Goal: Task Accomplishment & Management: Manage account settings

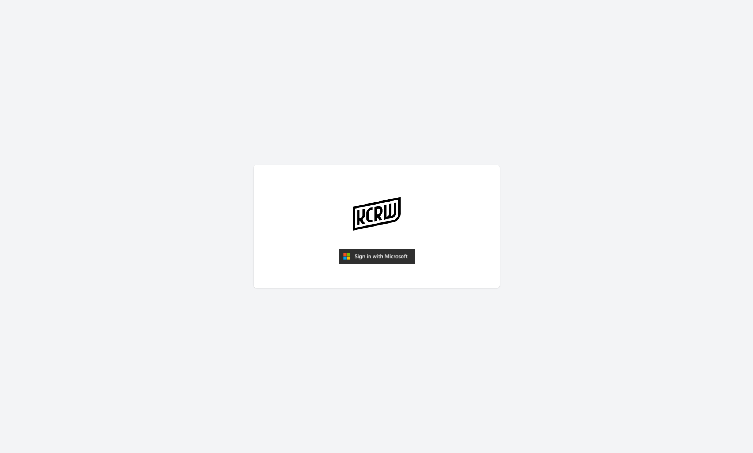
click at [393, 250] on img "submit" at bounding box center [377, 256] width 76 height 15
click at [381, 258] on img "submit" at bounding box center [377, 256] width 76 height 15
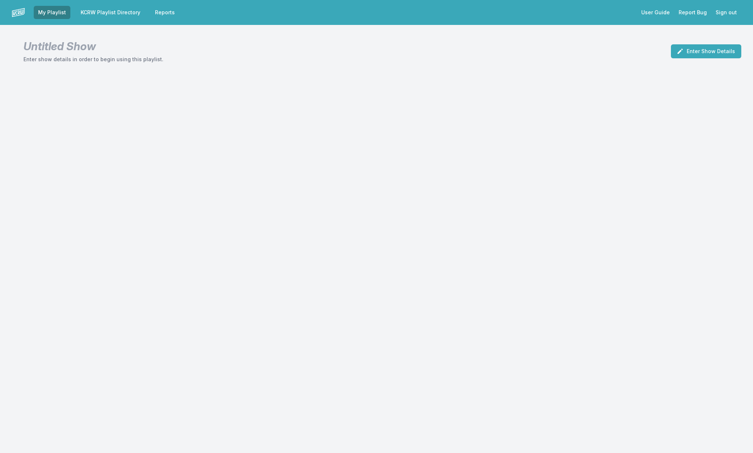
click at [130, 13] on link "KCRW Playlist Directory" at bounding box center [110, 12] width 69 height 13
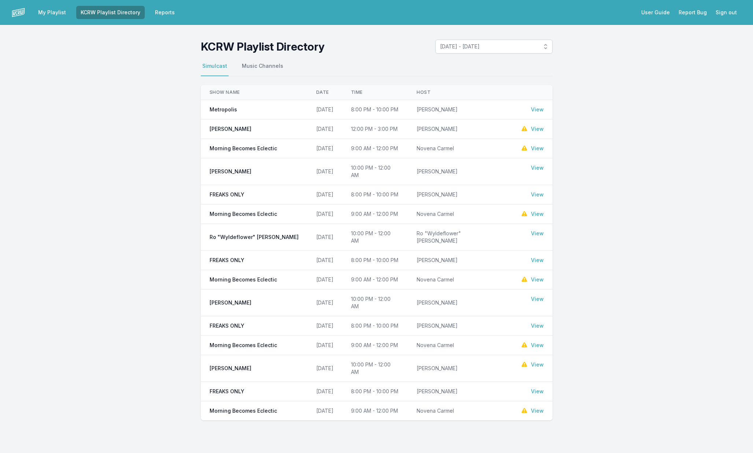
click at [61, 11] on link "My Playlist" at bounding box center [52, 12] width 37 height 13
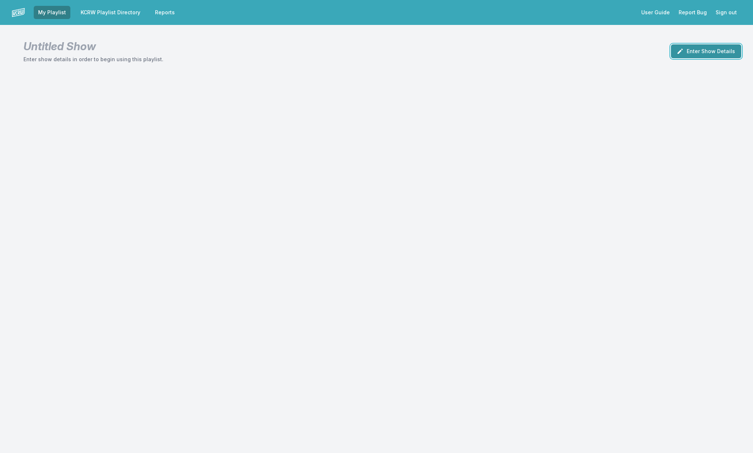
click at [705, 55] on button "Enter Show Details" at bounding box center [706, 51] width 70 height 14
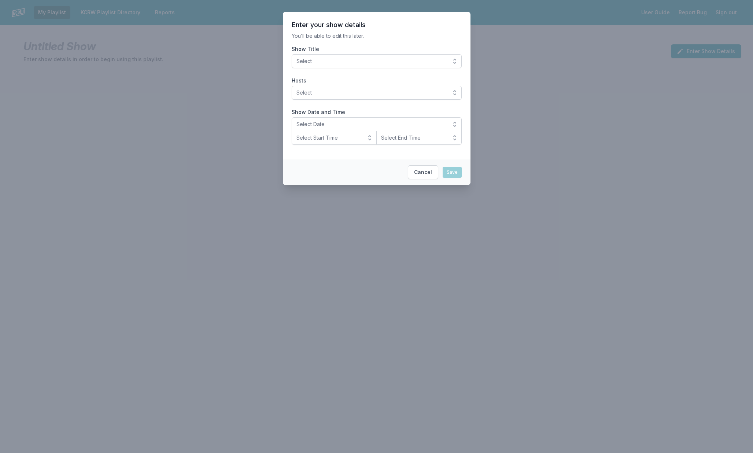
click at [415, 56] on button "Select" at bounding box center [377, 61] width 170 height 14
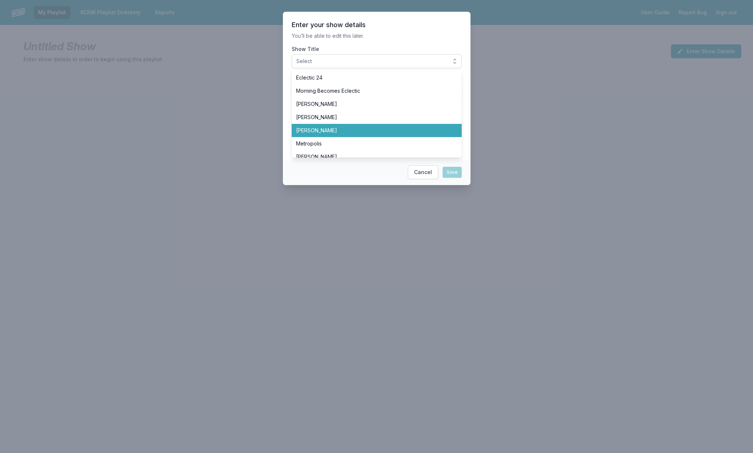
click at [387, 128] on span "[PERSON_NAME]" at bounding box center [372, 130] width 153 height 7
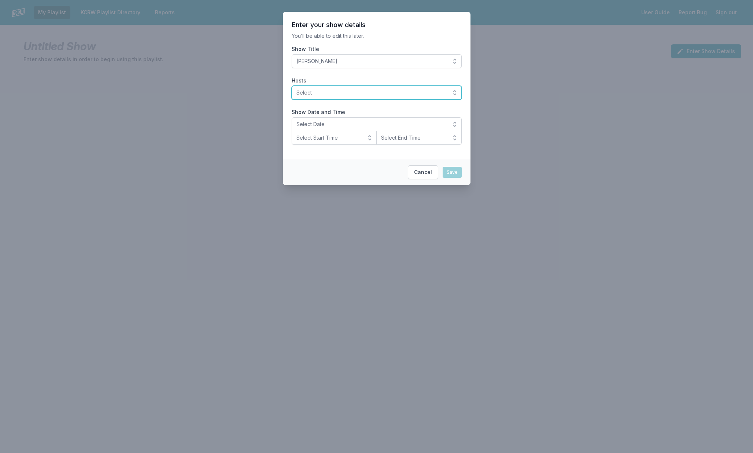
click at [382, 97] on button "Select" at bounding box center [377, 93] width 170 height 14
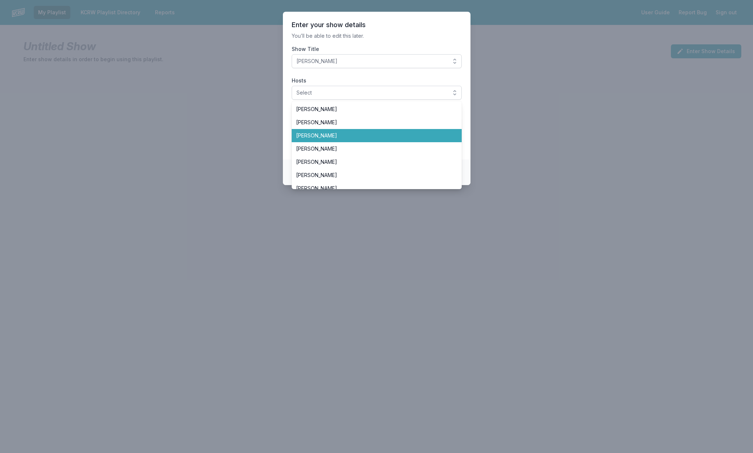
scroll to position [46, 0]
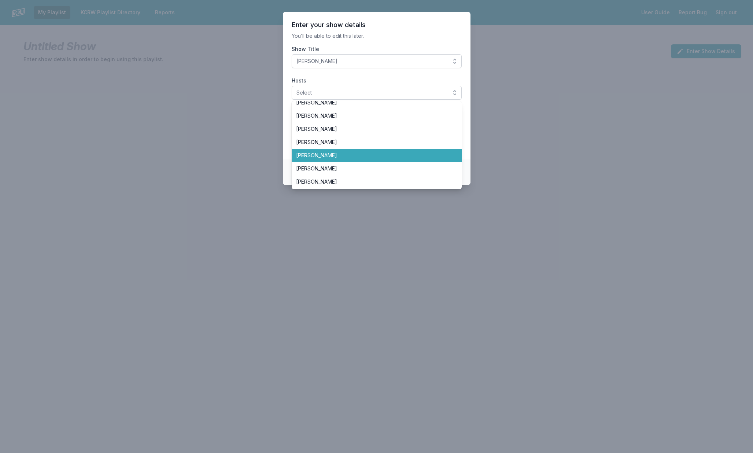
click at [370, 155] on span "Henry Rollins" at bounding box center [372, 155] width 153 height 7
click at [408, 45] on label "Show Title" at bounding box center [377, 48] width 170 height 7
click at [408, 54] on button "Henry Rollins" at bounding box center [377, 61] width 170 height 14
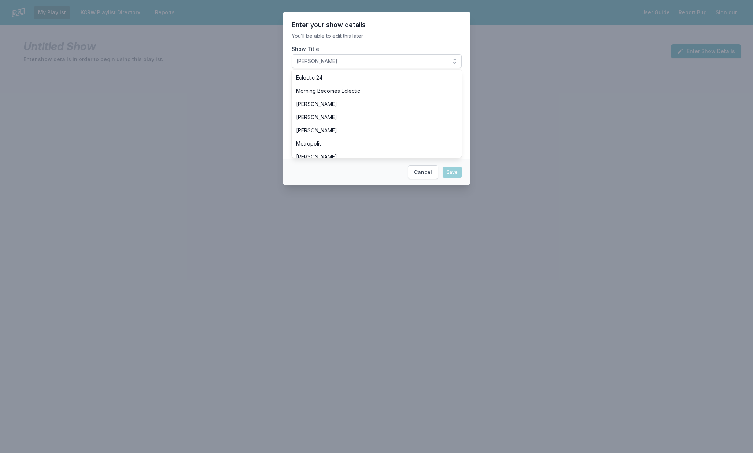
click at [398, 34] on p "You’ll be able to edit this later." at bounding box center [377, 35] width 170 height 7
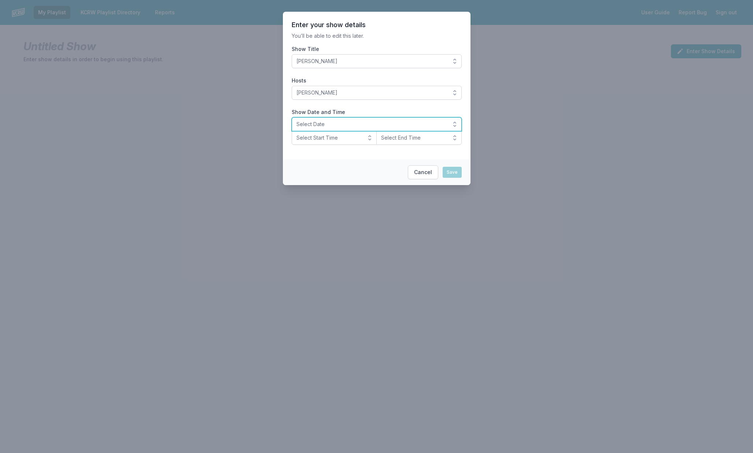
click at [352, 124] on span "Select Date" at bounding box center [372, 124] width 150 height 7
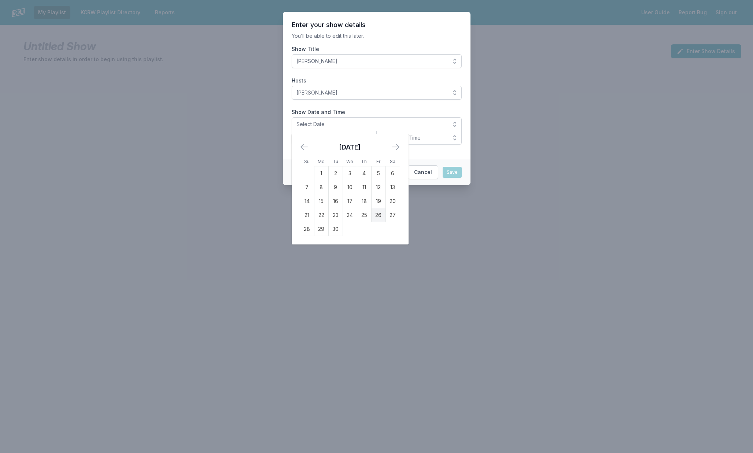
click at [392, 218] on td "27" at bounding box center [393, 215] width 14 height 14
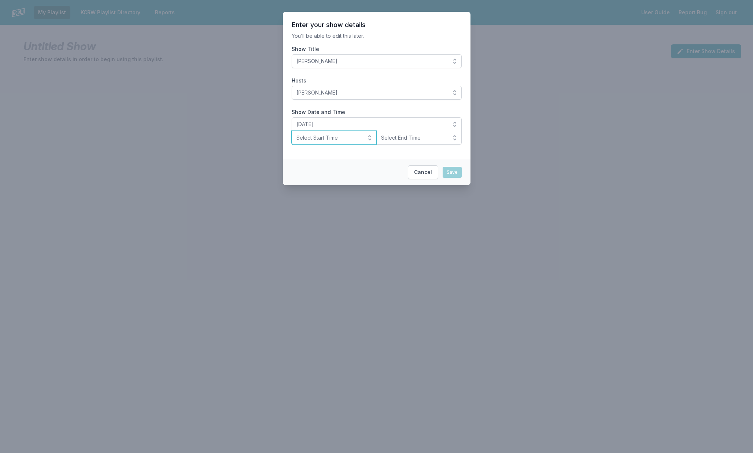
click at [336, 140] on span "Select Start Time" at bounding box center [330, 137] width 66 height 7
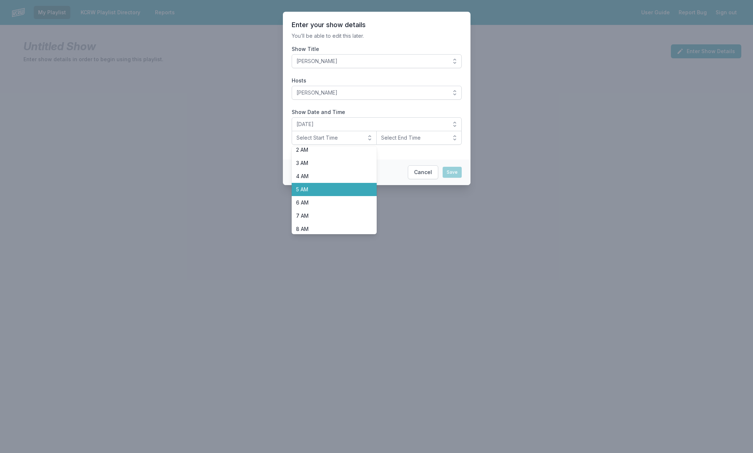
scroll to position [44, 0]
click at [318, 213] on span "8 AM" at bounding box center [330, 215] width 68 height 7
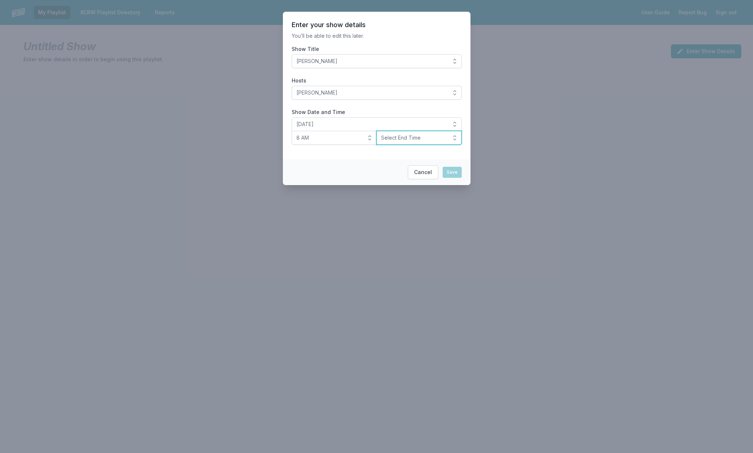
click at [394, 142] on button "Select End Time" at bounding box center [418, 138] width 85 height 14
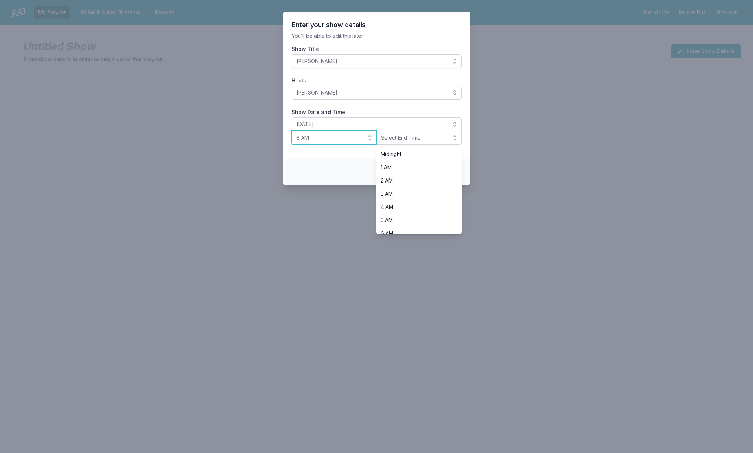
click at [350, 139] on span "8 AM" at bounding box center [330, 137] width 66 height 7
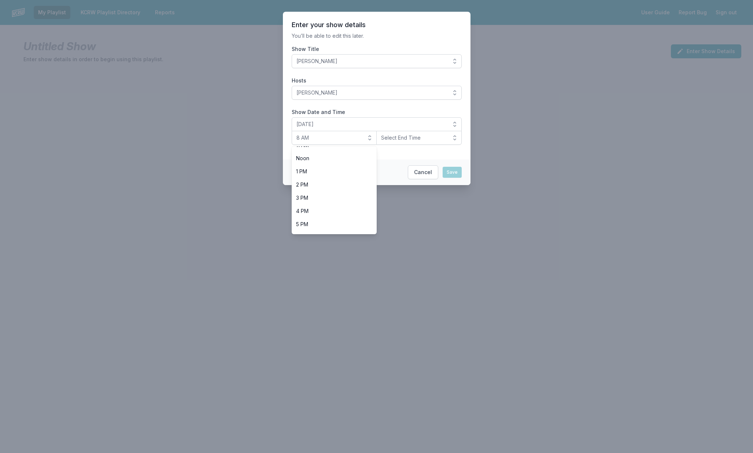
scroll to position [232, 0]
click at [334, 184] on span "8 PM" at bounding box center [330, 186] width 68 height 7
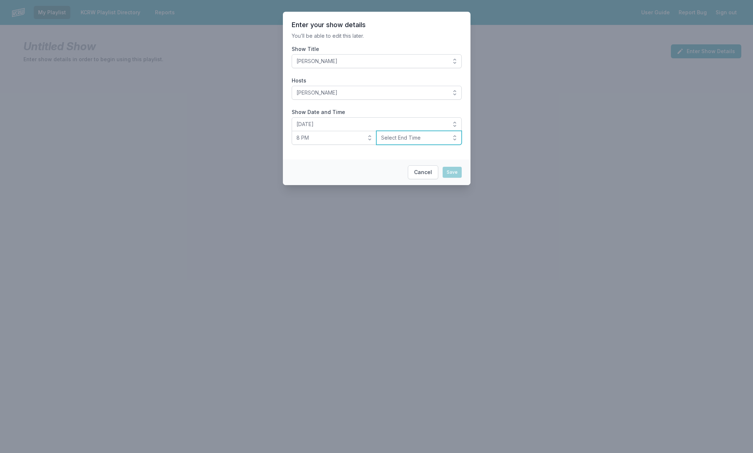
click at [396, 142] on button "Select End Time" at bounding box center [418, 138] width 85 height 14
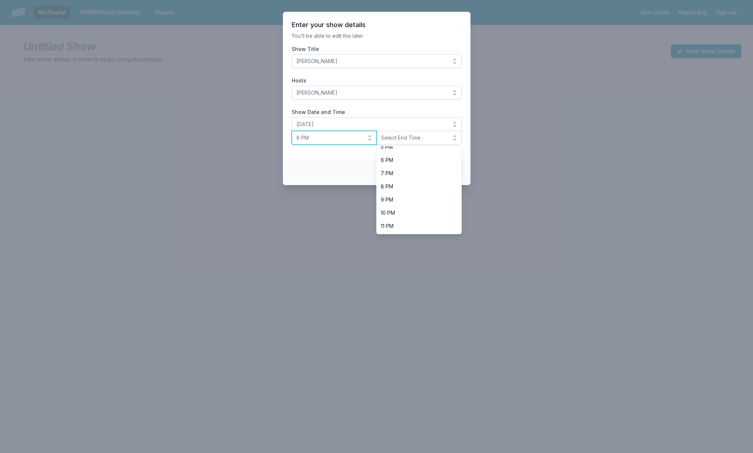
click at [358, 140] on span "8 PM" at bounding box center [330, 137] width 66 height 7
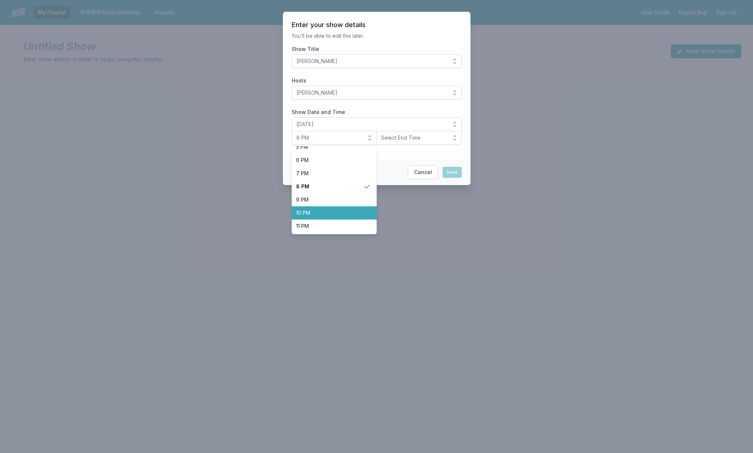
click at [355, 209] on li "10 PM" at bounding box center [334, 212] width 85 height 13
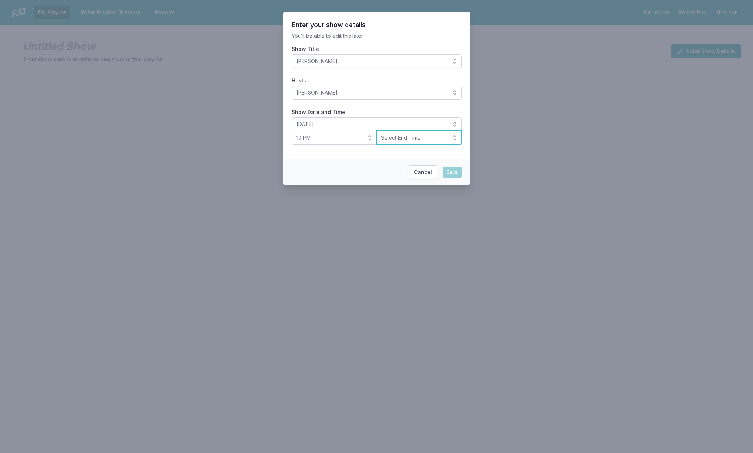
click at [395, 142] on button "Select End Time" at bounding box center [418, 138] width 85 height 14
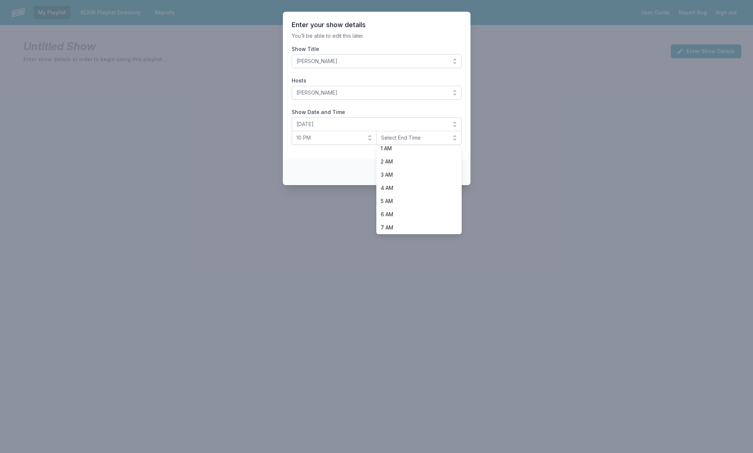
scroll to position [0, 0]
click at [391, 155] on span "Midnight" at bounding box center [415, 154] width 68 height 7
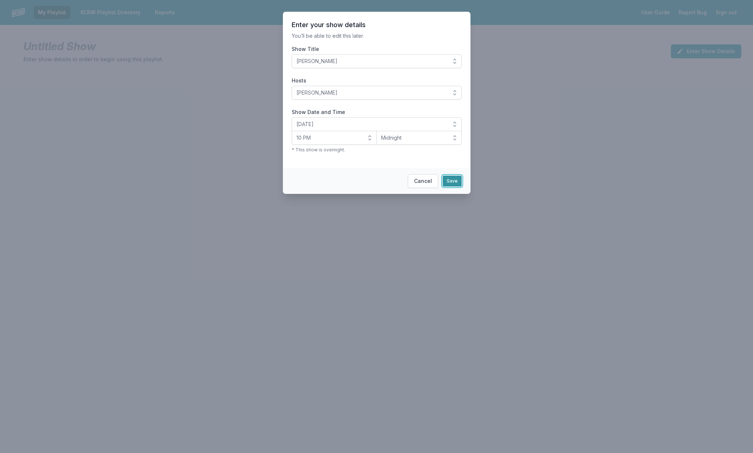
click at [448, 179] on button "Save" at bounding box center [452, 181] width 19 height 11
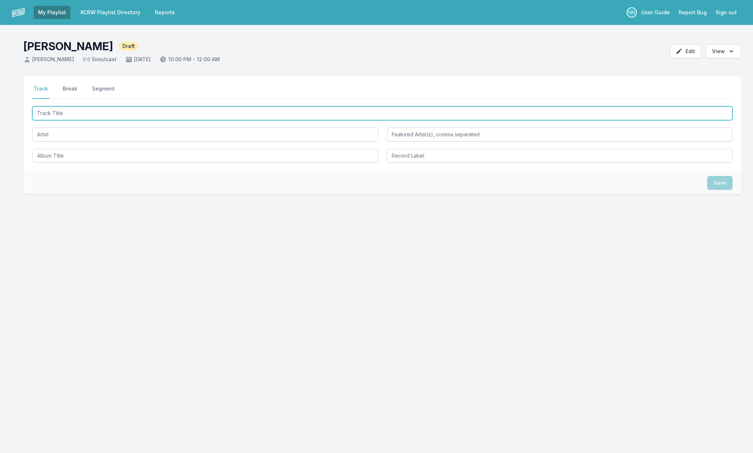
click at [173, 115] on input "Track Title" at bounding box center [382, 113] width 701 height 14
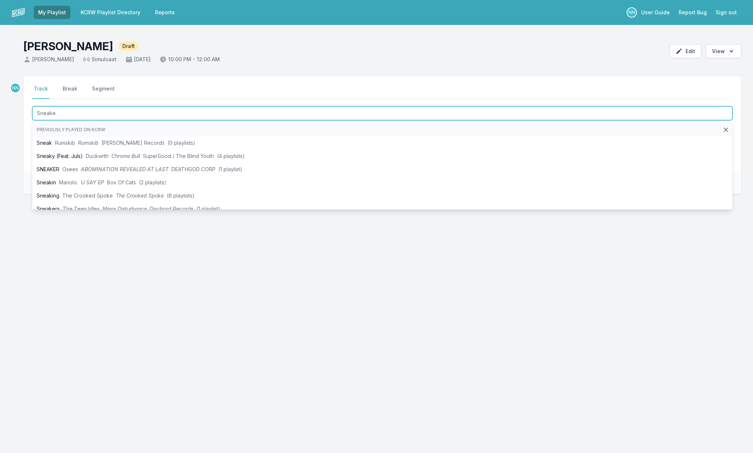
type input "Sneaker"
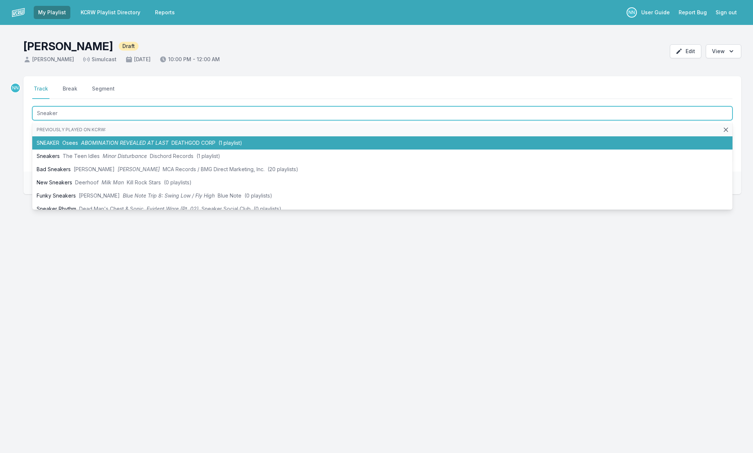
click at [168, 140] on li "SNEAKER Osees ABOMINATION REVEALED AT LAST DEATHGOD CORP (1 playlist)" at bounding box center [382, 142] width 701 height 13
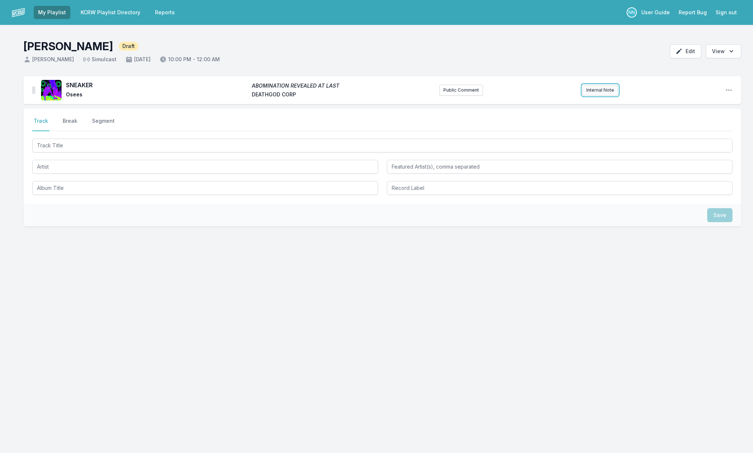
click at [594, 93] on button "Internal Note" at bounding box center [601, 90] width 36 height 11
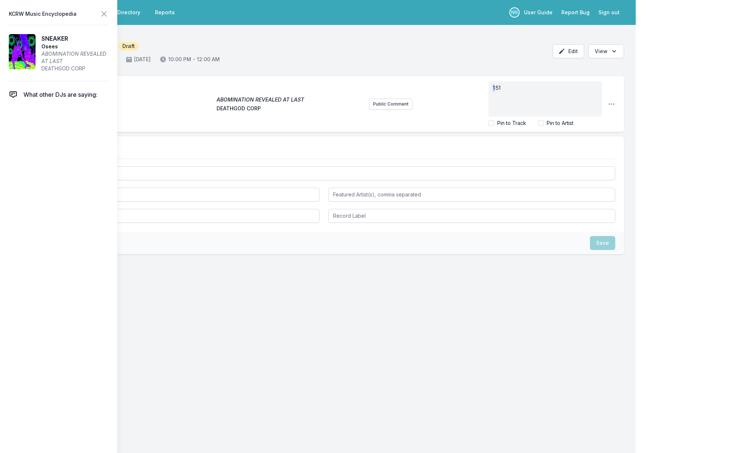
drag, startPoint x: 495, startPoint y: 88, endPoint x: 477, endPoint y: 87, distance: 17.3
click at [475, 87] on div "Public Comment 1:51 Pin to Track Pin to Artist" at bounding box center [485, 103] width 233 height 51
click at [639, 105] on div "My Playlist KCRW Playlist Directory Reports NN User Guide Report Bug Sign out […" at bounding box center [376, 226] width 753 height 453
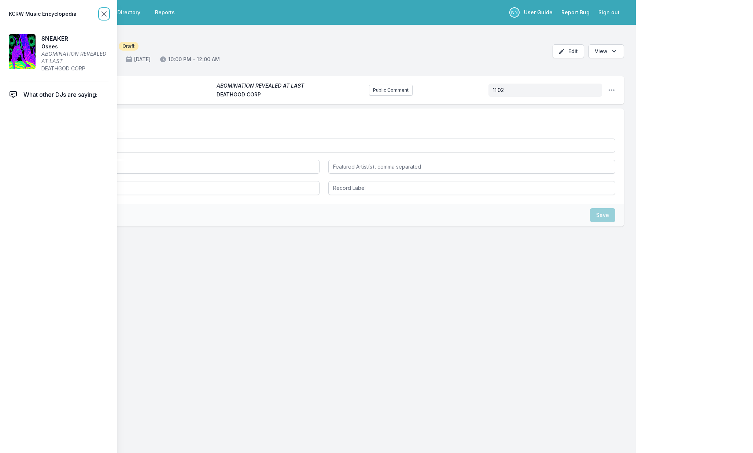
click at [107, 12] on icon at bounding box center [104, 14] width 9 height 9
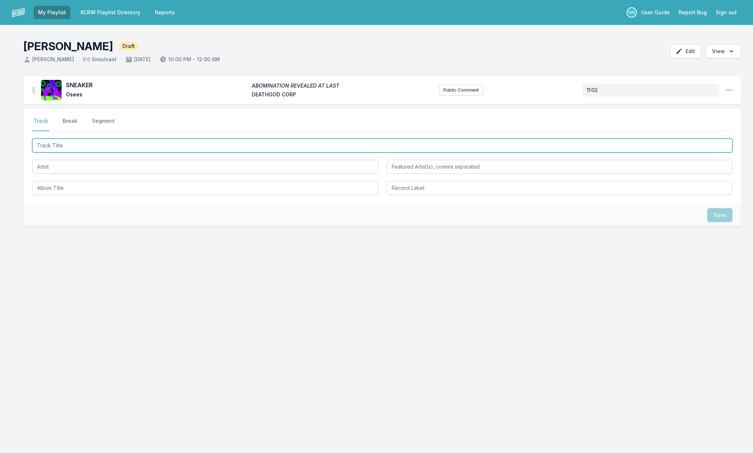
click at [252, 144] on input "Track Title" at bounding box center [382, 146] width 701 height 14
type input "Das Modell"
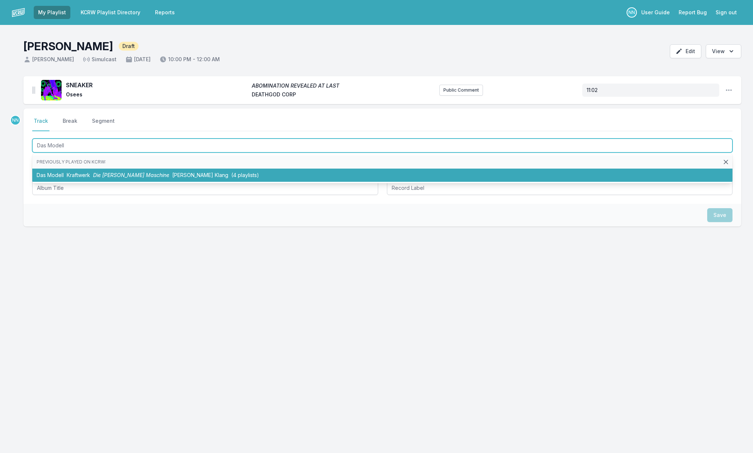
click at [241, 172] on li "Das Modell Kraftwerk Die [PERSON_NAME] Maschine [PERSON_NAME] Klang (4 playlist…" at bounding box center [382, 175] width 701 height 13
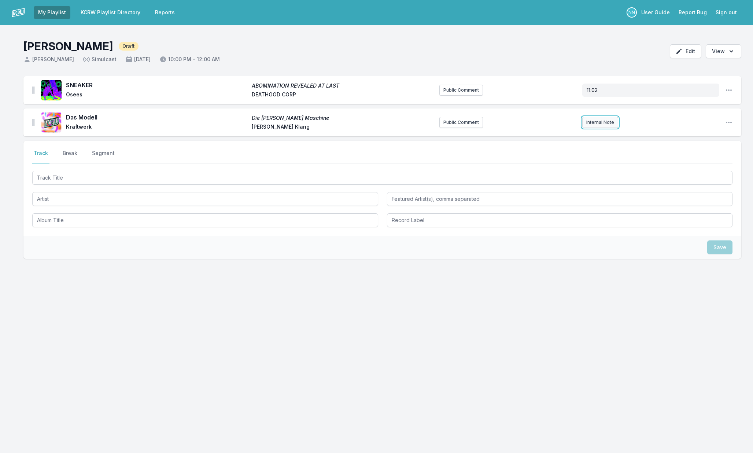
click at [591, 125] on button "Internal Note" at bounding box center [601, 122] width 36 height 11
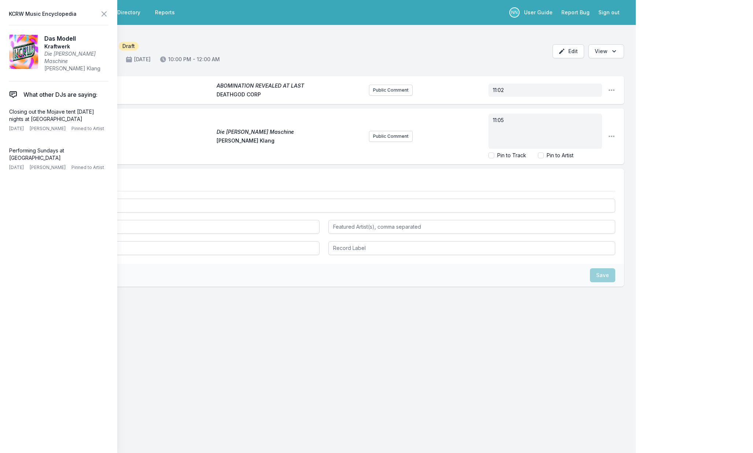
click at [697, 142] on div "My Playlist KCRW Playlist Directory Reports NN User Guide Report Bug Sign out H…" at bounding box center [376, 226] width 753 height 453
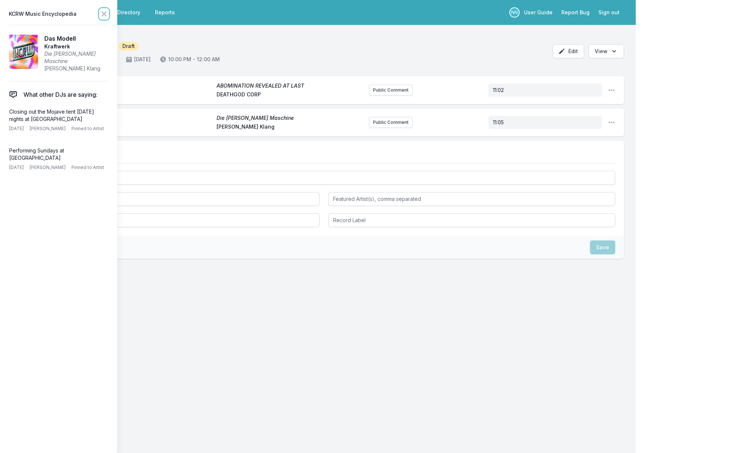
click at [105, 16] on icon at bounding box center [104, 14] width 9 height 9
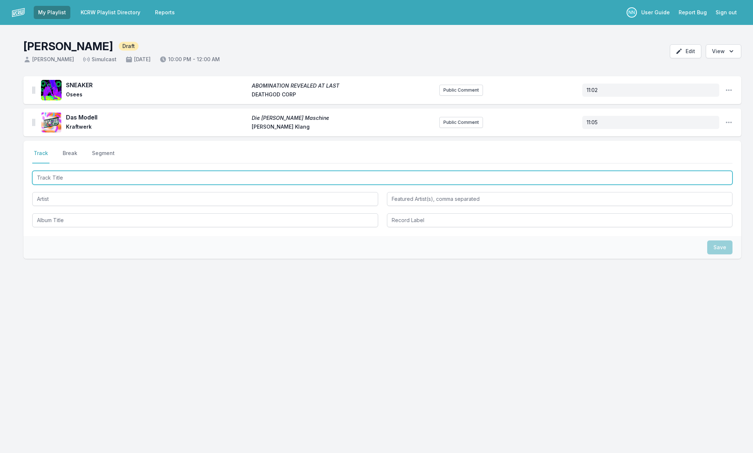
drag, startPoint x: 65, startPoint y: 176, endPoint x: 70, endPoint y: 175, distance: 4.5
click at [65, 176] on input "Track Title" at bounding box center [382, 178] width 701 height 14
type input "Crypto Re"
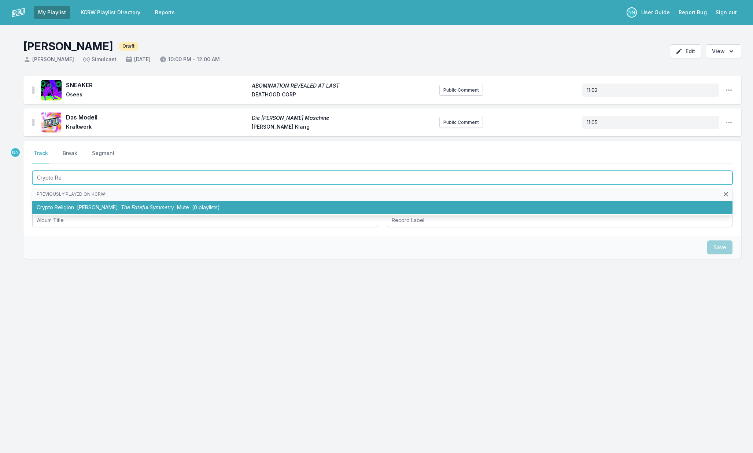
click at [90, 205] on span "Mark Stewart" at bounding box center [97, 207] width 41 height 6
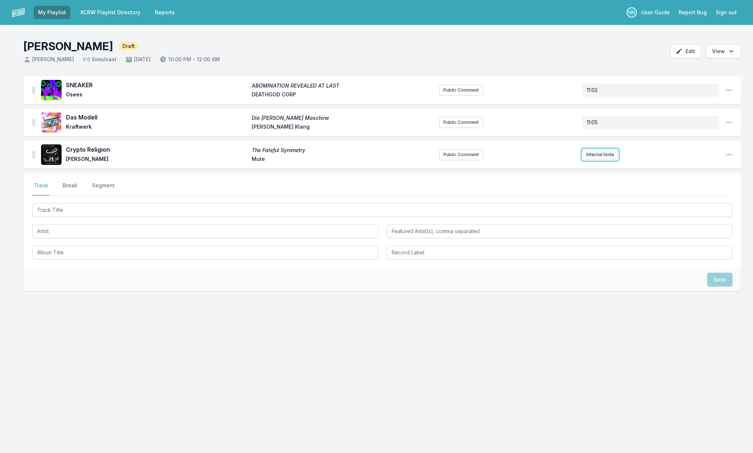
click at [593, 158] on button "Internal Note" at bounding box center [601, 154] width 36 height 11
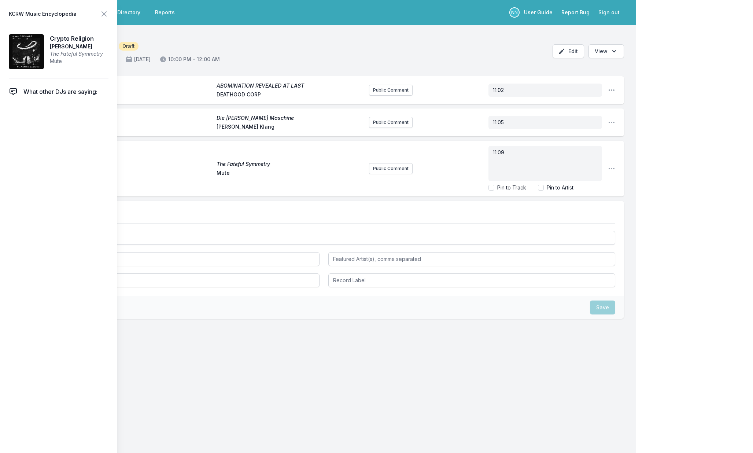
click at [705, 158] on div "My Playlist KCRW Playlist Directory Reports NN User Guide Report Bug Sign out H…" at bounding box center [376, 226] width 753 height 453
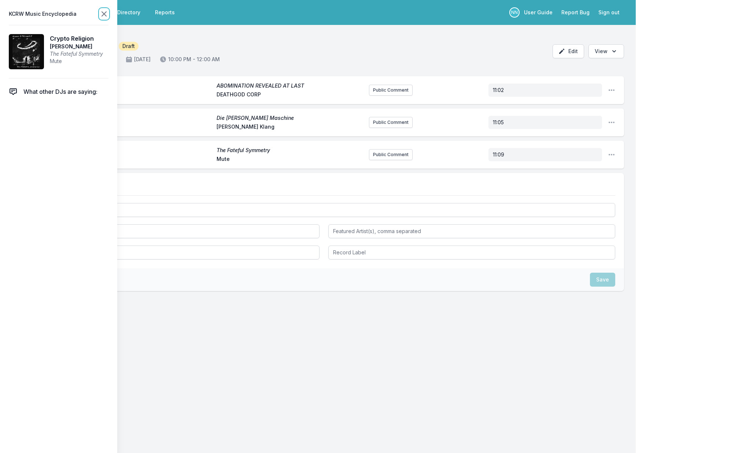
click at [104, 13] on icon at bounding box center [104, 14] width 4 height 4
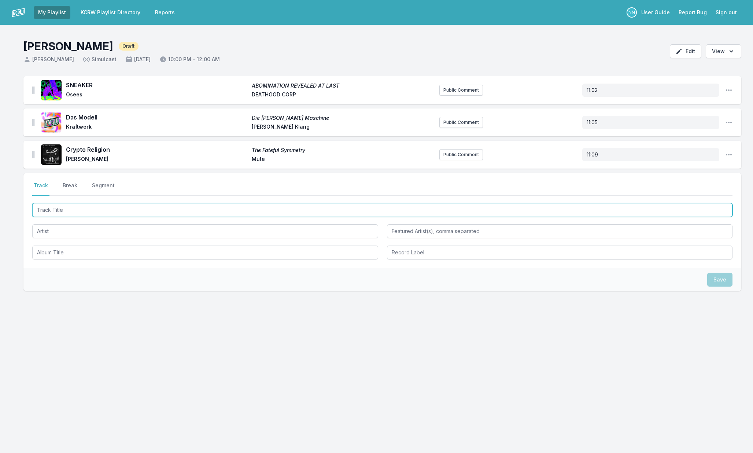
click at [335, 207] on input "Track Title" at bounding box center [382, 210] width 701 height 14
type input "Don't Cry Wolf"
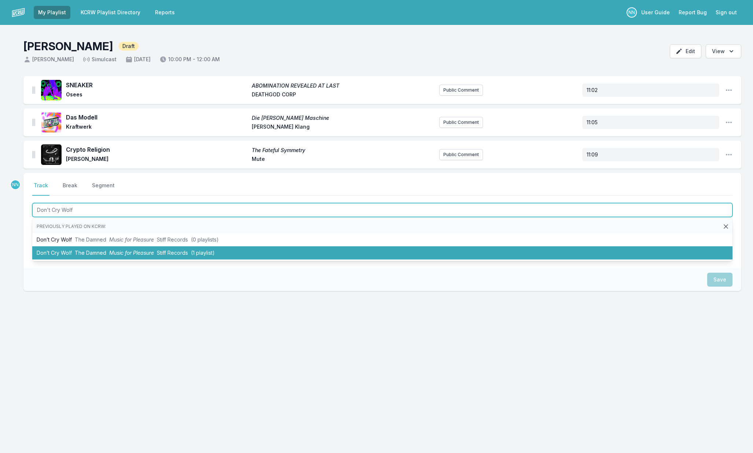
click at [194, 251] on span "(1 playlist)" at bounding box center [203, 253] width 24 height 6
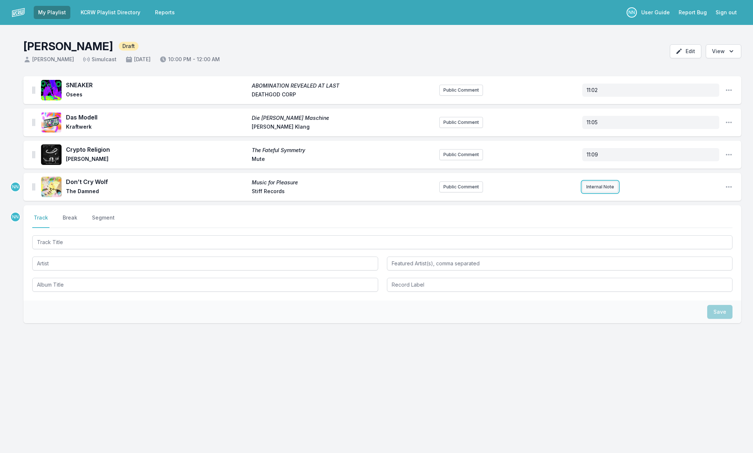
click at [588, 187] on button "Internal Note" at bounding box center [601, 186] width 36 height 11
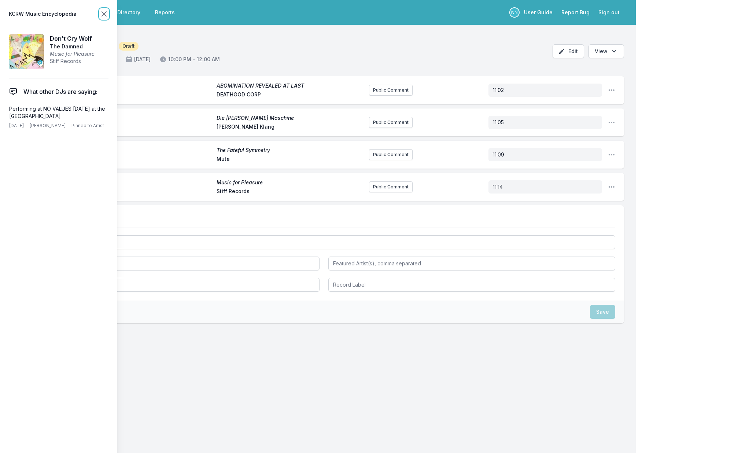
click at [104, 15] on icon at bounding box center [104, 14] width 9 height 9
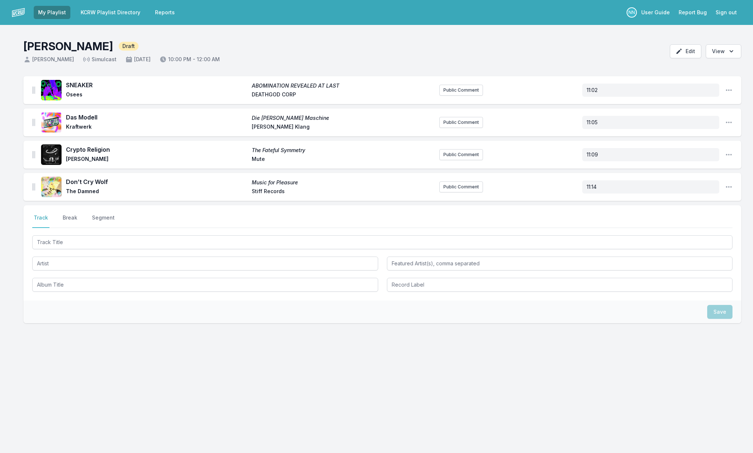
click at [72, 213] on div "Select a tab Track Break Segment Track Break Segment" at bounding box center [382, 252] width 718 height 95
click at [71, 217] on button "Break" at bounding box center [70, 221] width 18 height 14
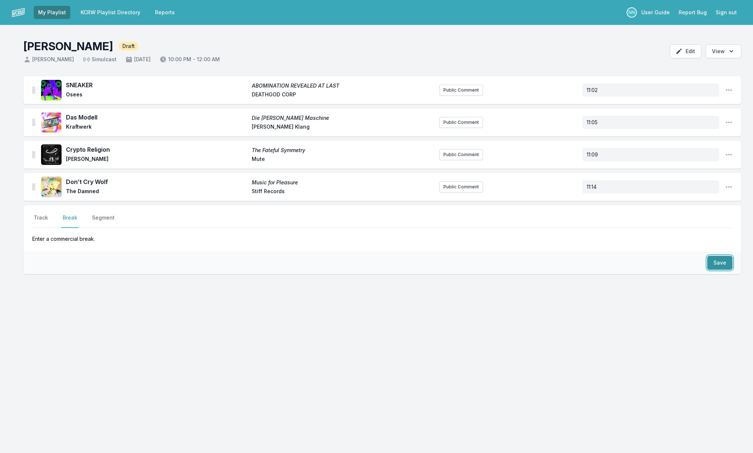
click at [714, 263] on button "Save" at bounding box center [720, 263] width 25 height 14
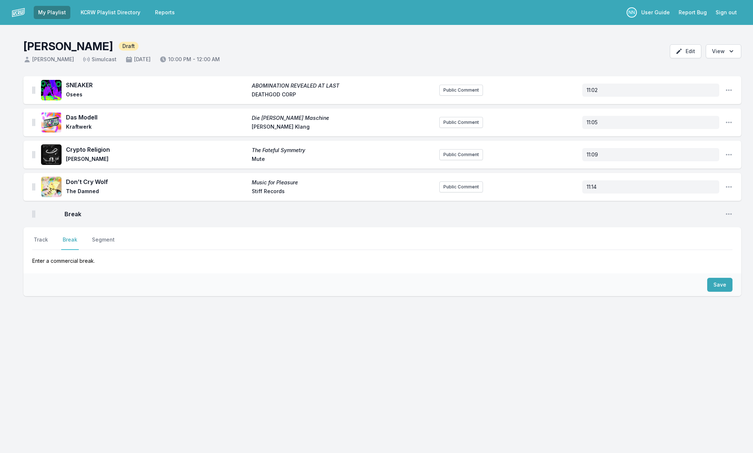
click at [179, 224] on div "SNEAKER ABOMINATION REVEALED AT LAST Osees DEATHGOD CORP Public Comment 11:02 O…" at bounding box center [376, 221] width 753 height 290
click at [181, 218] on span "Break" at bounding box center [392, 214] width 655 height 9
click at [43, 236] on button "Track" at bounding box center [40, 243] width 17 height 14
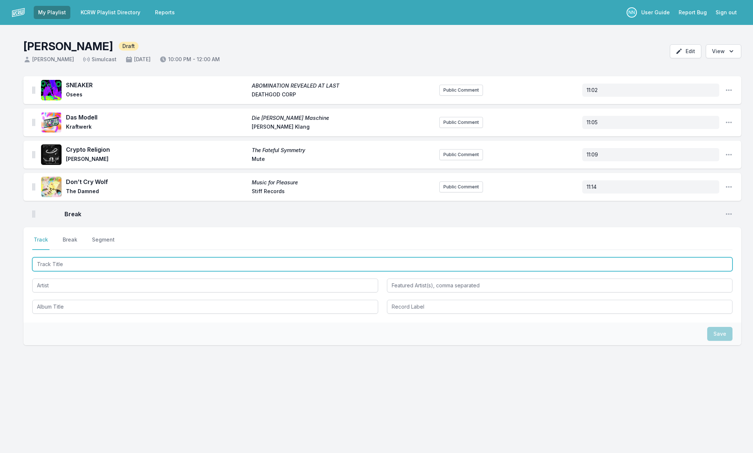
click at [50, 264] on input "Track Title" at bounding box center [382, 264] width 701 height 14
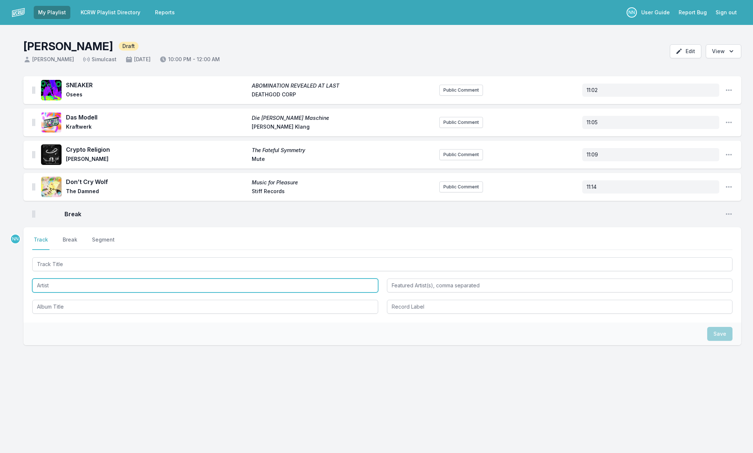
click at [121, 280] on input "Artist" at bounding box center [205, 286] width 346 height 14
type input "Miriam Lena"
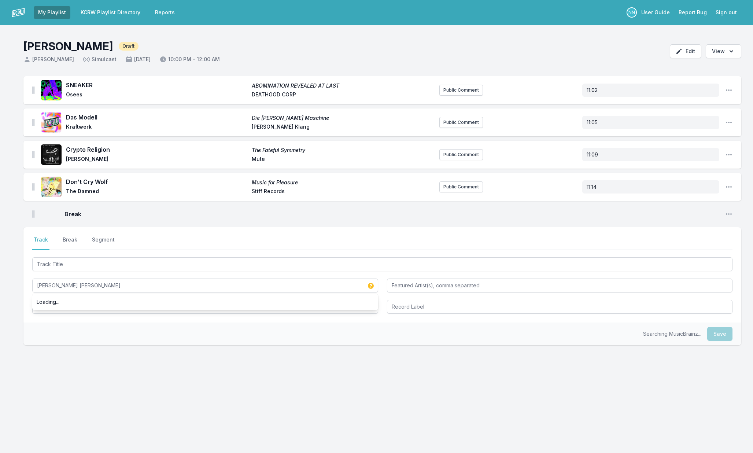
drag, startPoint x: 108, startPoint y: 322, endPoint x: 105, endPoint y: 319, distance: 4.2
click at [108, 322] on div "Select a tab Track Break Segment Track Break Segment Miriam Lena Loading..." at bounding box center [382, 274] width 718 height 95
drag, startPoint x: 104, startPoint y: 311, endPoint x: 110, endPoint y: 310, distance: 5.9
click at [104, 311] on input "Album Title" at bounding box center [205, 307] width 346 height 14
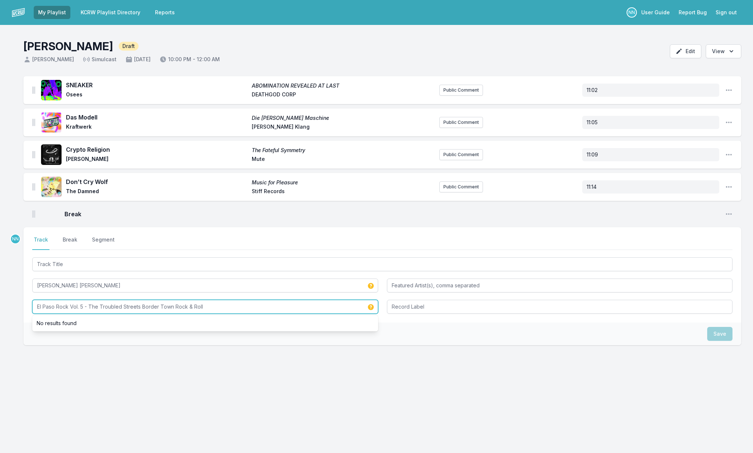
type input "El Paso Rock Vol. 5 - The Troubled Streets Border Town Rock & Roll"
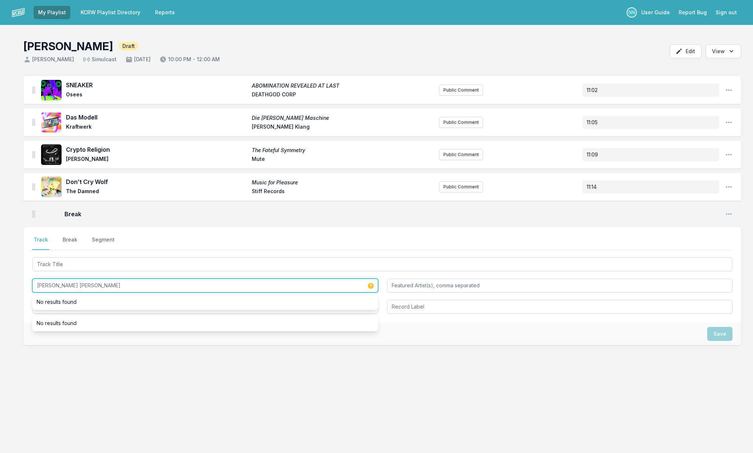
click at [86, 288] on input "Miriam Lena" at bounding box center [205, 286] width 346 height 14
click at [85, 288] on input "Miriam Lena" at bounding box center [205, 286] width 346 height 14
type input "The Night People"
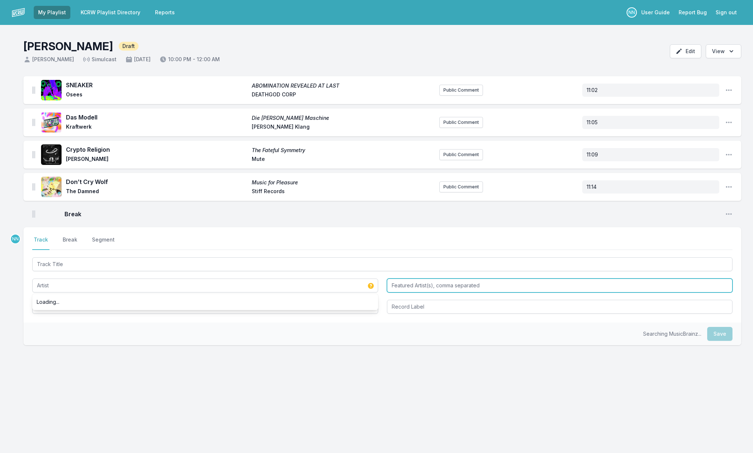
type input "The Night People"
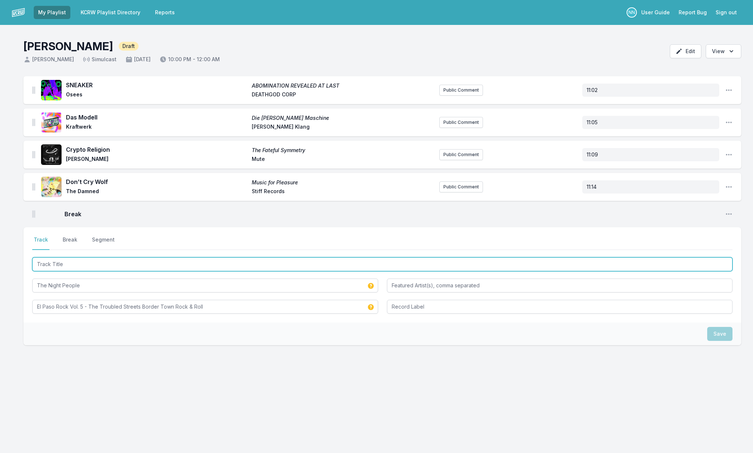
click at [106, 268] on input "Track Title" at bounding box center [382, 264] width 701 height 14
type input "Lonely Before Dawn"
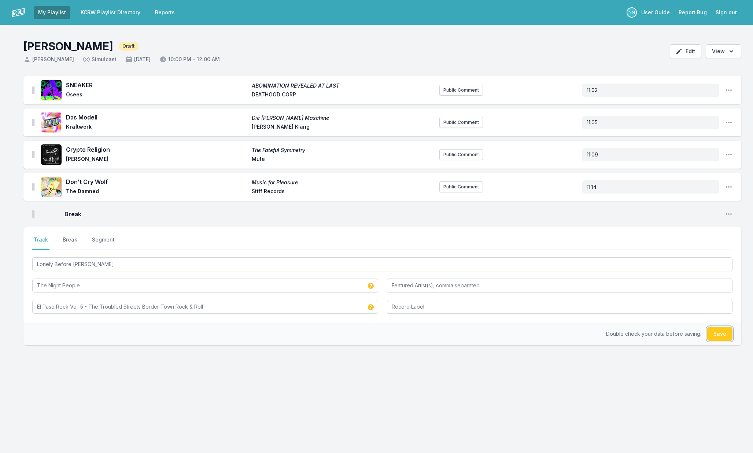
drag, startPoint x: 712, startPoint y: 336, endPoint x: 705, endPoint y: 336, distance: 7.0
click at [712, 336] on button "Save" at bounding box center [720, 334] width 25 height 14
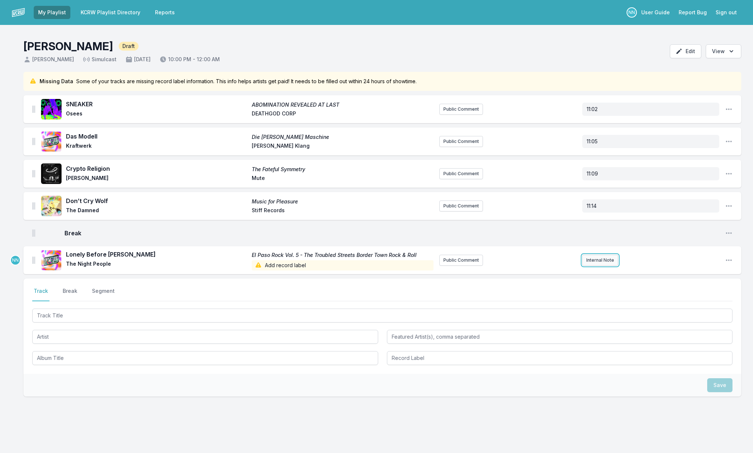
click at [592, 261] on button "Internal Note" at bounding box center [601, 260] width 36 height 11
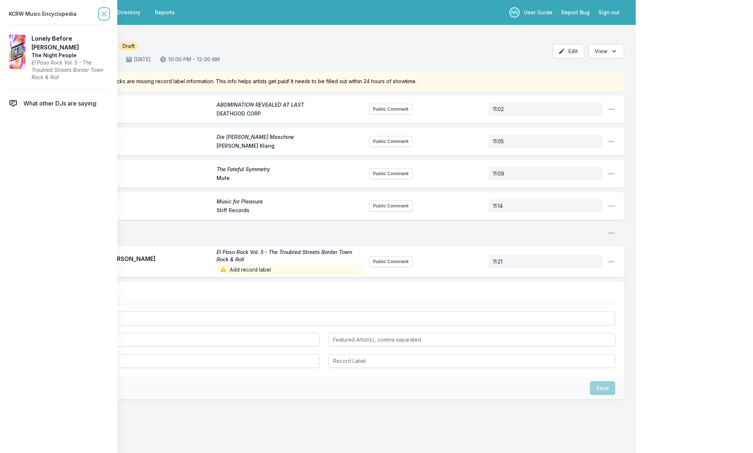
click at [103, 12] on icon at bounding box center [104, 14] width 4 height 4
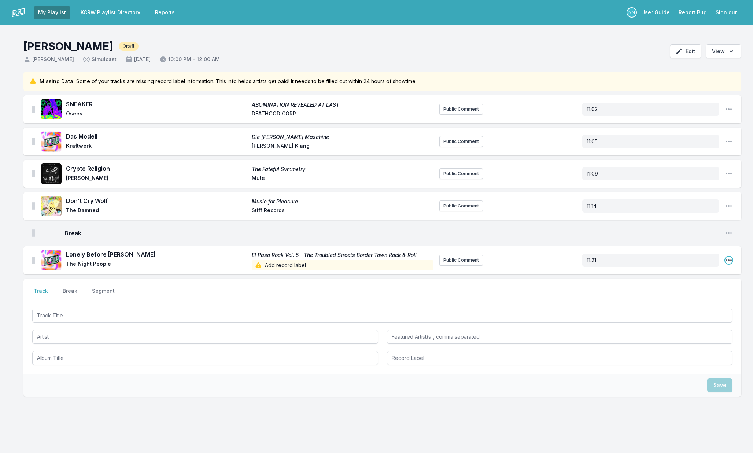
click at [727, 261] on icon "Open playlist item options" at bounding box center [728, 260] width 7 height 7
click at [703, 276] on button "Edit Track Details" at bounding box center [692, 274] width 82 height 13
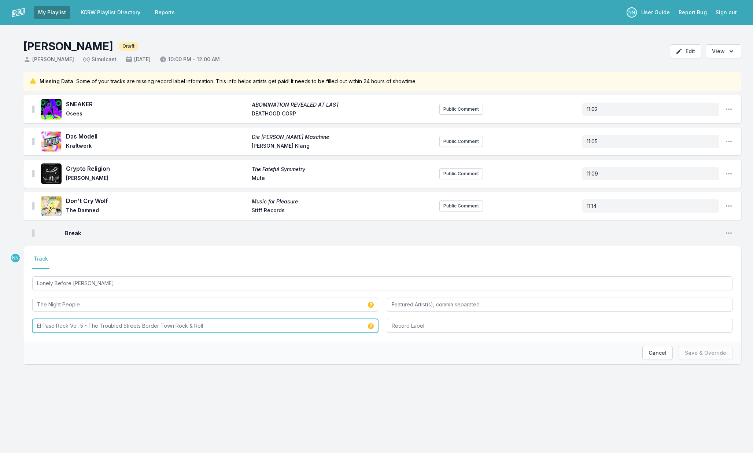
click at [266, 323] on input "El Paso Rock Vol. 5 - The Troubled Streets Border Town Rock & Roll" at bounding box center [205, 326] width 346 height 14
click at [266, 324] on input "El Paso Rock Vol. 5 - The Troubled Streets Border Town Rock & Roll" at bounding box center [205, 326] width 346 height 14
paste input "TROUBLED STREETS: EL PASO ROCK VOLUME FIVE LP"
type input "TROUBLED STREETS: EL PASO ROCK VOLUME FIVE"
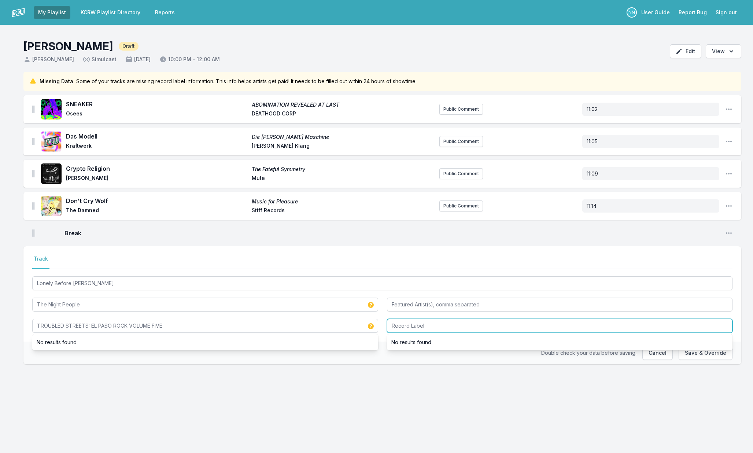
click at [430, 322] on input "Record Label" at bounding box center [560, 326] width 346 height 14
type input "Norton"
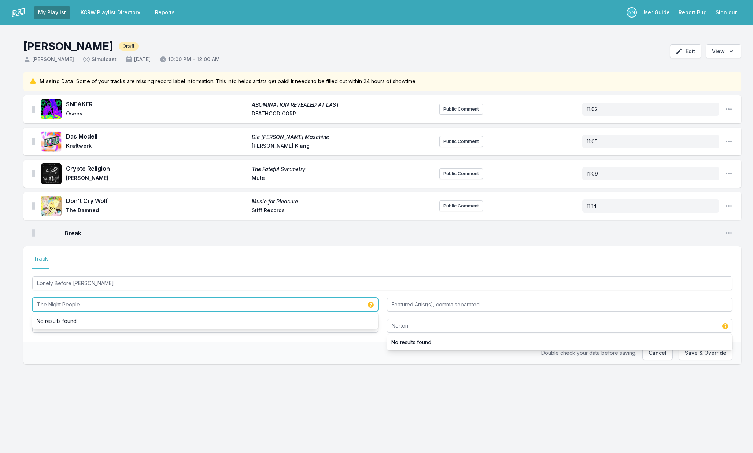
drag, startPoint x: 48, startPoint y: 301, endPoint x: 28, endPoint y: 302, distance: 20.2
click at [28, 302] on div "Select a tab Track Track Lonely Before Dawn The Night People No results found T…" at bounding box center [382, 293] width 718 height 95
click at [713, 356] on button "Save & Override" at bounding box center [706, 353] width 54 height 14
type input "The Night People"
type input "El Paso Rock Vol. 5 - The Troubled Streets Border Town Rock & Roll"
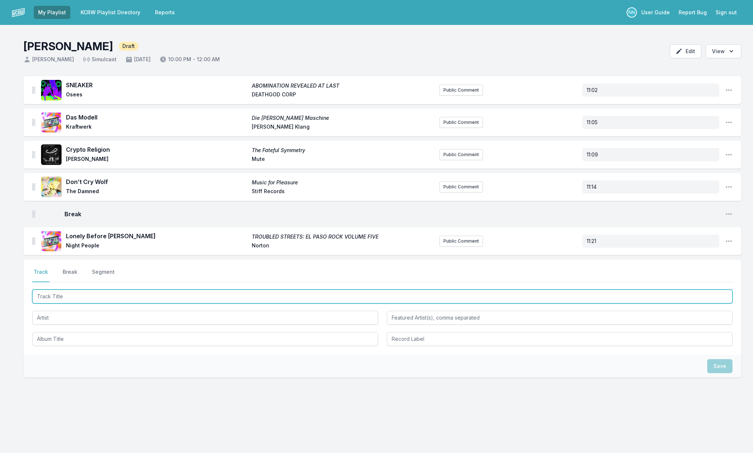
drag, startPoint x: 161, startPoint y: 298, endPoint x: 186, endPoint y: 300, distance: 25.0
click at [162, 298] on input "Track Title" at bounding box center [382, 297] width 701 height 14
type input "No Fun (Album Mix)"
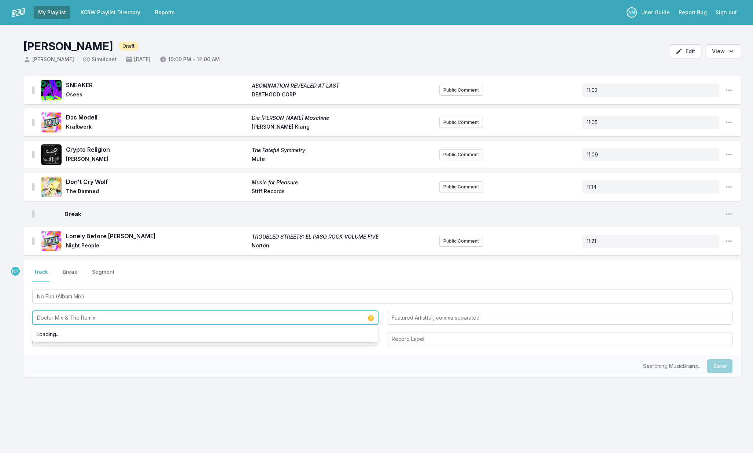
type input "Doctor Mix & The Remix"
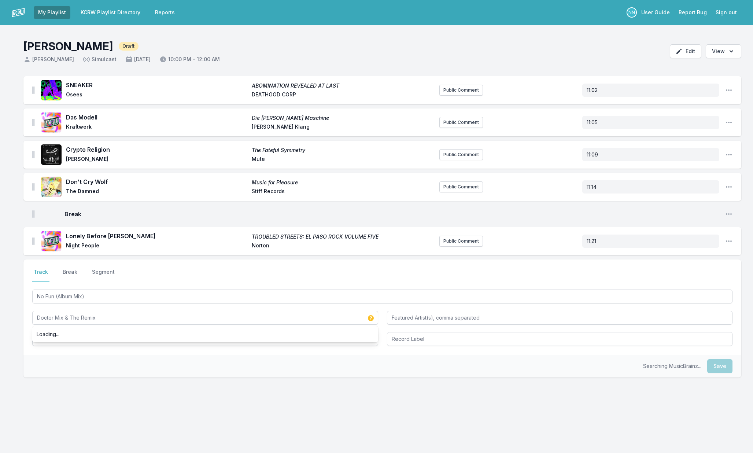
click at [201, 349] on div "Select a tab Track Break Segment Track Break Segment No Fun (Album Mix) Doctor …" at bounding box center [382, 307] width 718 height 95
click at [125, 337] on input "Album Title" at bounding box center [205, 339] width 346 height 14
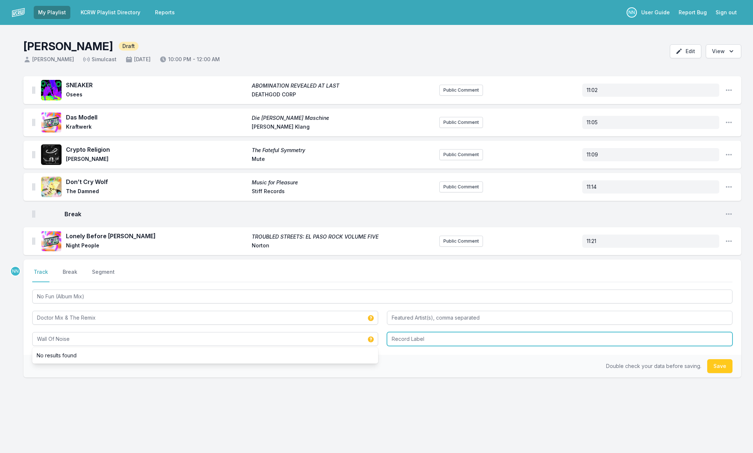
type input "Wall Of Noise"
type input "Mantra"
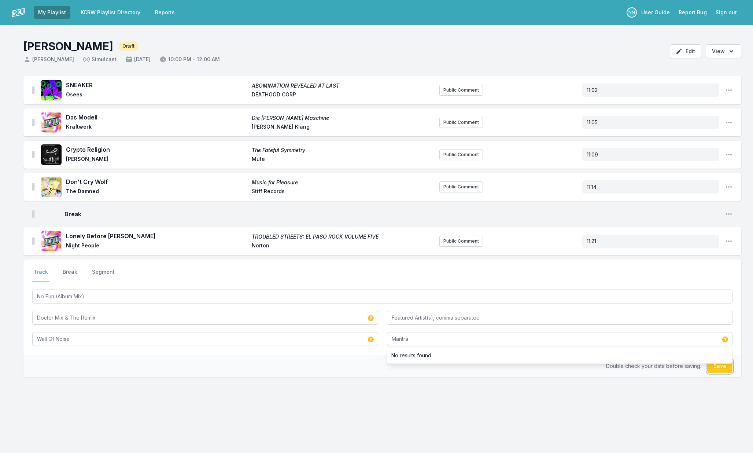
click at [716, 367] on button "Save" at bounding box center [720, 366] width 25 height 14
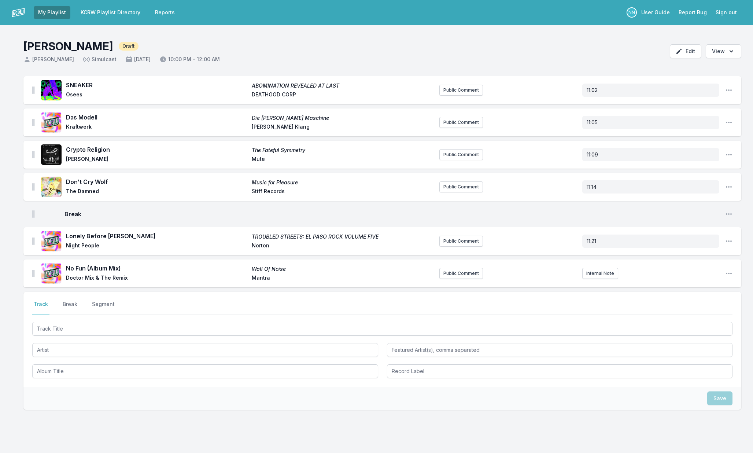
scroll to position [1, 0]
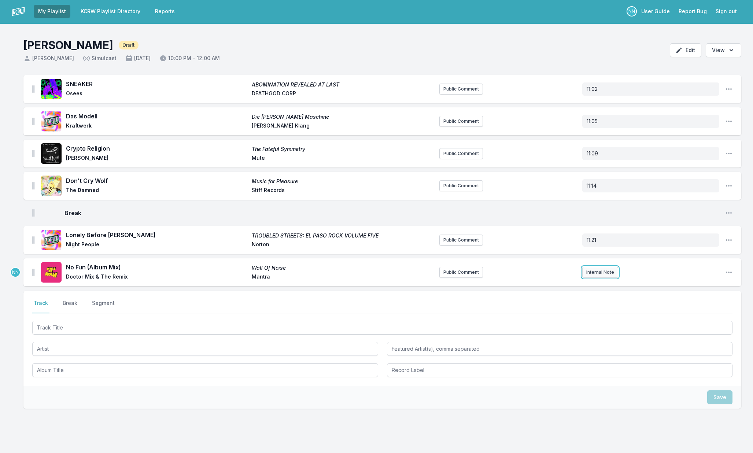
click at [587, 275] on button "Internal Note" at bounding box center [601, 272] width 36 height 11
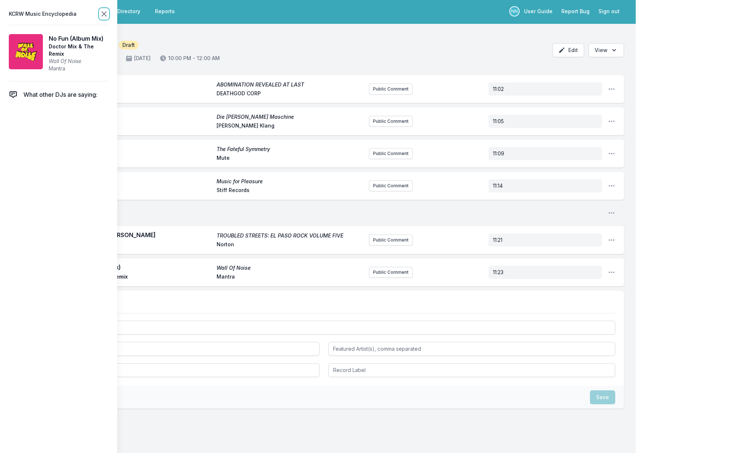
click at [106, 16] on icon at bounding box center [104, 14] width 9 height 9
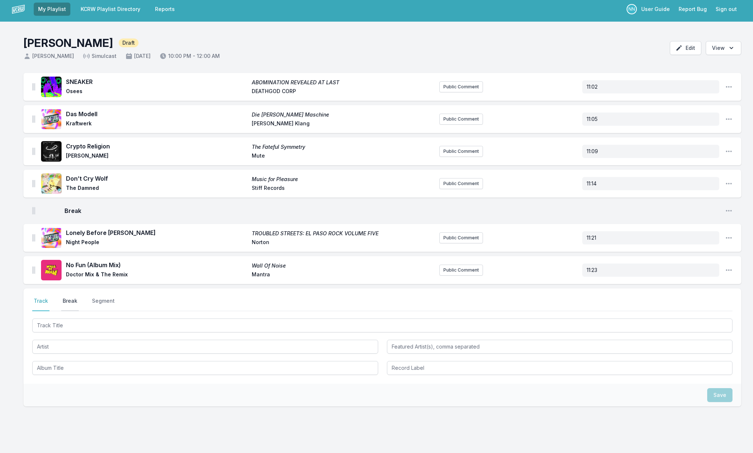
scroll to position [2, 0]
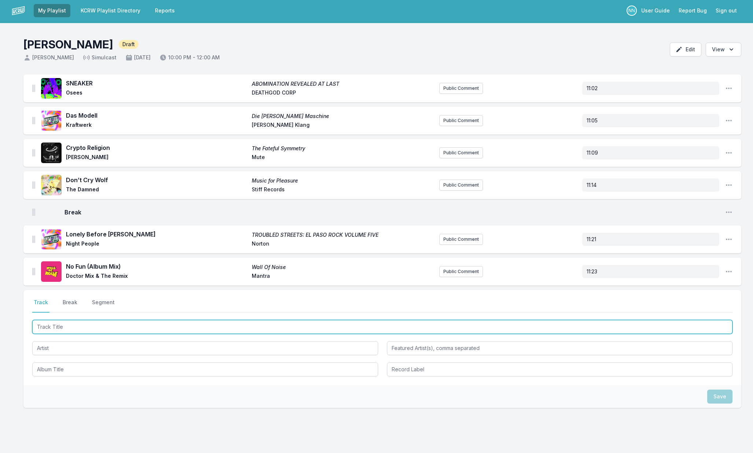
click at [67, 325] on input "Track Title" at bounding box center [382, 327] width 701 height 14
type input "Ambiciones"
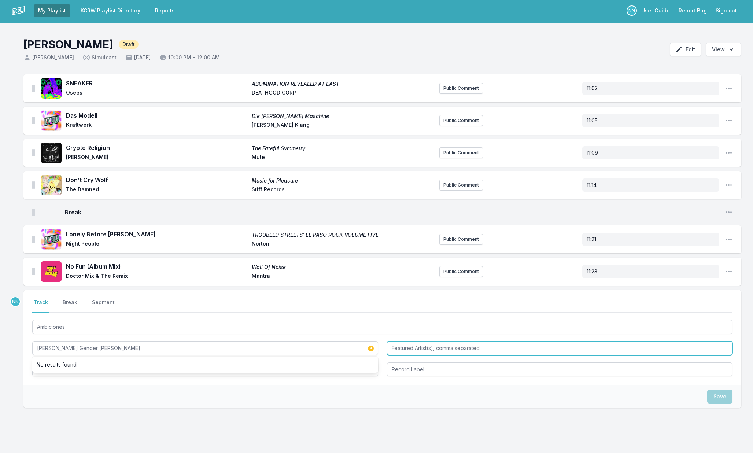
type input "Teri Gender Bender"
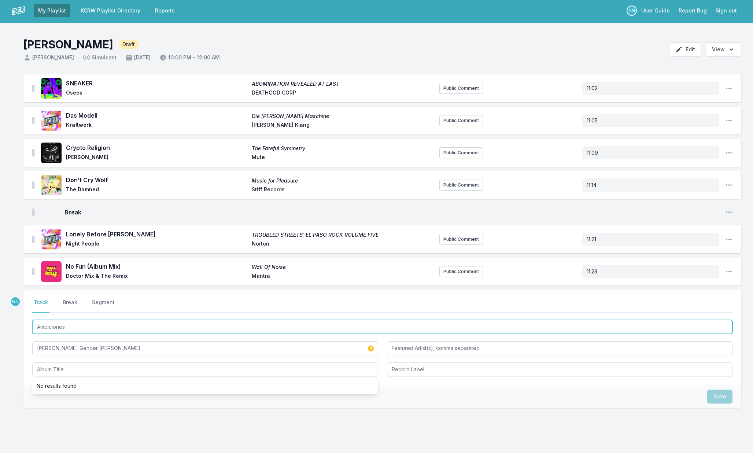
click at [53, 326] on input "Ambiciones" at bounding box center [382, 327] width 701 height 14
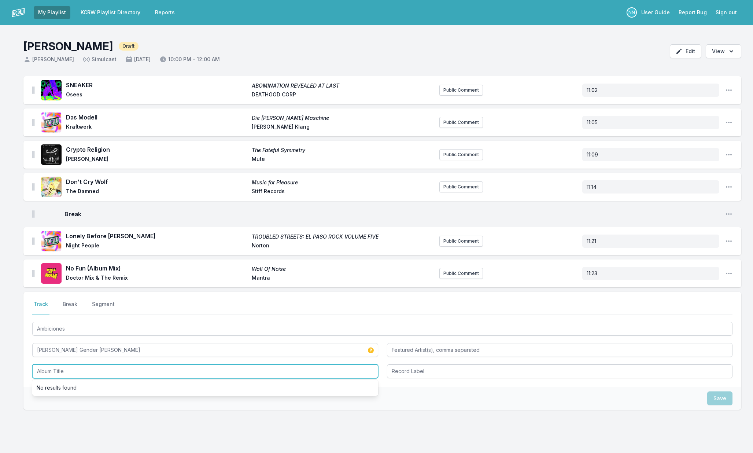
click at [128, 369] on input "Album Title" at bounding box center [205, 371] width 346 height 14
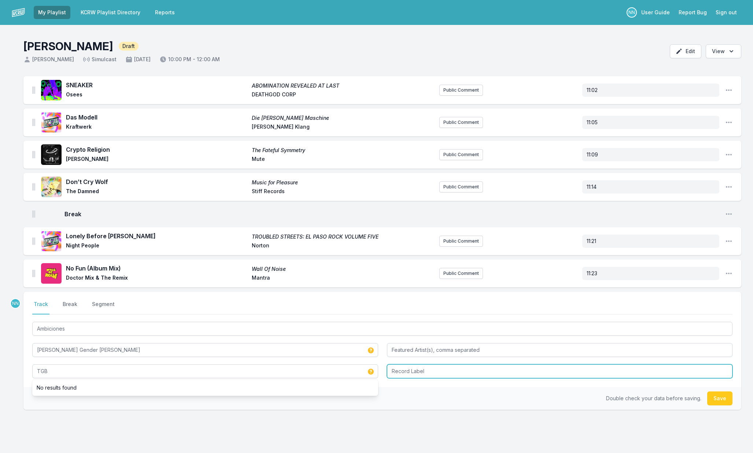
type input "TGB"
type input "Clouds Hill"
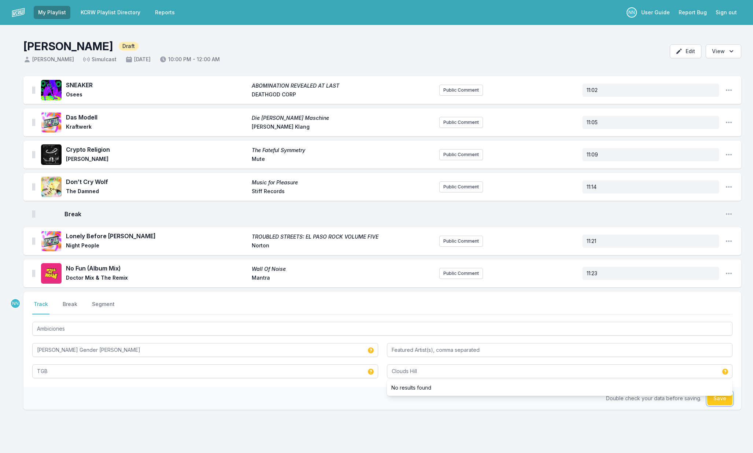
click at [719, 401] on button "Save" at bounding box center [720, 399] width 25 height 14
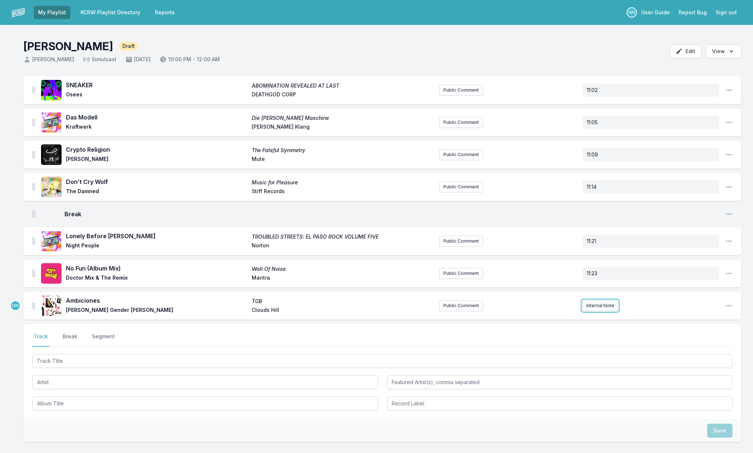
click at [591, 306] on button "Internal Note" at bounding box center [601, 305] width 36 height 11
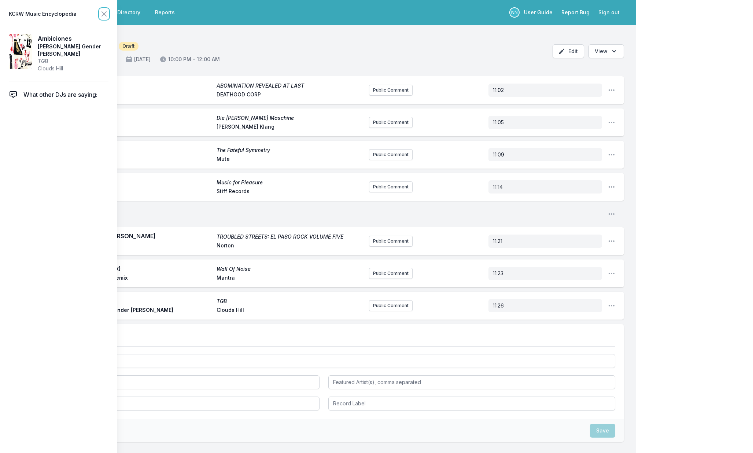
click at [106, 12] on icon at bounding box center [104, 14] width 4 height 4
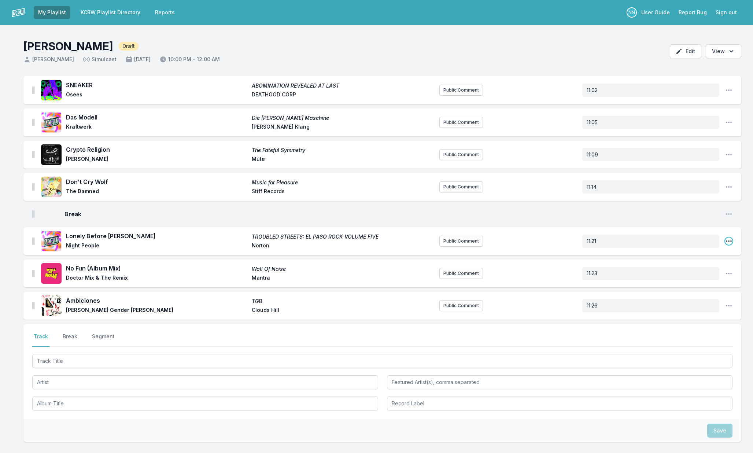
click at [729, 241] on icon "Open playlist item options" at bounding box center [729, 240] width 6 height 1
click at [701, 254] on button "Edit Track Details" at bounding box center [692, 255] width 82 height 13
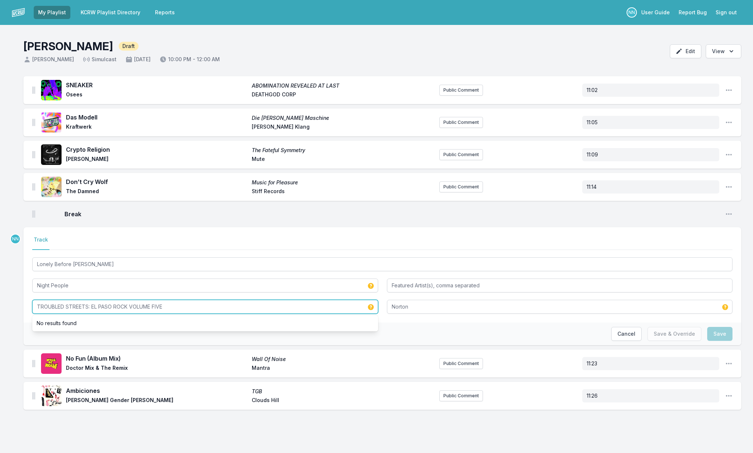
click at [167, 307] on input "TROUBLED STREETS: EL PASO ROCK VOLUME FIVE" at bounding box center [205, 307] width 346 height 14
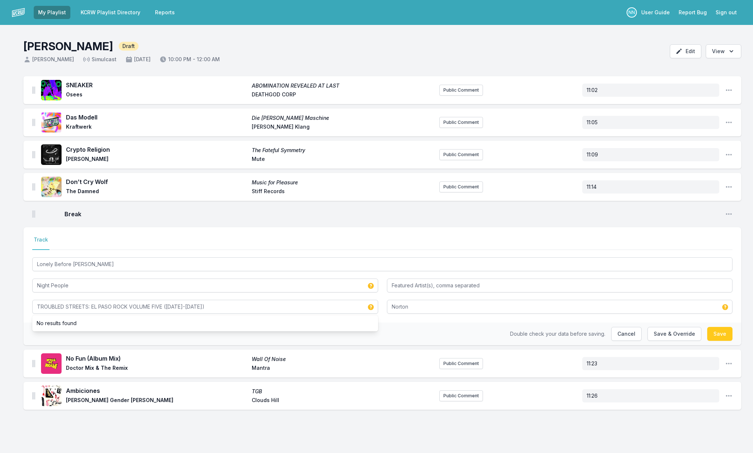
click at [18, 347] on div "SNEAKER ABOMINATION REVEALED AT LAST Osees DEATHGOD CORP Public Comment 11:02 O…" at bounding box center [376, 254] width 753 height 357
click at [27, 344] on div "Double check your data before saving. Cancel Save & Override Save" at bounding box center [382, 334] width 718 height 23
click at [21, 352] on div "SNEAKER ABOMINATION REVEALED AT LAST Osees DEATHGOD CORP Public Comment 11:02 O…" at bounding box center [376, 254] width 753 height 357
click at [719, 334] on button "Save" at bounding box center [720, 334] width 25 height 14
type input "TROUBLED STREETS: EL PASO ROCK VOLUME FIVE"
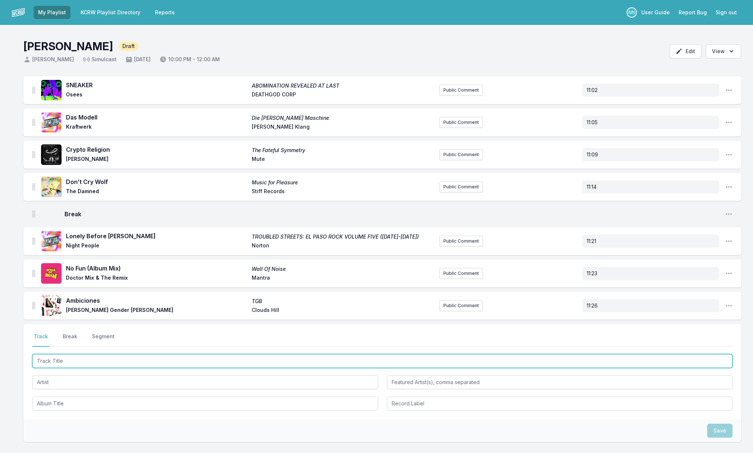
click at [164, 357] on input "Track Title" at bounding box center [382, 361] width 701 height 14
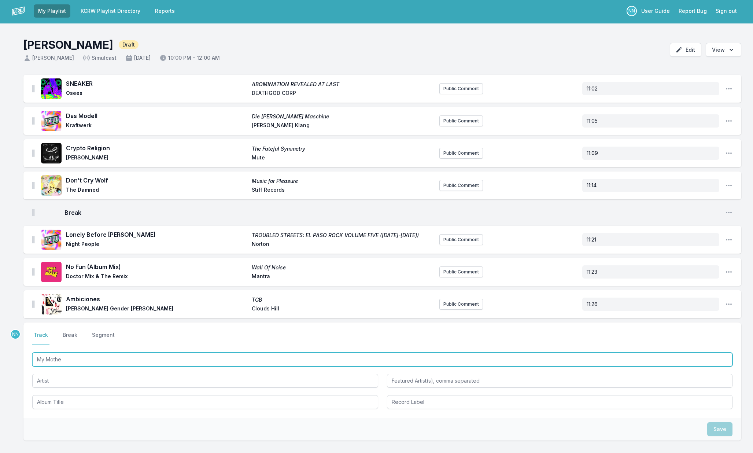
type input "My Mother"
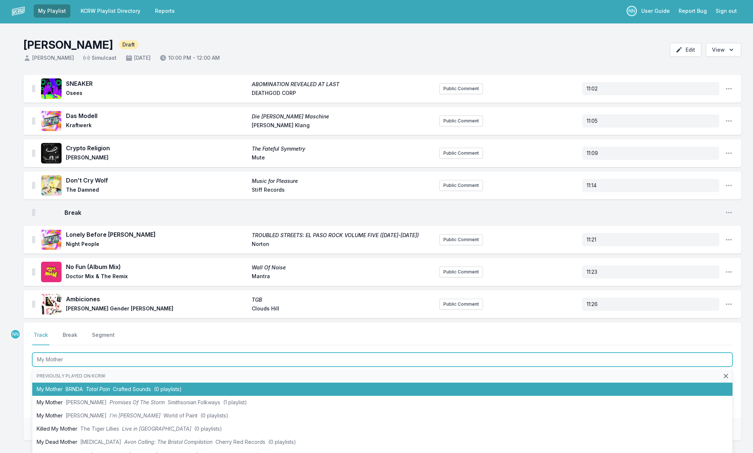
click at [154, 385] on li "My Mother BRNDA Total Pain Crafted Sounds (0 playlists)" at bounding box center [382, 389] width 701 height 13
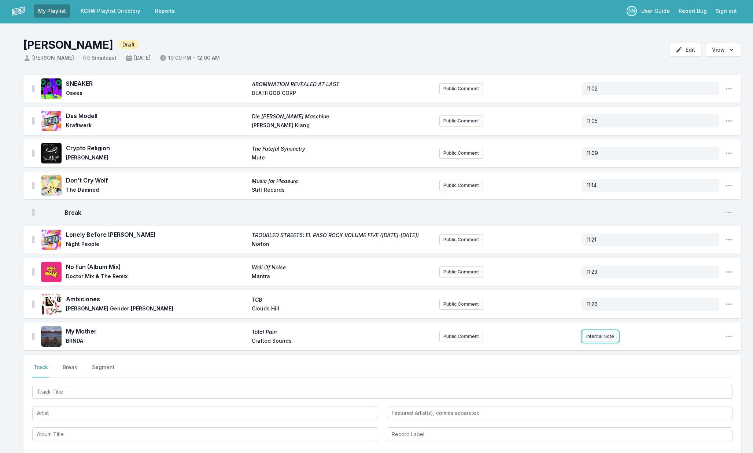
click at [590, 341] on button "Internal Note" at bounding box center [601, 336] width 36 height 11
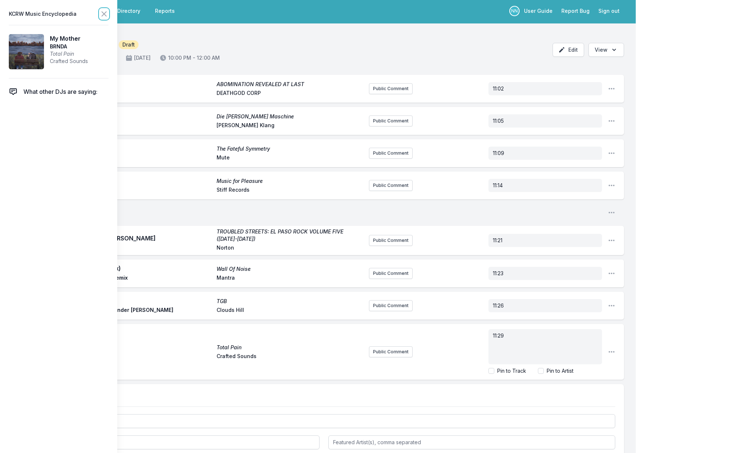
click at [103, 11] on icon at bounding box center [104, 14] width 9 height 9
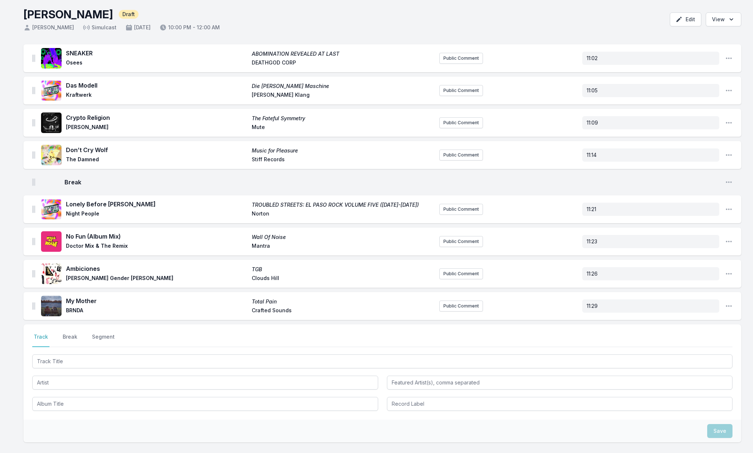
scroll to position [34, 0]
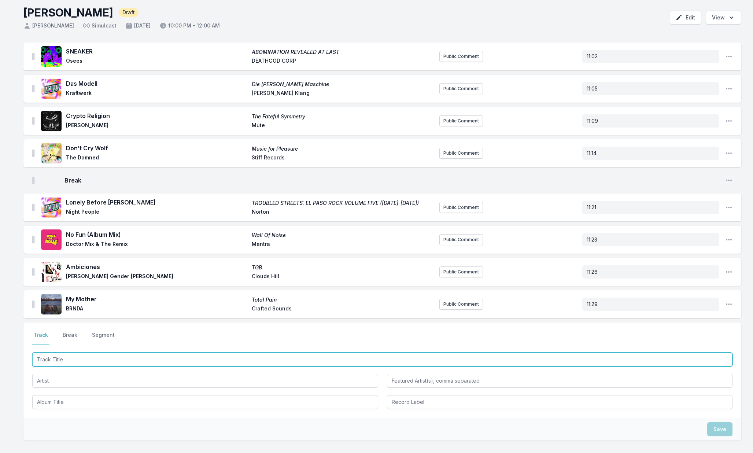
click at [68, 366] on input "Track Title" at bounding box center [382, 360] width 701 height 14
type input "Schwanengesang, D. 957: No. 4, Ständchen"
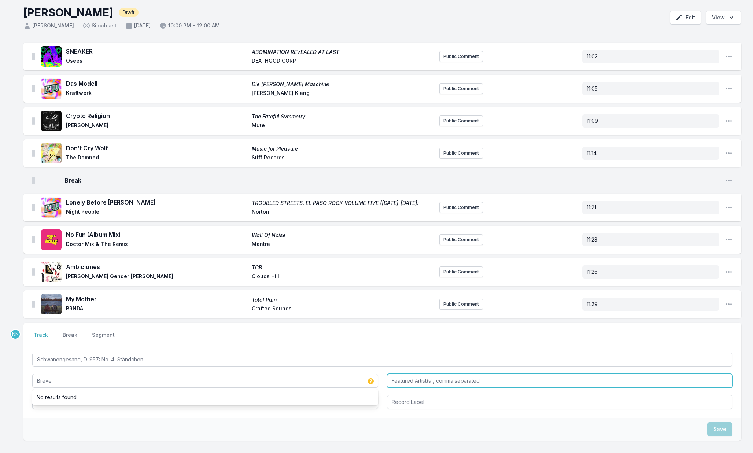
type input "Breve"
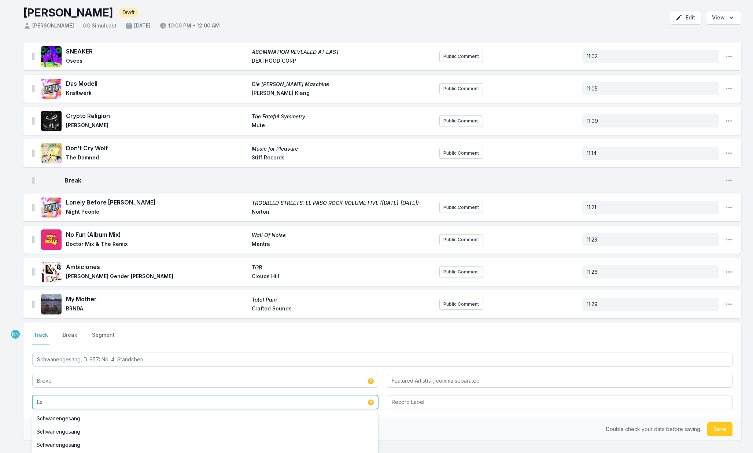
type input "E"
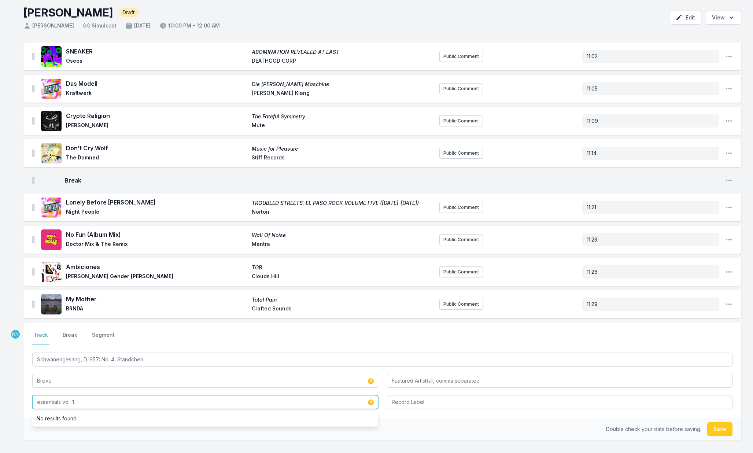
drag, startPoint x: 40, startPoint y: 402, endPoint x: 26, endPoint y: 401, distance: 13.6
click at [26, 401] on div "Select a tab Track Break Segment Track Break Segment Schwanengesang, D. 957: No…" at bounding box center [382, 370] width 718 height 95
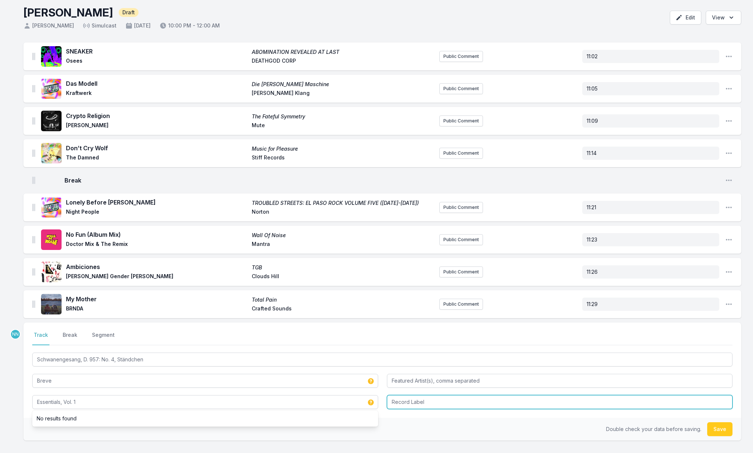
type input "Essentials, Vol. 1"
type input "cloudlight"
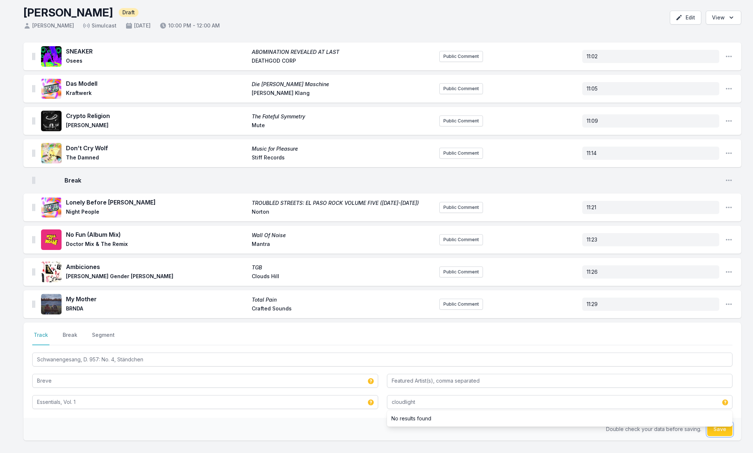
click at [714, 429] on button "Save" at bounding box center [720, 429] width 25 height 14
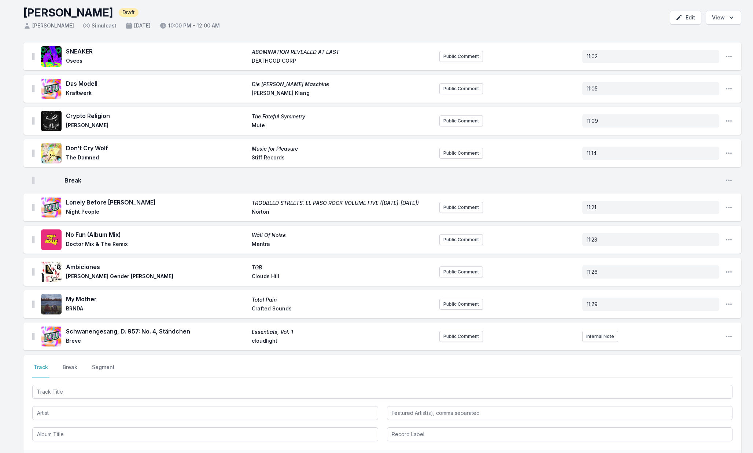
scroll to position [33, 0]
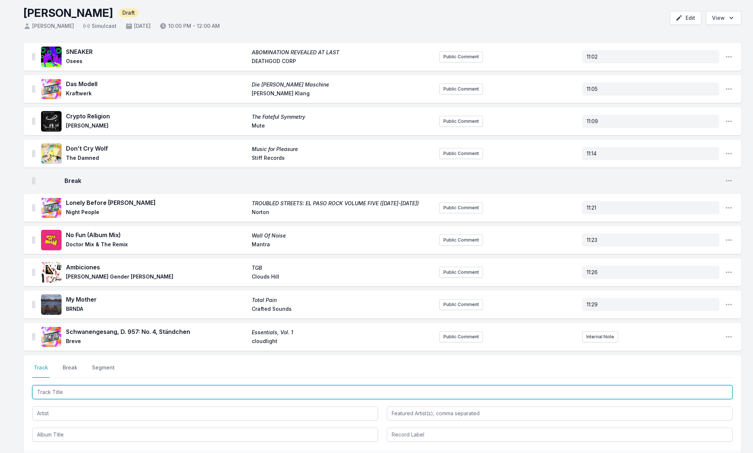
click at [203, 392] on input "Track Title" at bounding box center [382, 392] width 701 height 14
type input "No Control"
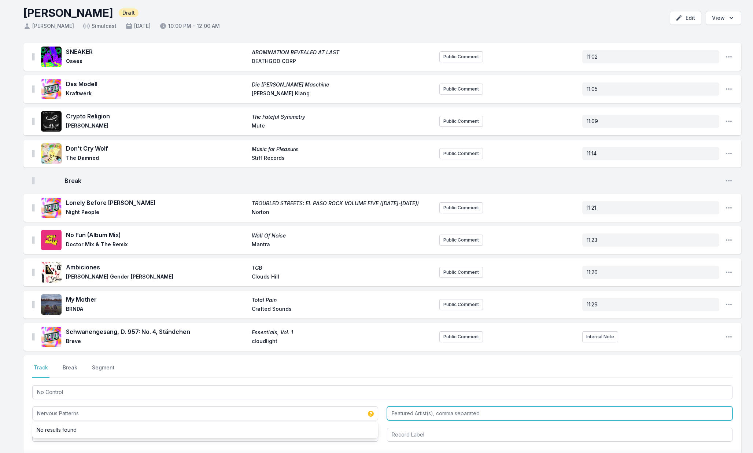
type input "Nervous Patterns"
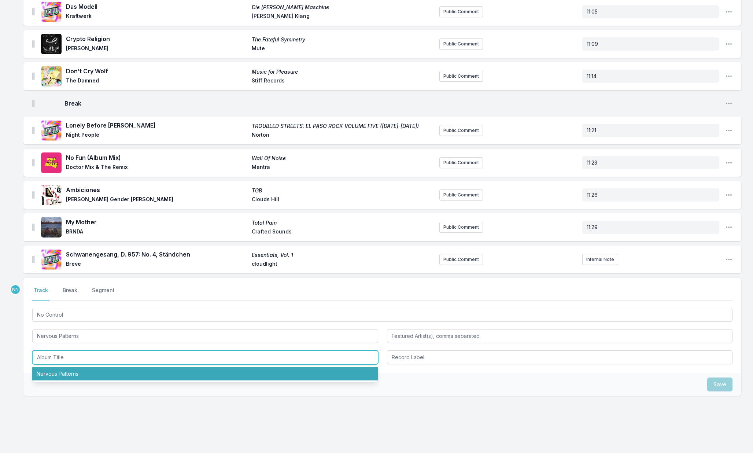
scroll to position [115, 0]
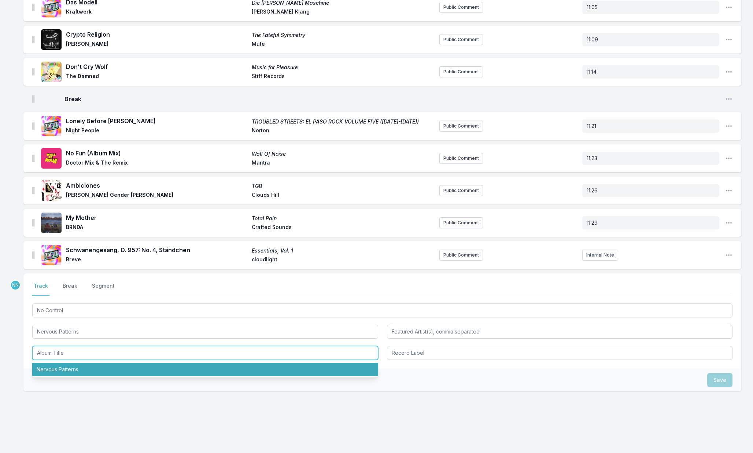
click at [165, 374] on li "Nervous Patterns" at bounding box center [205, 369] width 346 height 13
type input "Nervous Patterns"
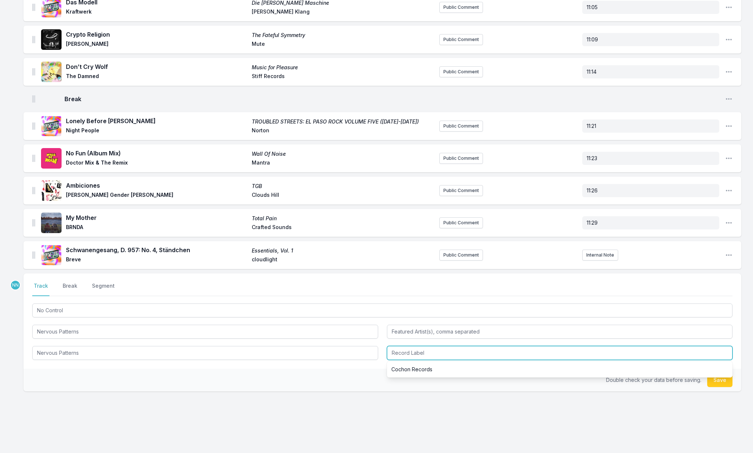
click at [404, 357] on input "Record Label" at bounding box center [560, 353] width 346 height 14
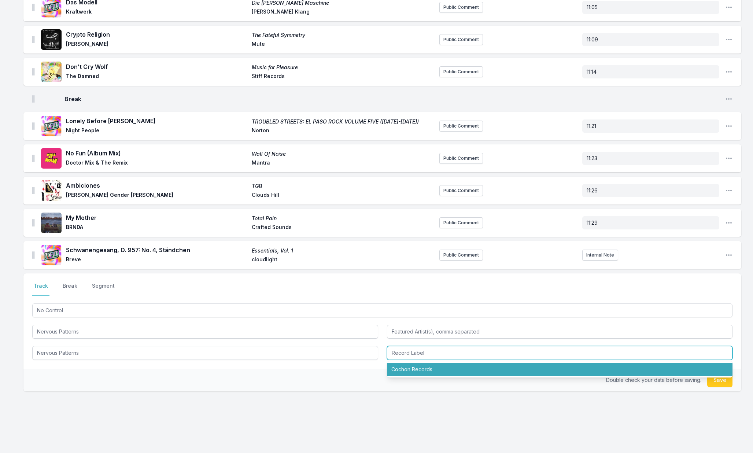
click at [407, 366] on li "Cochon Records" at bounding box center [560, 369] width 346 height 13
type input "Cochon Records"
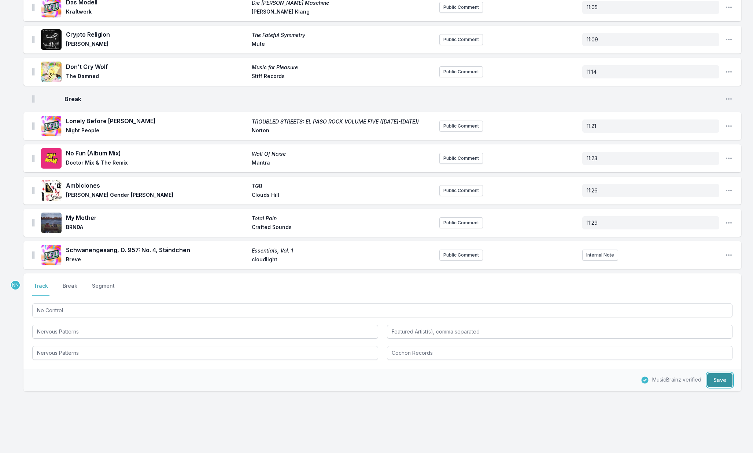
click at [710, 379] on button "Save" at bounding box center [720, 380] width 25 height 14
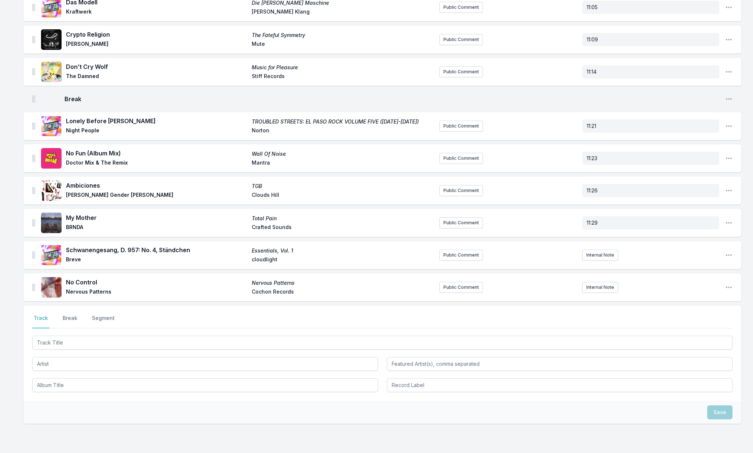
scroll to position [147, 0]
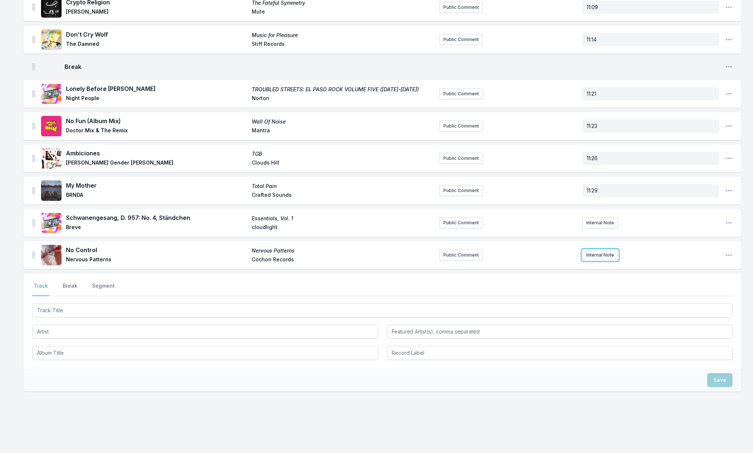
click at [596, 258] on button "Internal Note" at bounding box center [601, 255] width 36 height 11
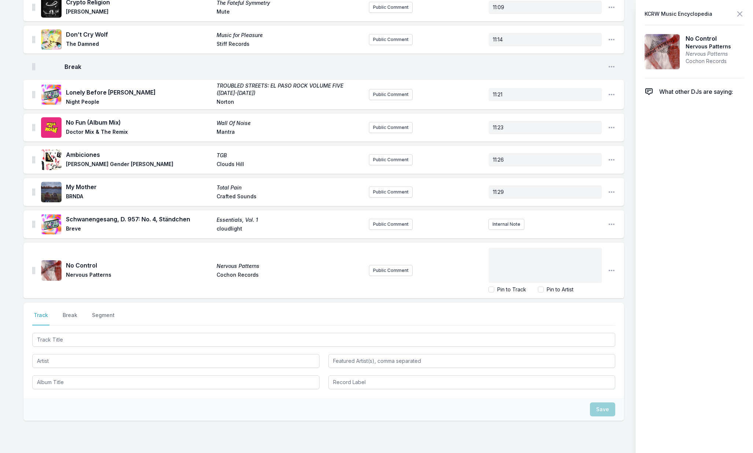
scroll to position [175, 0]
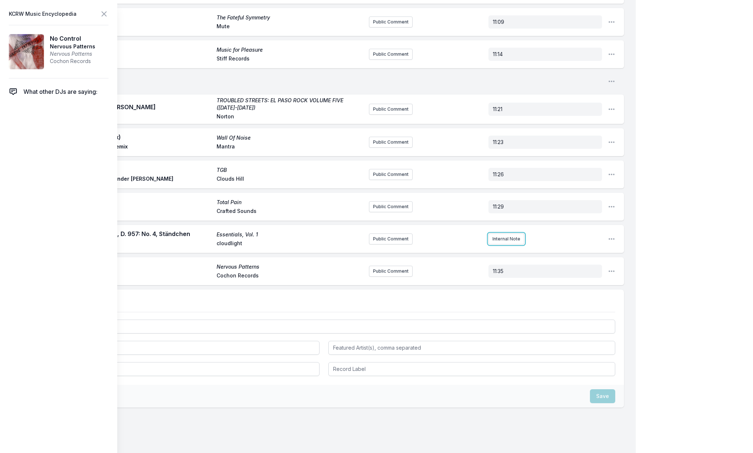
click at [499, 206] on ul "SNEAKER ABOMINATION REVEALED AT LAST Osees DEATHGOD CORP Public Comment 11:02 O…" at bounding box center [323, 115] width 601 height 342
click at [502, 236] on button "Internal Note" at bounding box center [507, 239] width 36 height 11
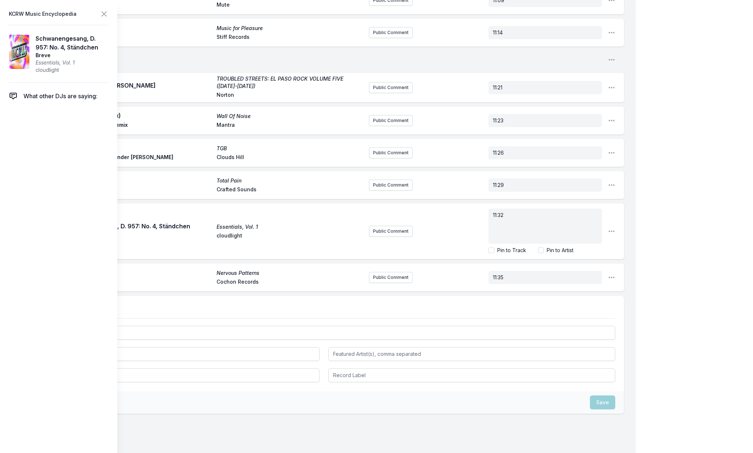
scroll to position [128, 0]
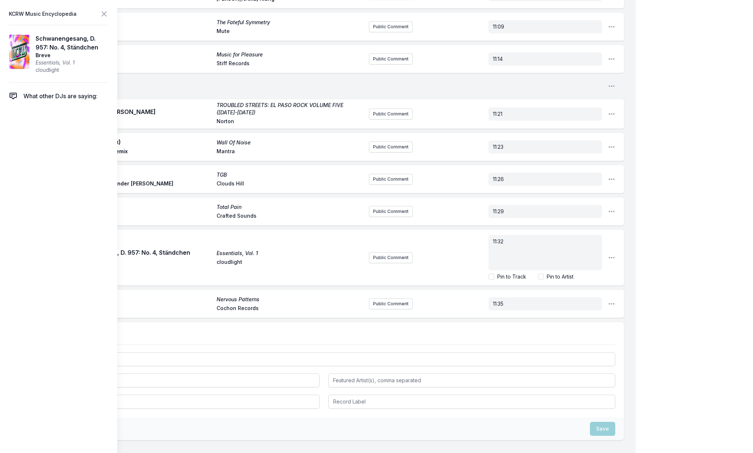
drag, startPoint x: 654, startPoint y: 259, endPoint x: 644, endPoint y: 257, distance: 9.7
click at [654, 259] on div "My Playlist KCRW Playlist Directory Reports NN User Guide Report Bug Sign out H…" at bounding box center [376, 191] width 753 height 639
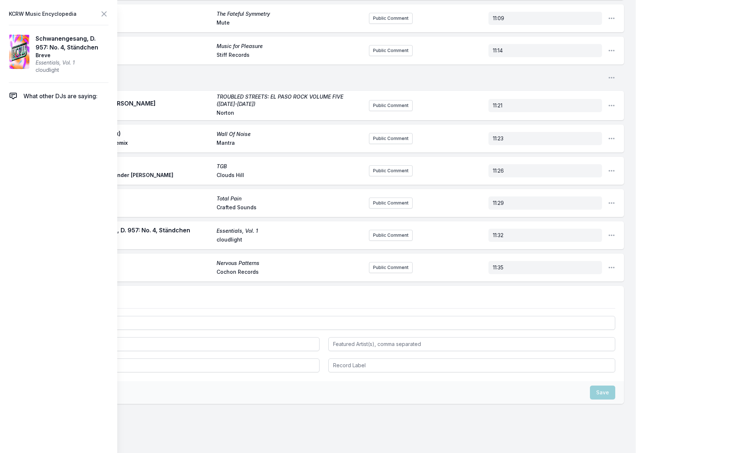
scroll to position [137, 0]
click at [104, 17] on icon at bounding box center [104, 14] width 9 height 9
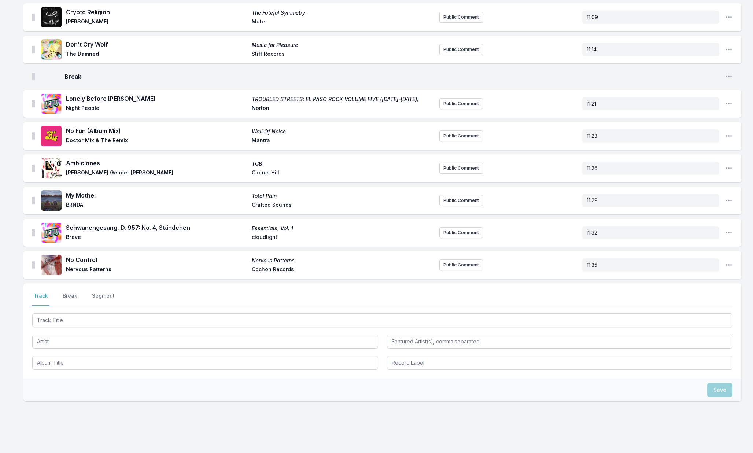
click at [71, 295] on button "Break" at bounding box center [70, 299] width 18 height 14
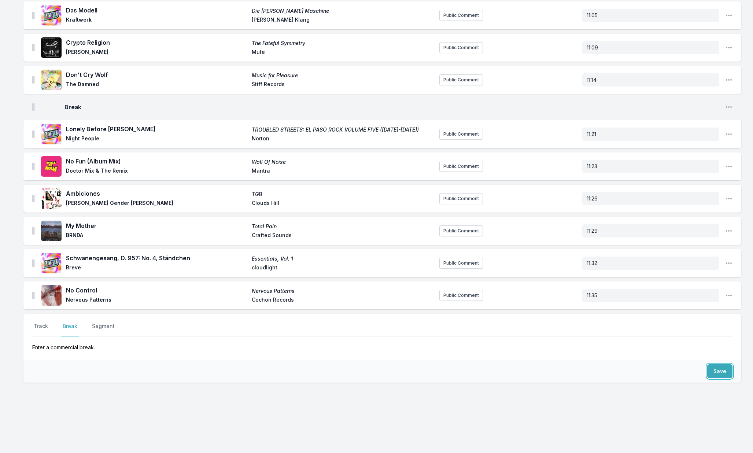
click at [710, 371] on button "Save" at bounding box center [720, 371] width 25 height 14
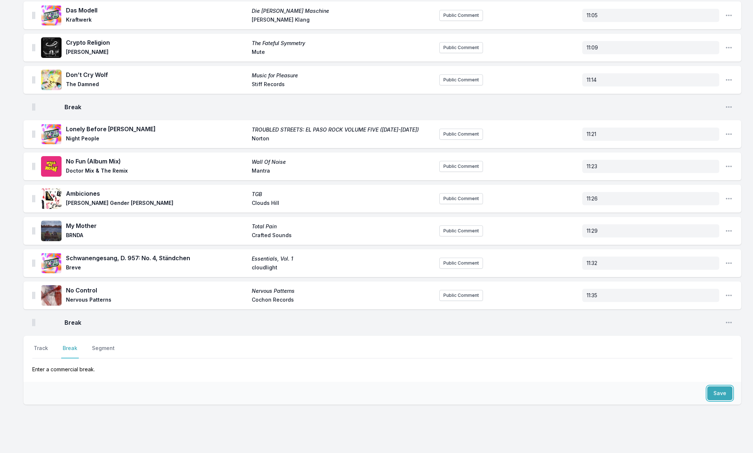
scroll to position [129, 0]
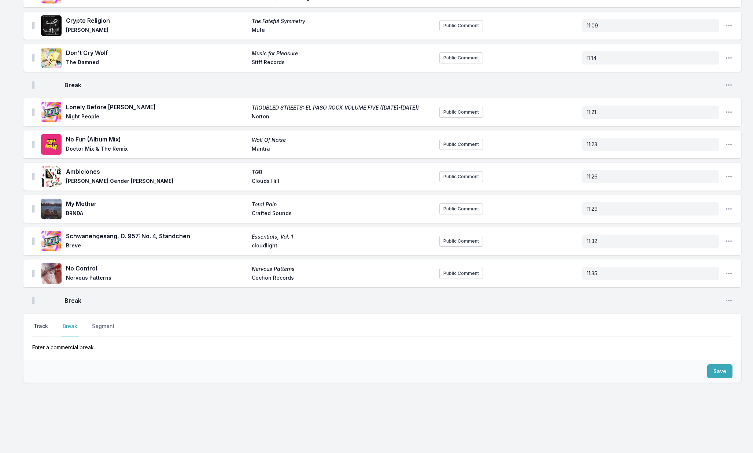
click at [44, 324] on button "Track" at bounding box center [40, 330] width 17 height 14
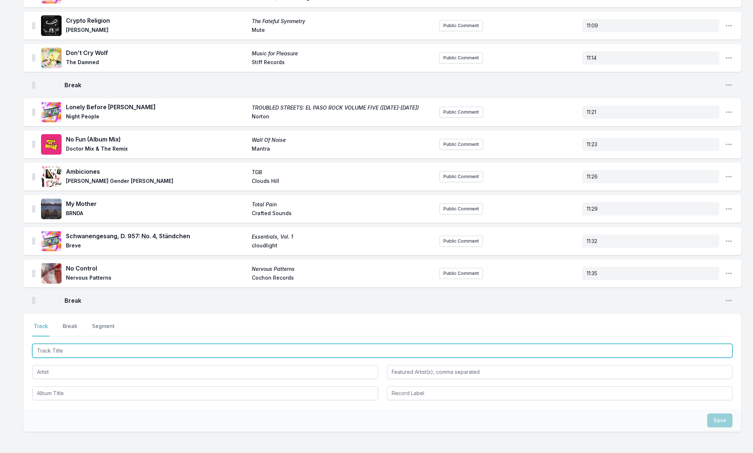
click at [64, 350] on input "Track Title" at bounding box center [382, 351] width 701 height 14
type input "Worldwide"
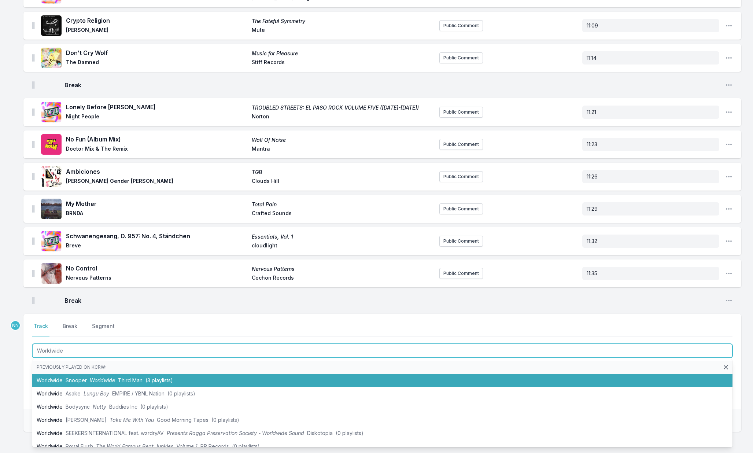
click at [59, 378] on li "Worldwide Snooper Worldwide Third Man (3 playlists)" at bounding box center [382, 380] width 701 height 13
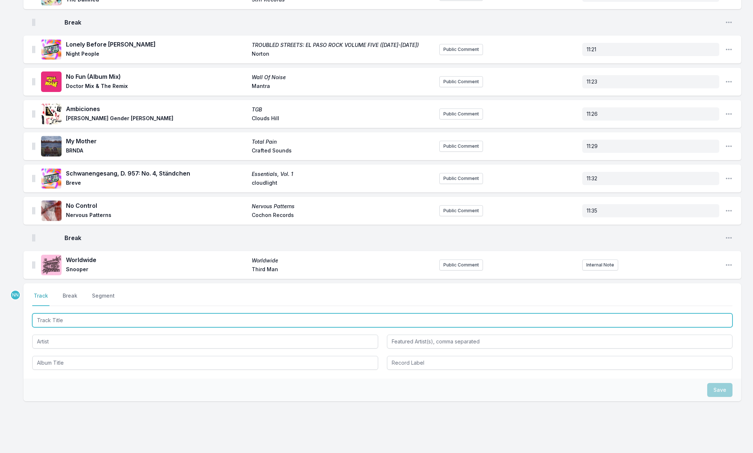
scroll to position [192, 0]
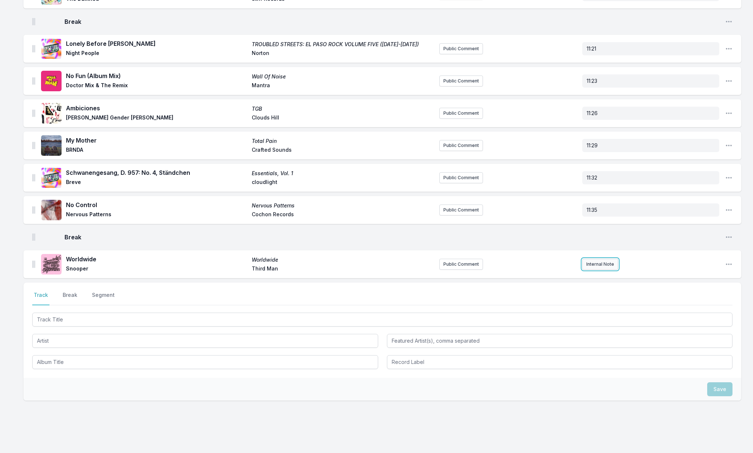
click at [590, 264] on button "Internal Note" at bounding box center [601, 264] width 36 height 11
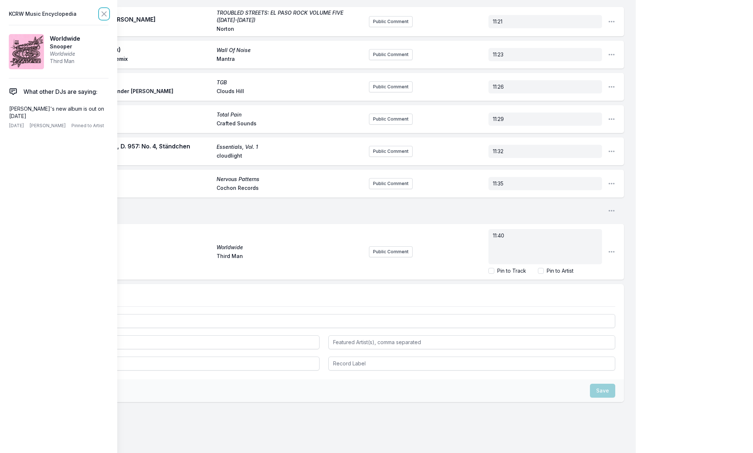
drag, startPoint x: 104, startPoint y: 18, endPoint x: 103, endPoint y: 25, distance: 7.1
click at [104, 18] on icon at bounding box center [104, 14] width 9 height 9
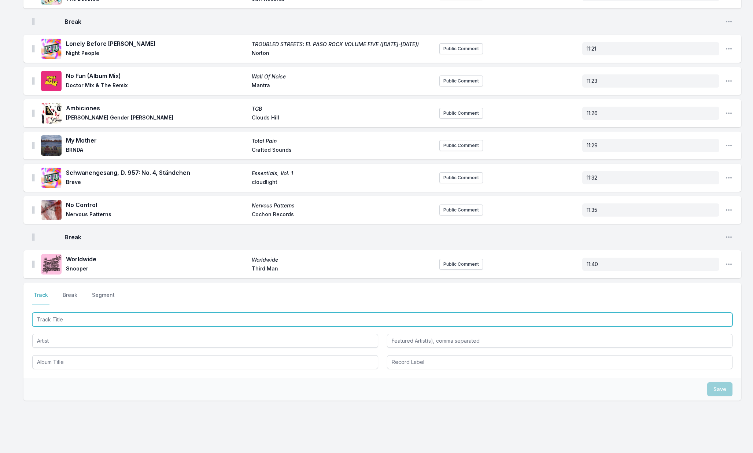
click at [53, 316] on input "Track Title" at bounding box center [382, 320] width 701 height 14
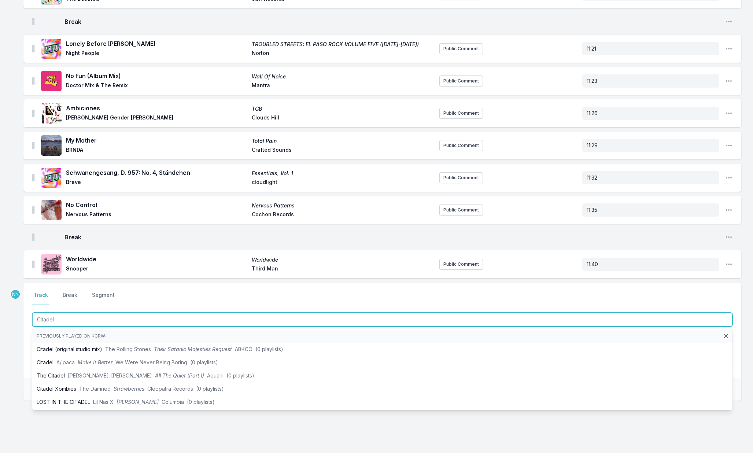
type input "Citadel"
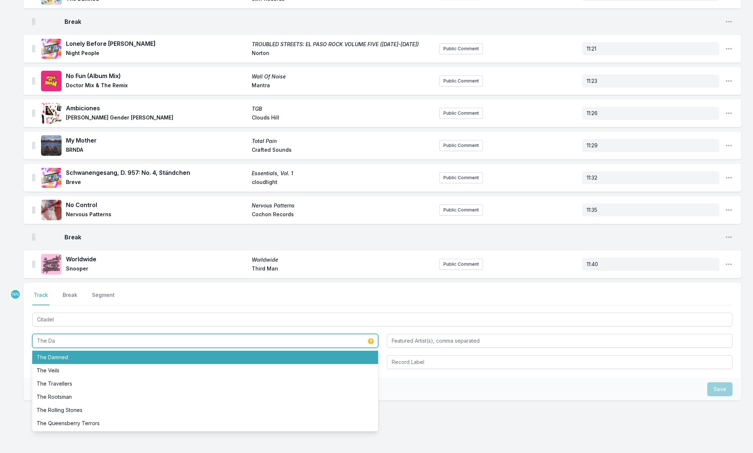
click at [64, 356] on li "The Damned" at bounding box center [205, 357] width 346 height 13
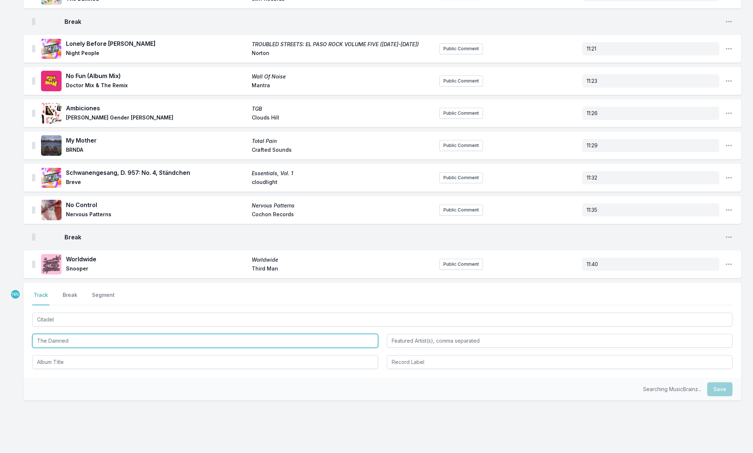
type input "The Damned"
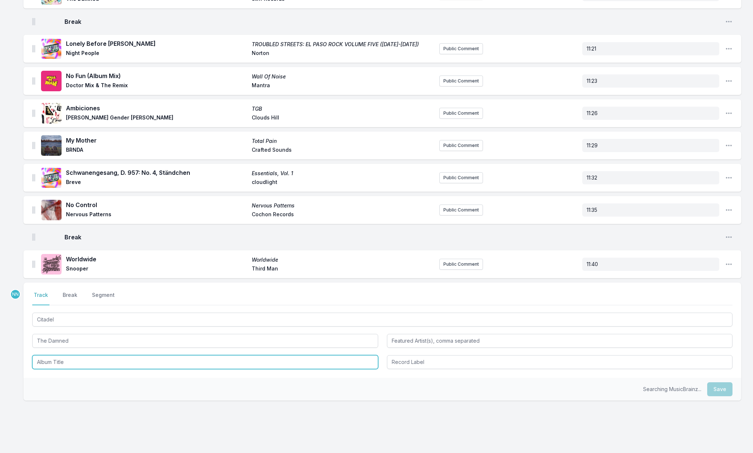
click at [78, 365] on input "Album Title" at bounding box center [205, 362] width 346 height 14
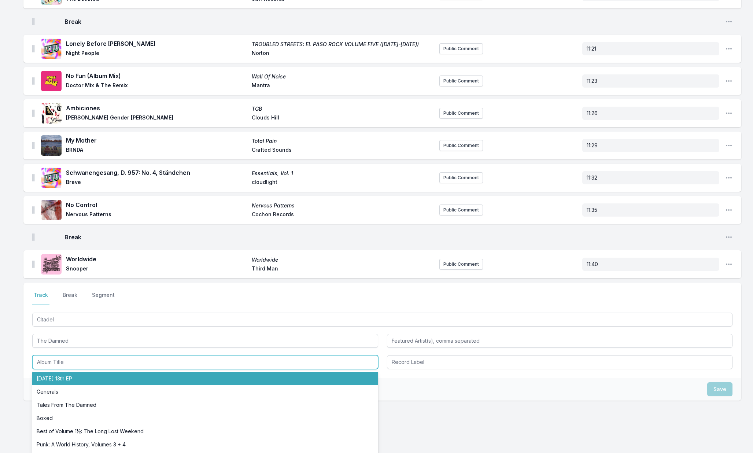
click at [75, 375] on li "Friday 13th EP" at bounding box center [205, 378] width 346 height 13
type input "Friday 13th EP"
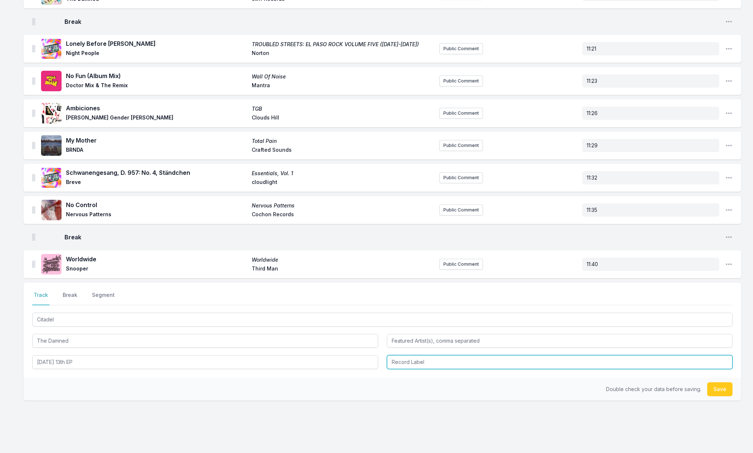
click at [392, 363] on input "Record Label" at bounding box center [560, 362] width 346 height 14
type input "ACE"
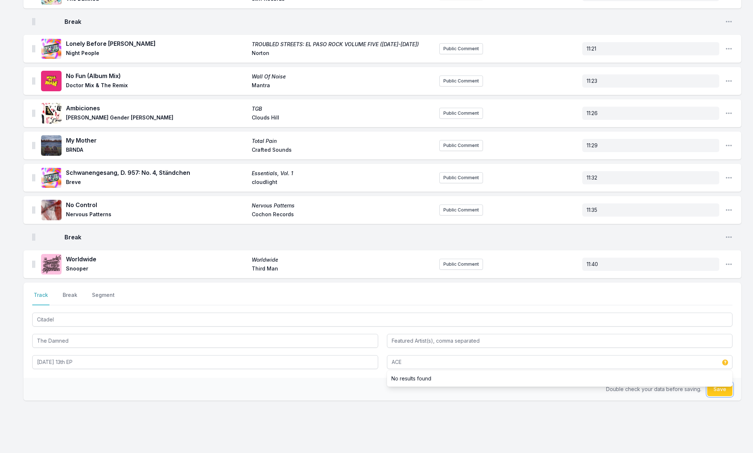
click at [716, 392] on button "Save" at bounding box center [720, 389] width 25 height 14
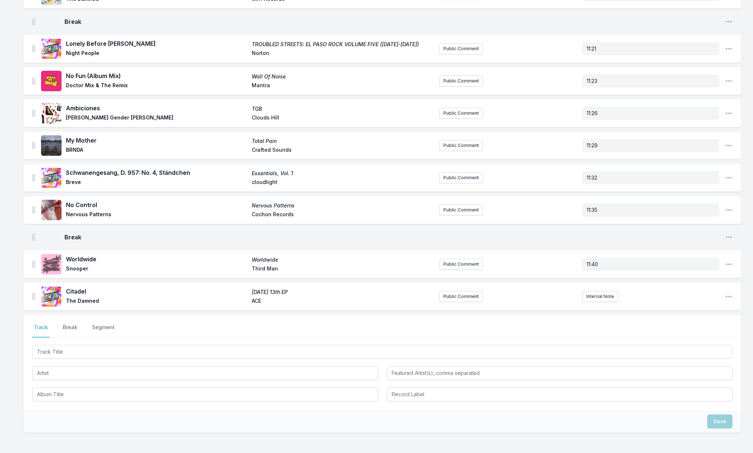
scroll to position [225, 0]
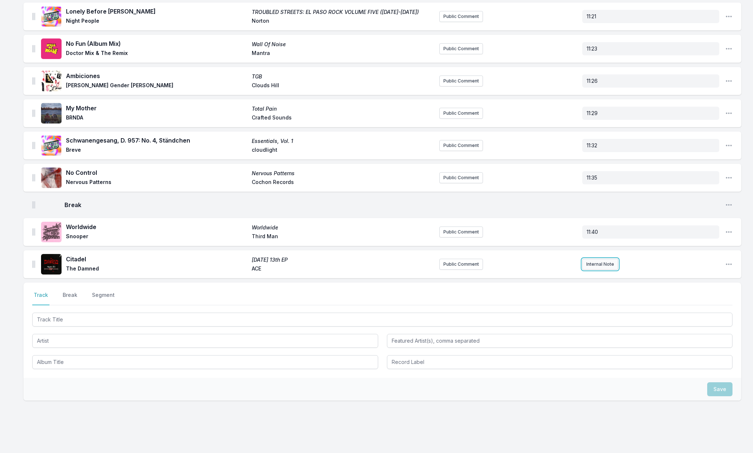
click at [591, 266] on button "Internal Note" at bounding box center [601, 264] width 36 height 11
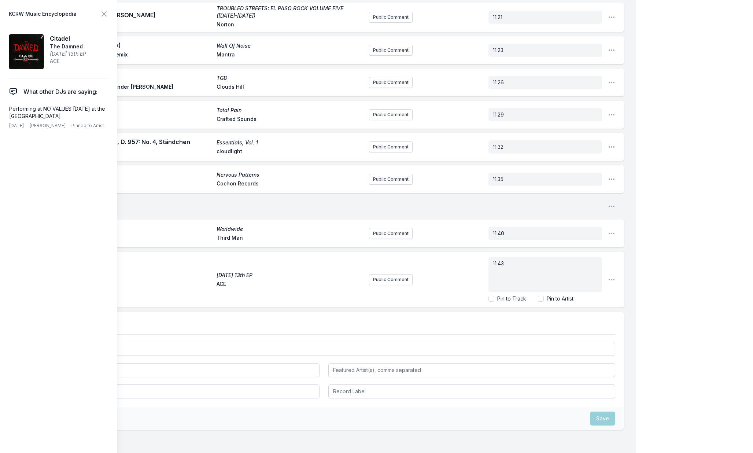
drag, startPoint x: 654, startPoint y: 267, endPoint x: 633, endPoint y: 261, distance: 22.2
click at [654, 267] on div "My Playlist KCRW Playlist Directory Reports NN User Guide Report Bug Sign out H…" at bounding box center [376, 137] width 753 height 725
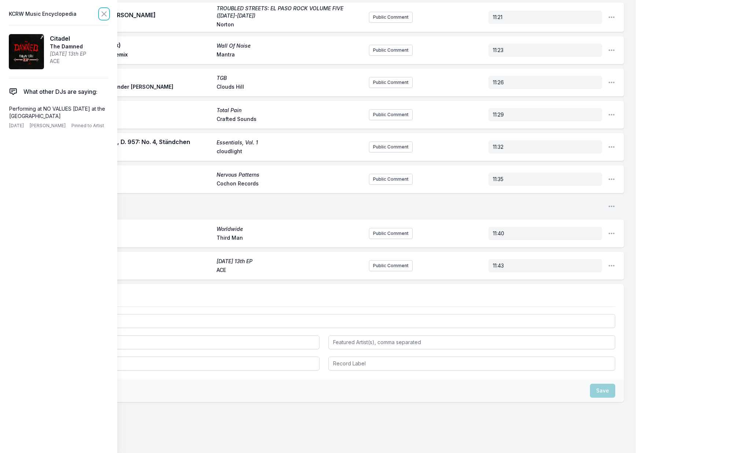
click at [103, 17] on icon at bounding box center [104, 14] width 9 height 9
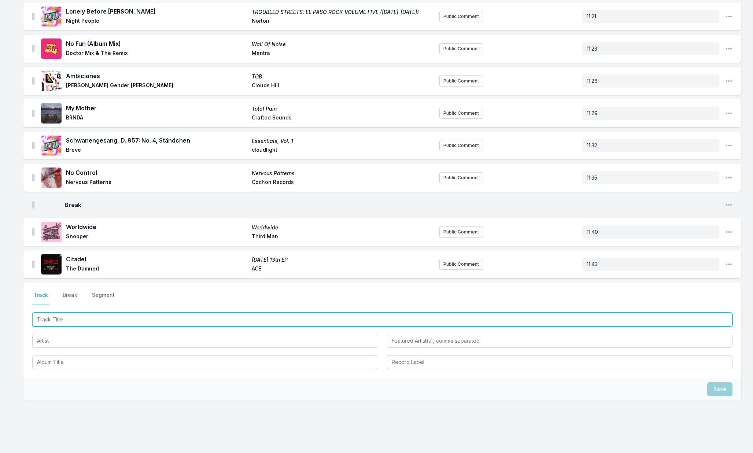
click at [59, 322] on input "Track Title" at bounding box center [382, 320] width 701 height 14
type input "Something Feels Better Than Nothing"
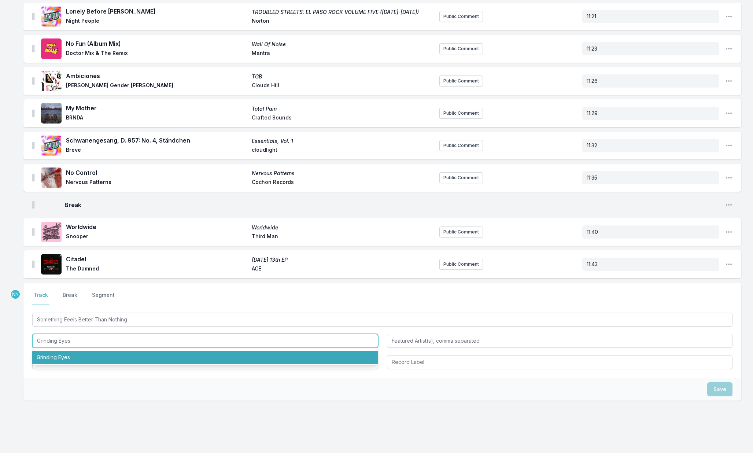
click at [81, 354] on li "Grinding Eyes" at bounding box center [205, 357] width 346 height 13
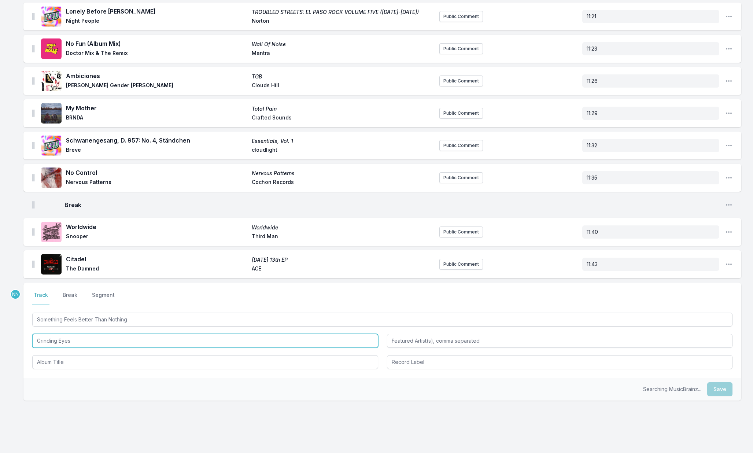
type input "Grinding Eyes"
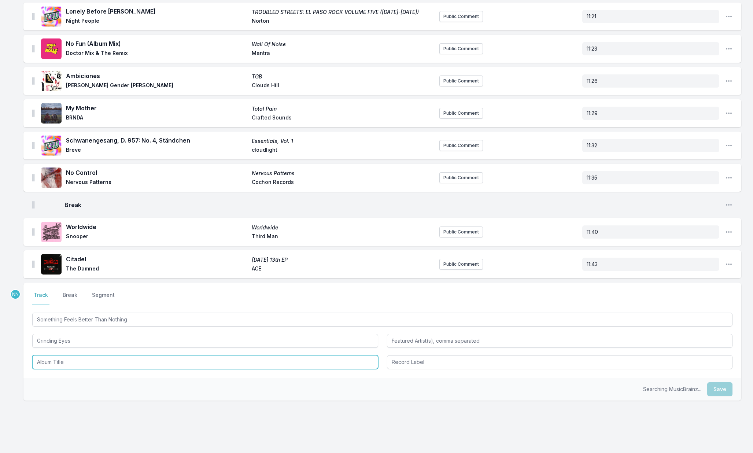
click at [78, 357] on input "Album Title" at bounding box center [205, 362] width 346 height 14
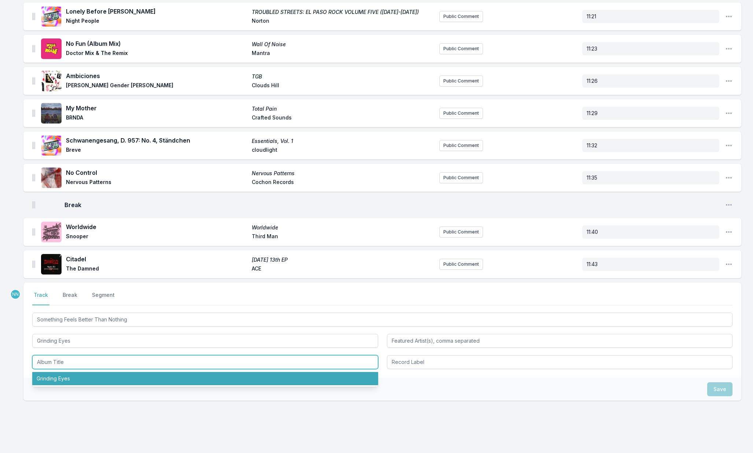
click at [82, 373] on li "Grinding Eyes" at bounding box center [205, 378] width 346 height 13
type input "Grinding Eyes"
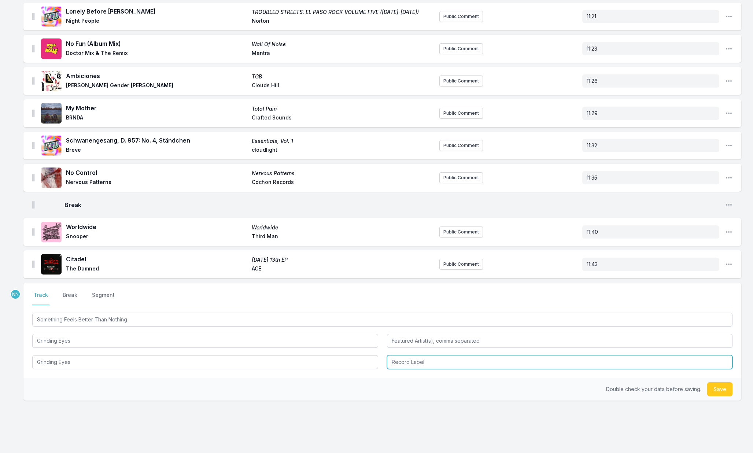
click at [407, 360] on input "Record Label" at bounding box center [560, 362] width 346 height 14
type input "Self Release"
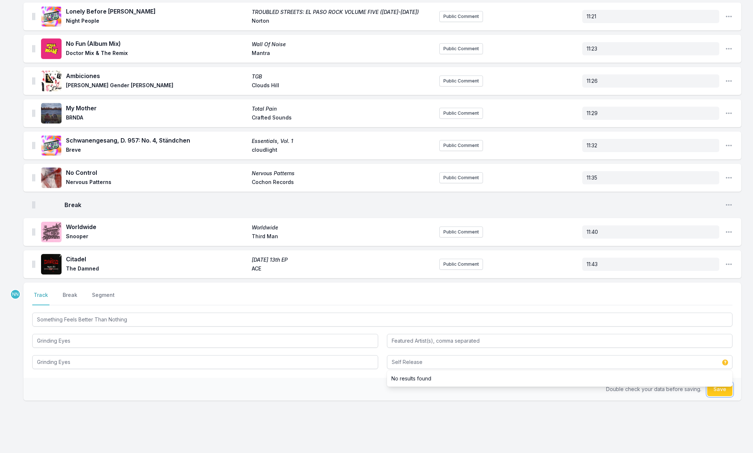
click at [719, 394] on button "Save" at bounding box center [720, 389] width 25 height 14
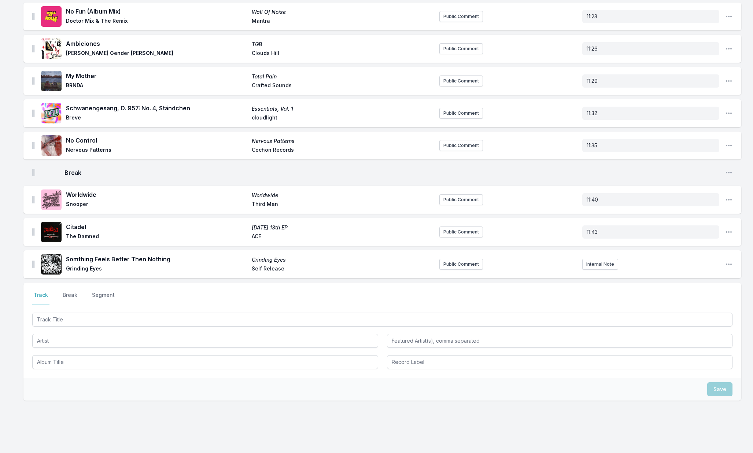
scroll to position [257, 0]
click at [589, 267] on button "Internal Note" at bounding box center [601, 263] width 36 height 11
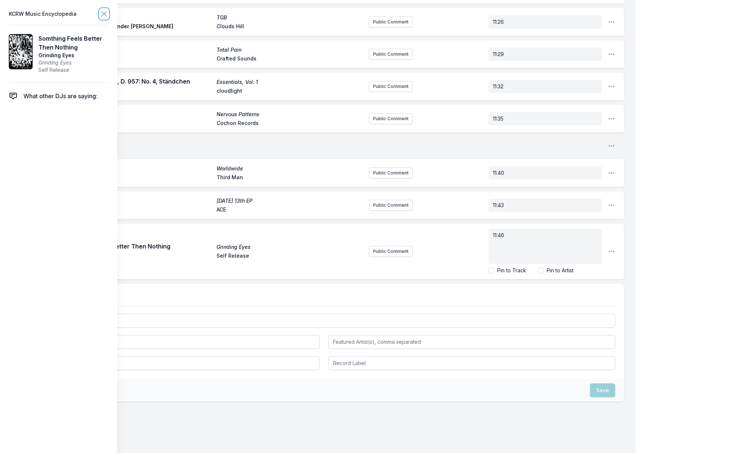
click at [106, 15] on icon at bounding box center [104, 14] width 9 height 9
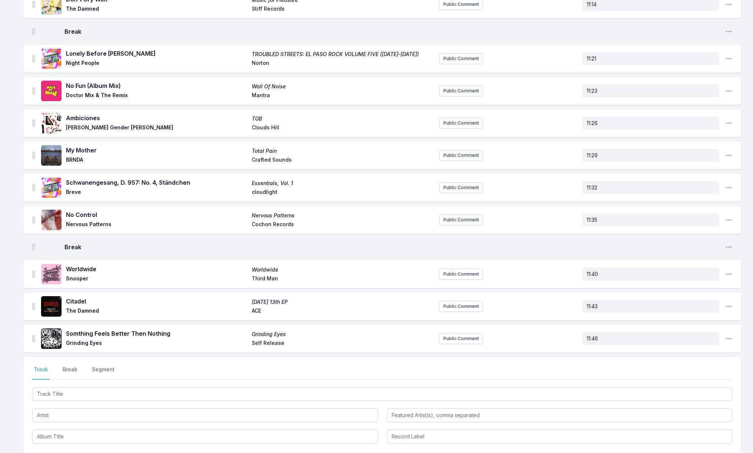
scroll to position [184, 0]
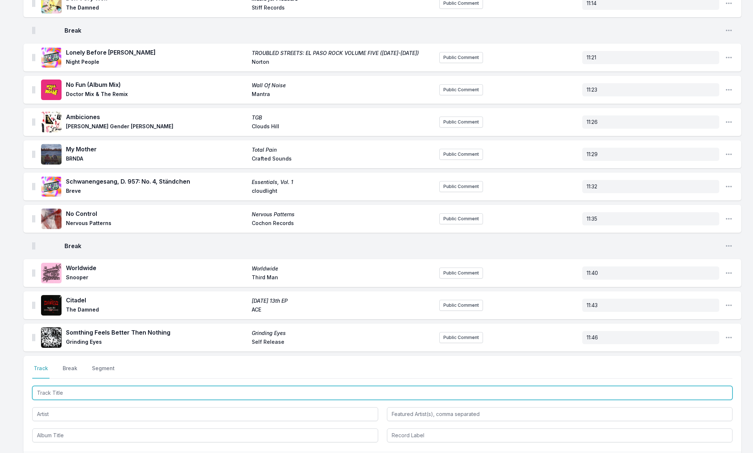
click at [91, 391] on input "Track Title" at bounding box center [382, 393] width 701 height 14
type input "Even The Stars Fall"
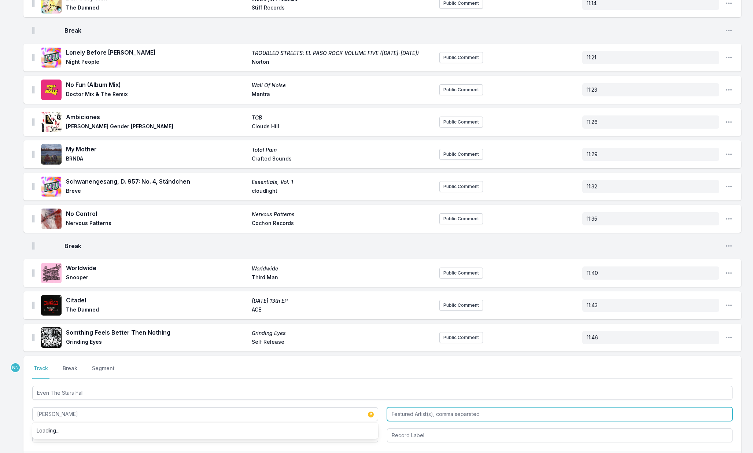
type input "Dax Riggs"
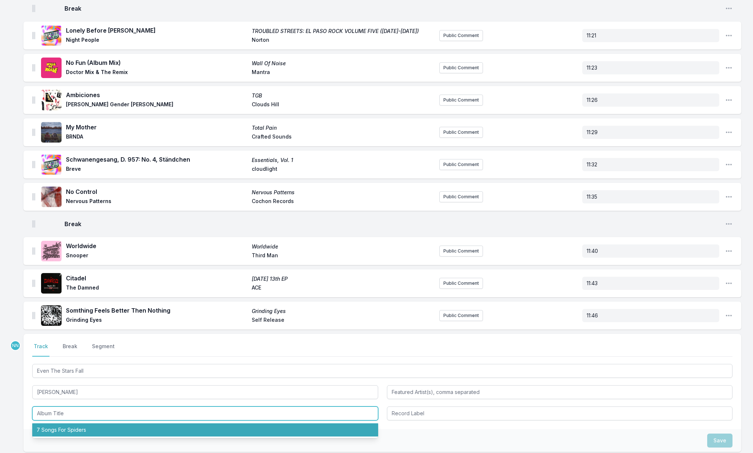
scroll to position [210, 0]
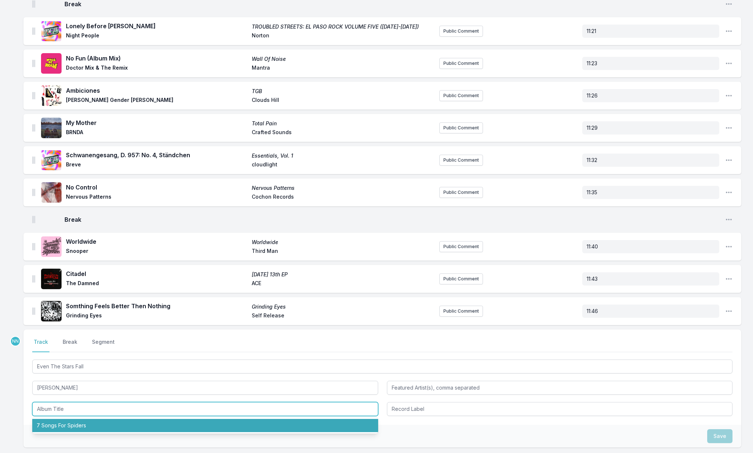
drag, startPoint x: 116, startPoint y: 425, endPoint x: 136, endPoint y: 423, distance: 19.9
click at [117, 425] on li "7 Songs For Spiders" at bounding box center [205, 425] width 346 height 13
type input "7 Songs For Spiders"
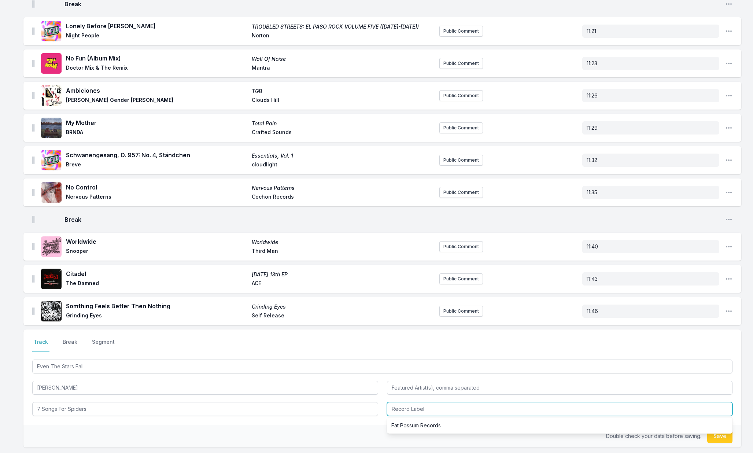
click at [443, 411] on input "Record Label" at bounding box center [560, 409] width 346 height 14
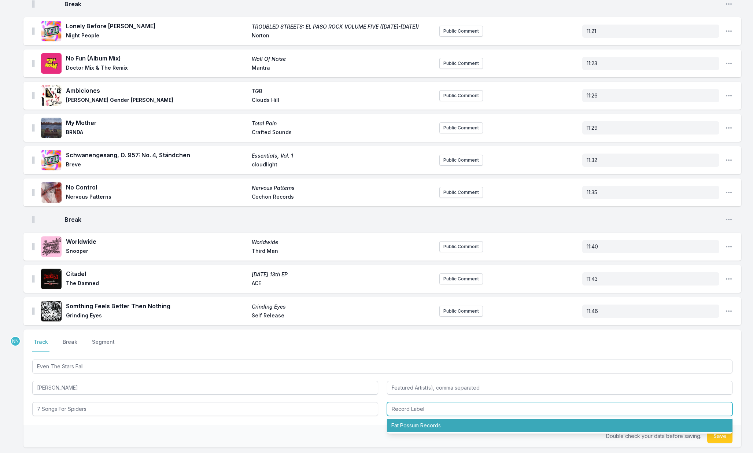
click at [436, 425] on li "Fat Possum Records" at bounding box center [560, 425] width 346 height 13
type input "Fat Possum Records"
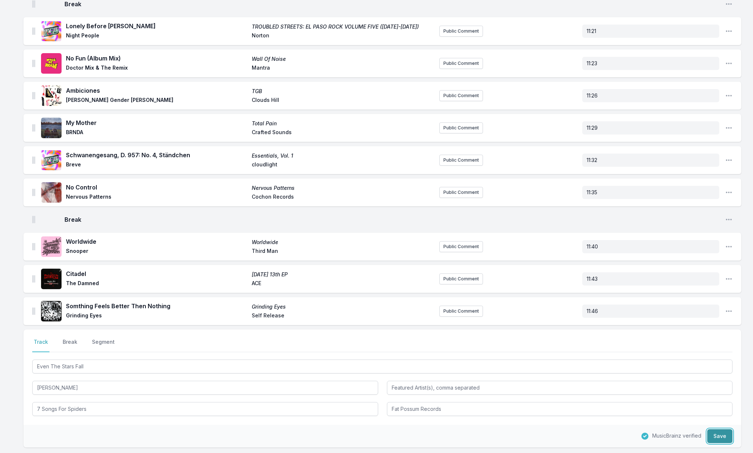
click at [712, 438] on button "Save" at bounding box center [720, 436] width 25 height 14
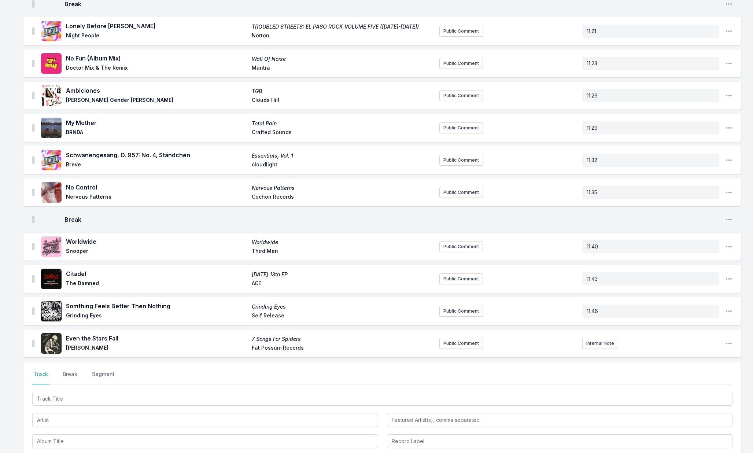
scroll to position [242, 0]
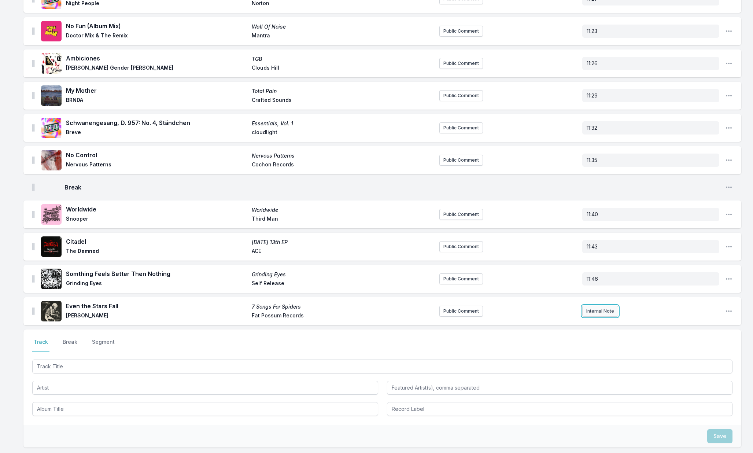
click at [589, 311] on button "Internal Note" at bounding box center [601, 311] width 36 height 11
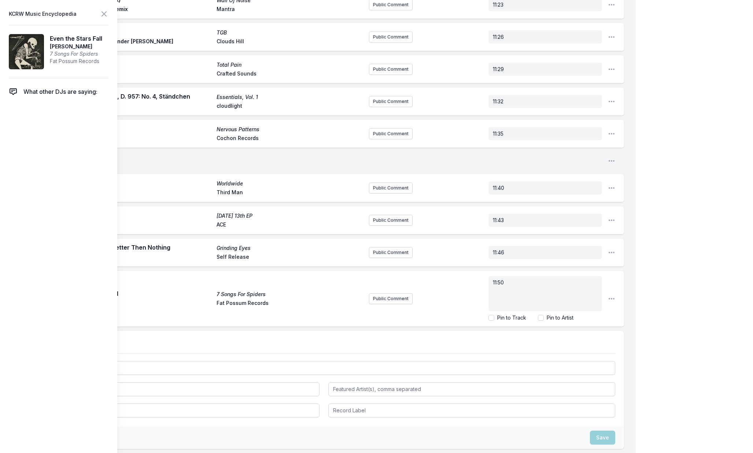
click at [703, 327] on div "My Playlist KCRW Playlist Directory Reports NN User Guide Report Bug Sign out H…" at bounding box center [376, 125] width 753 height 790
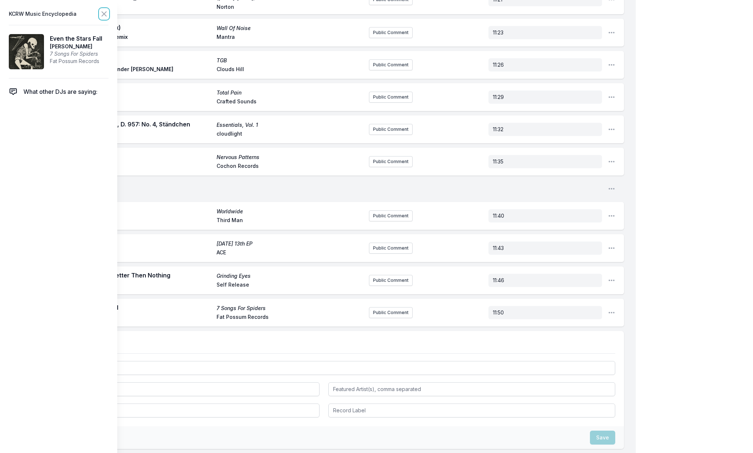
click at [102, 14] on icon at bounding box center [104, 14] width 9 height 9
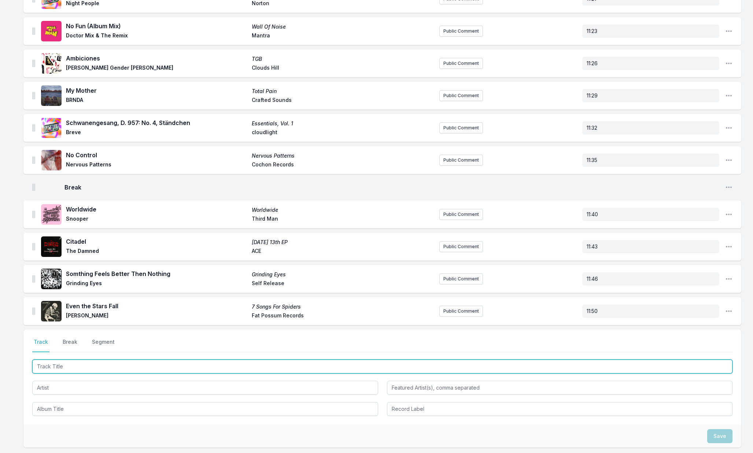
click at [95, 365] on input "Track Title" at bounding box center [382, 367] width 701 height 14
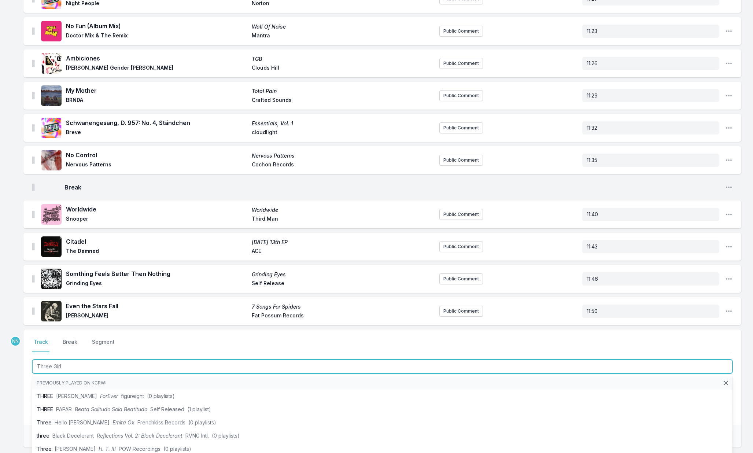
type input "Three Girl"
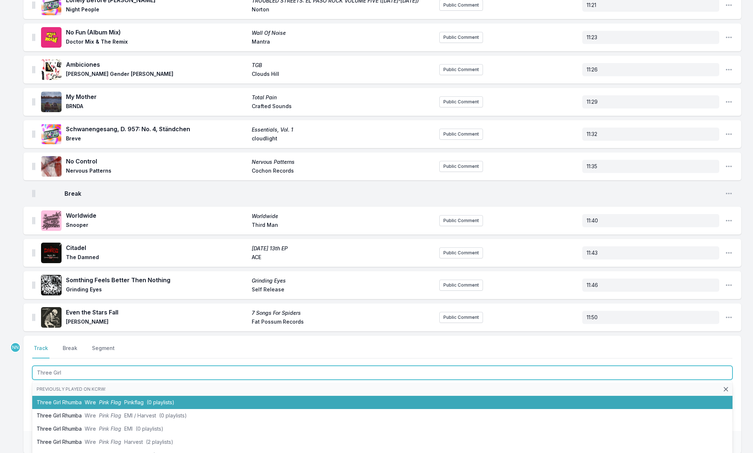
click at [106, 402] on span "Pink Flag" at bounding box center [110, 402] width 22 height 6
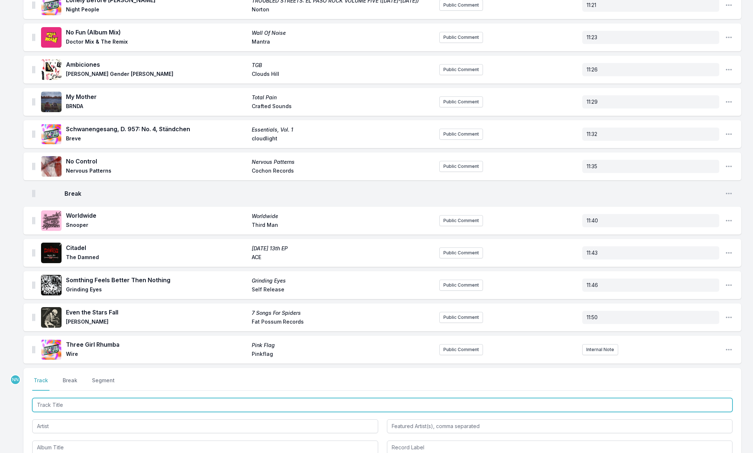
scroll to position [268, 0]
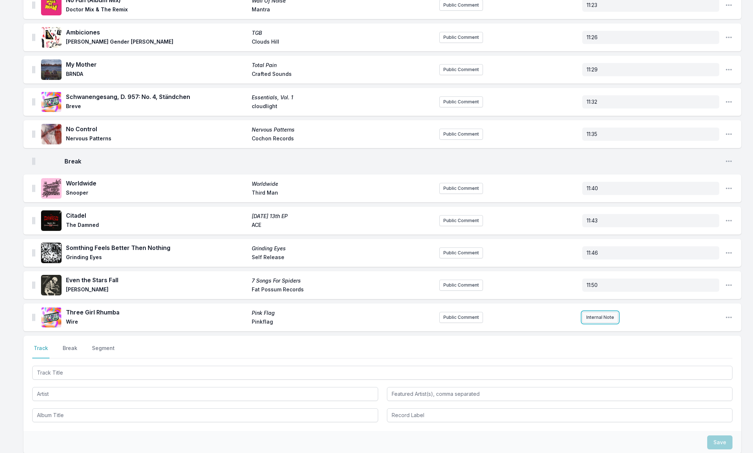
click at [587, 320] on button "Internal Note" at bounding box center [601, 317] width 36 height 11
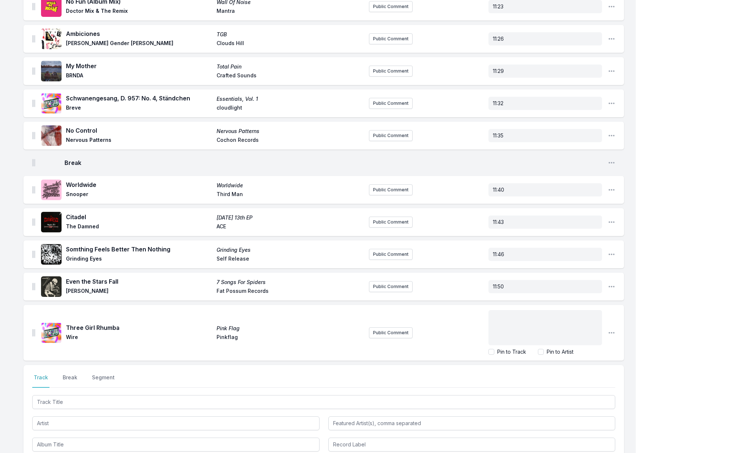
scroll to position [296, 0]
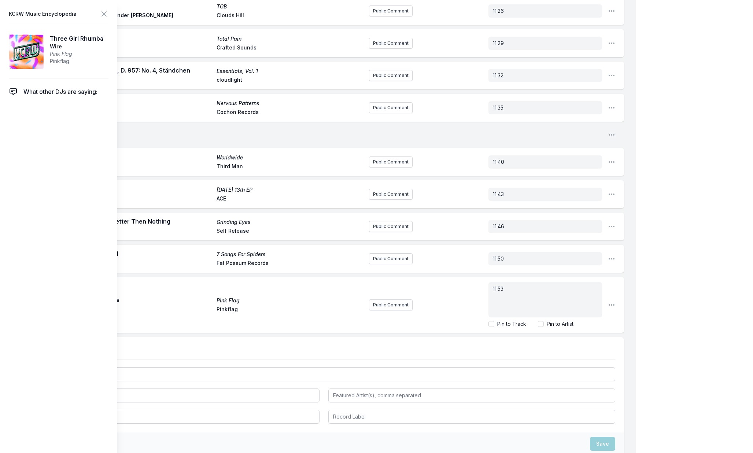
click at [642, 311] on div "My Playlist KCRW Playlist Directory Reports NN User Guide Report Bug Sign out H…" at bounding box center [376, 115] width 753 height 822
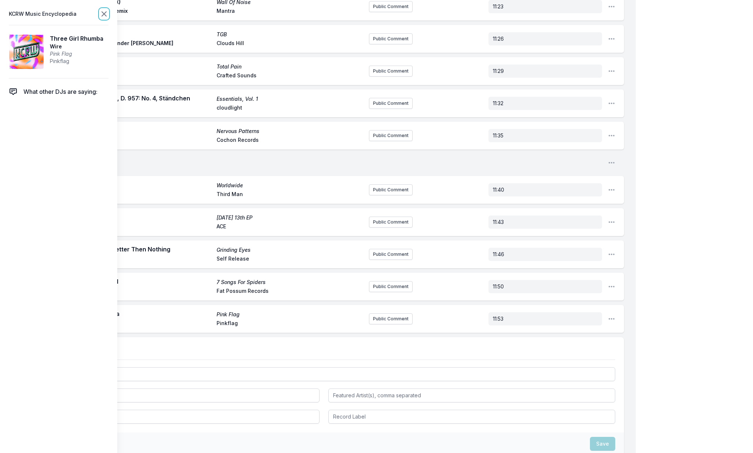
click at [100, 15] on icon at bounding box center [104, 14] width 9 height 9
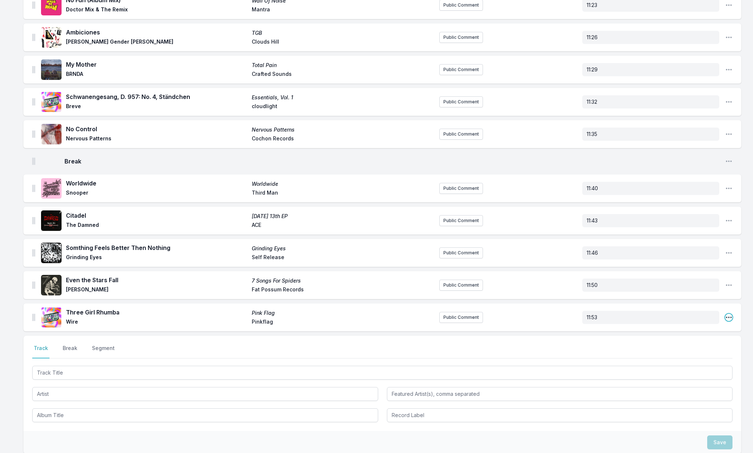
click at [729, 318] on icon "Open playlist item options" at bounding box center [729, 317] width 6 height 1
click at [696, 333] on button "Edit Track Details" at bounding box center [692, 332] width 82 height 13
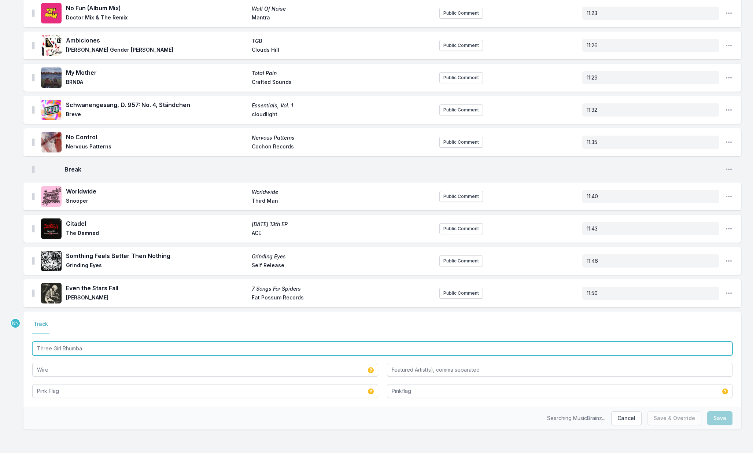
click at [145, 347] on input "Three Girl Rhumba" at bounding box center [382, 349] width 701 height 14
type input "Three Girl Rhumba - 2006 Remastered Version"
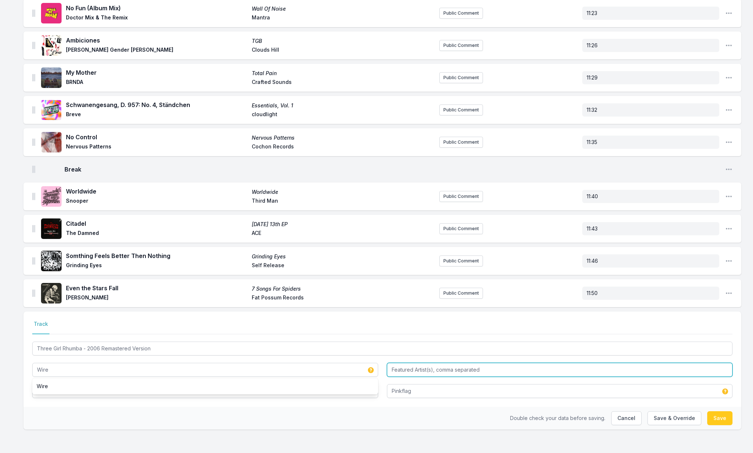
type input "Wire"
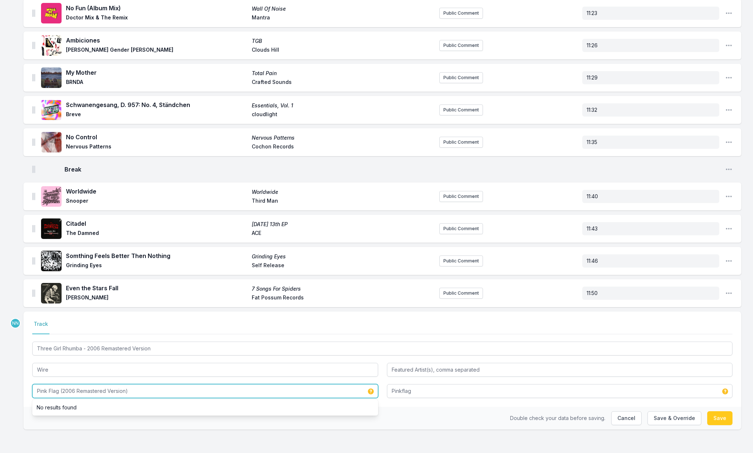
scroll to position [253, 0]
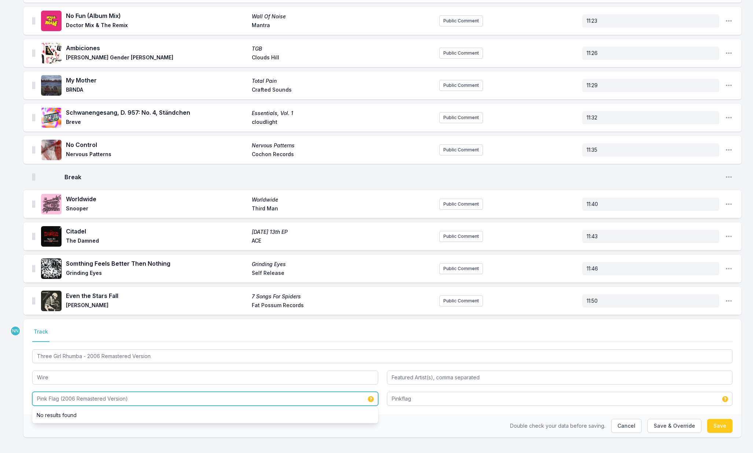
type input "Pink Flag (2006 Remastered Version)"
click at [715, 421] on button "Save" at bounding box center [720, 426] width 25 height 14
type input "Three Girl Rhumba"
type input "Pink Flag"
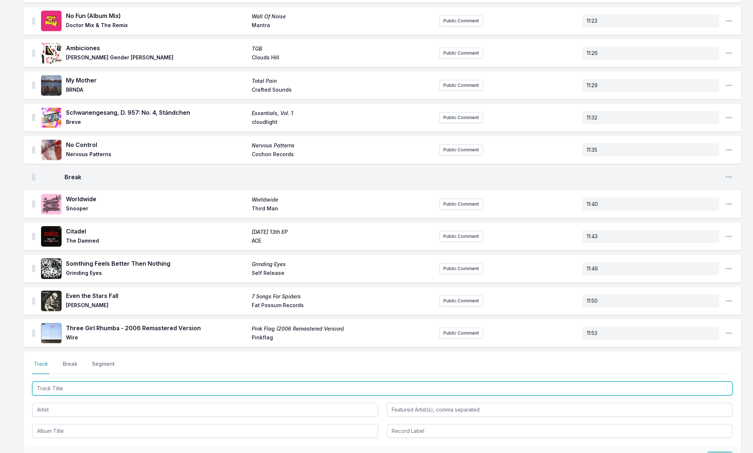
click at [118, 386] on input "Track Title" at bounding box center [382, 389] width 701 height 14
click at [137, 393] on input "Symphonie V, Op. 42 / 1: Allegro Vivace" at bounding box center [382, 389] width 701 height 14
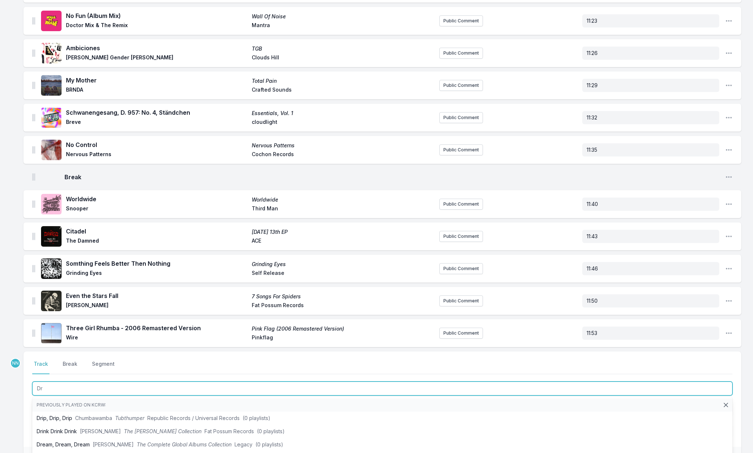
type input "D"
type input "All My Friends Are All My Friends"
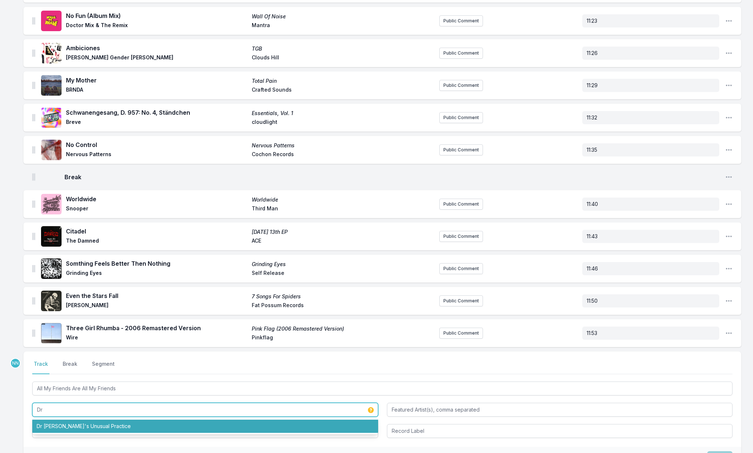
click at [124, 424] on li "Dr Sure's Unusual Practice" at bounding box center [205, 426] width 346 height 13
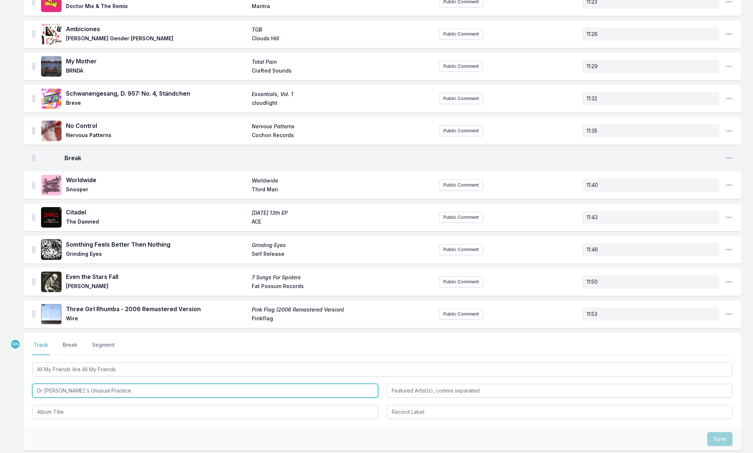
scroll to position [273, 0]
type input "Dr Sure's Unusual Practice"
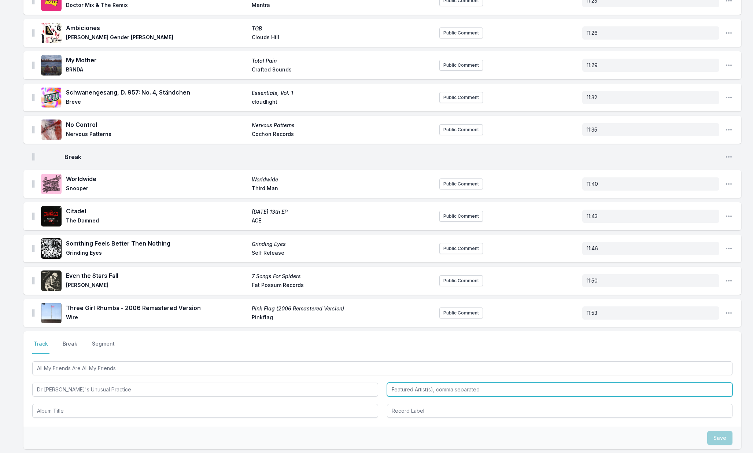
click at [395, 394] on input "Featured Artist(s), comma separated" at bounding box center [560, 390] width 346 height 14
type input "Dr Sure"
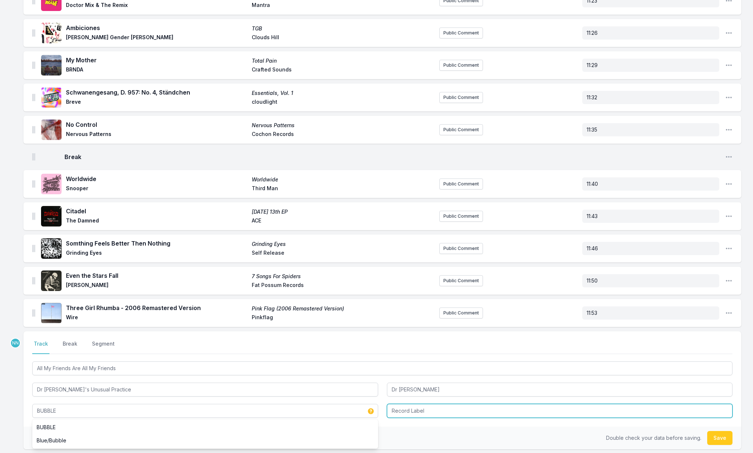
type input "BUBBLE"
type input "Dougal Shaw"
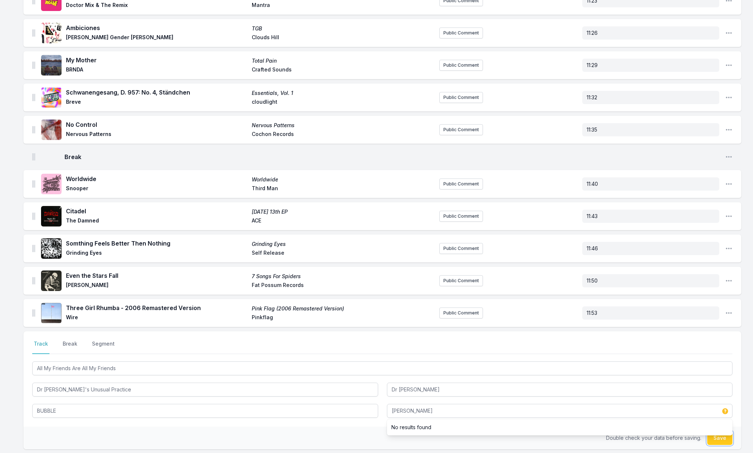
click at [715, 438] on button "Save" at bounding box center [720, 438] width 25 height 14
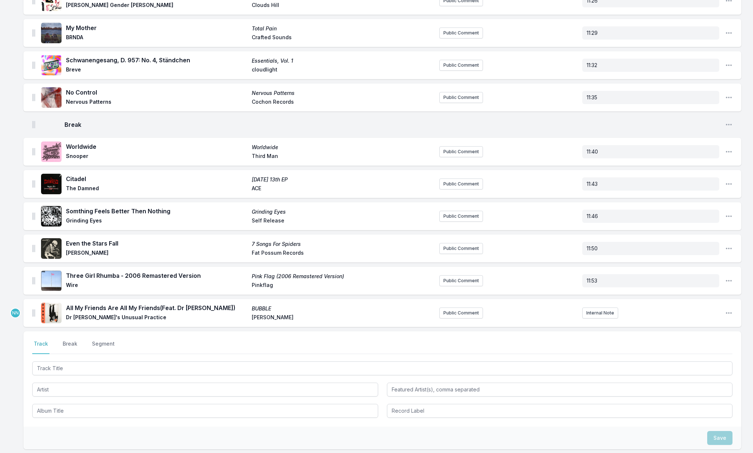
scroll to position [326, 0]
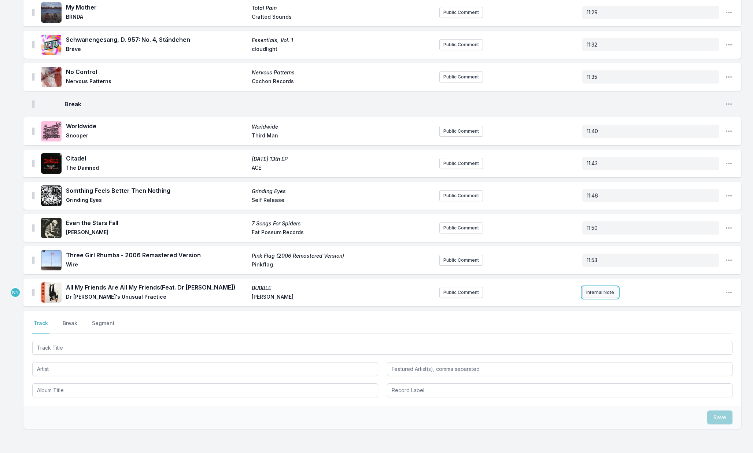
click at [601, 295] on button "Internal Note" at bounding box center [601, 292] width 36 height 11
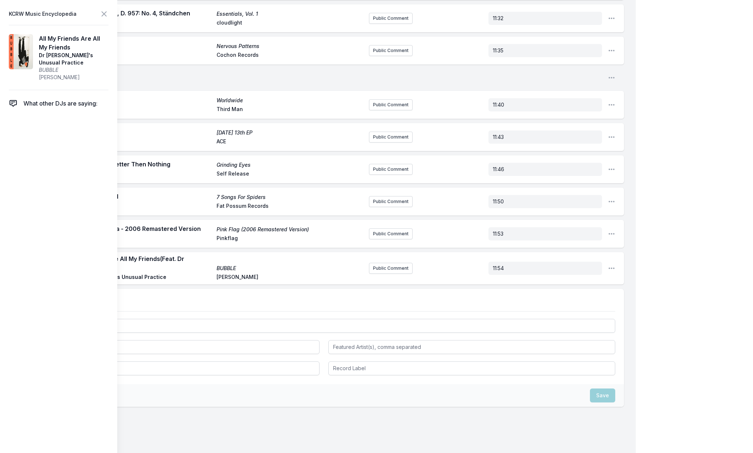
click at [668, 298] on div "My Playlist KCRW Playlist Directory Reports NN User Guide Report Bug Sign out H…" at bounding box center [376, 62] width 753 height 831
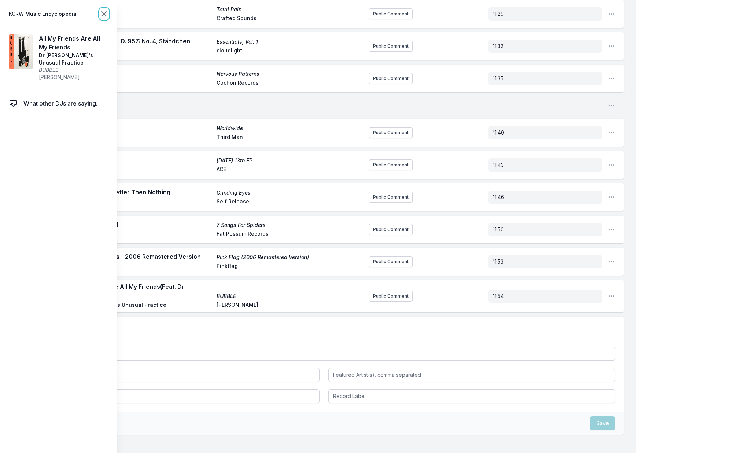
click at [103, 16] on icon at bounding box center [104, 14] width 9 height 9
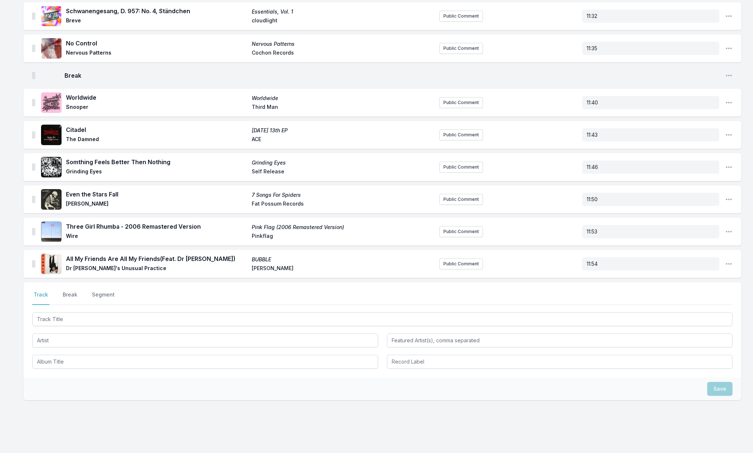
scroll to position [337, 0]
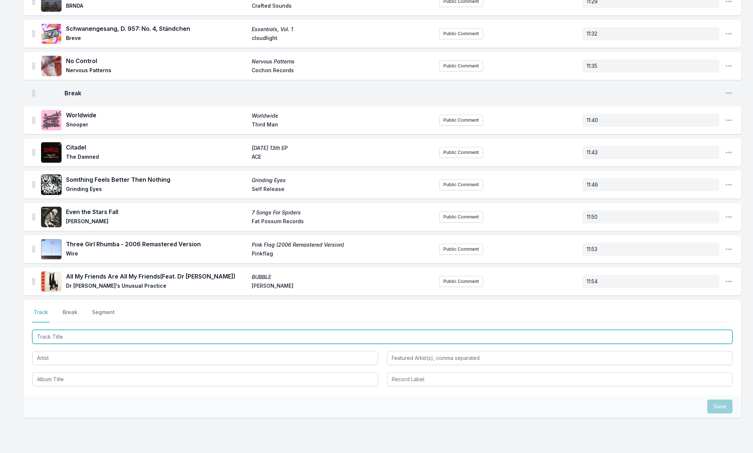
click at [110, 333] on input "Track Title" at bounding box center [382, 337] width 701 height 14
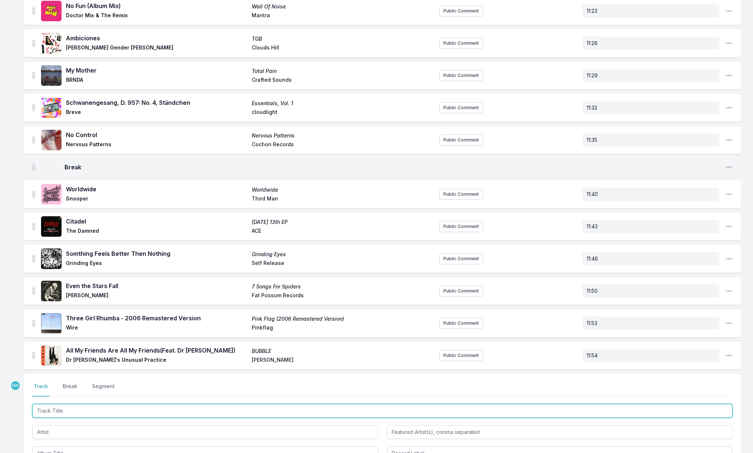
scroll to position [372, 0]
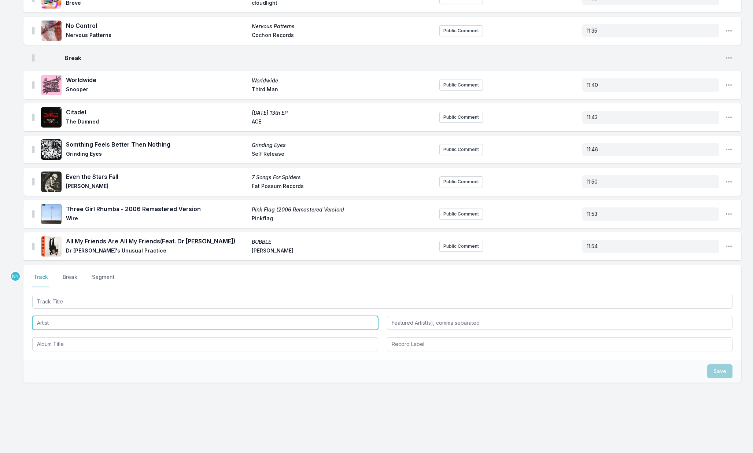
click at [66, 317] on input "Artist" at bounding box center [205, 323] width 346 height 14
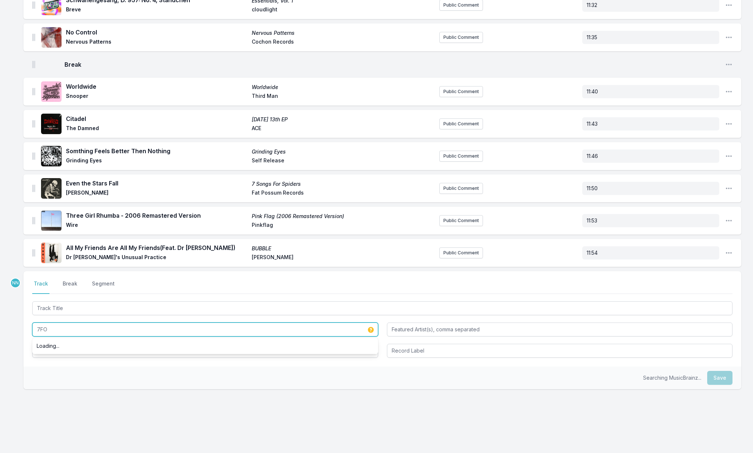
scroll to position [365, 0]
type input "7FO"
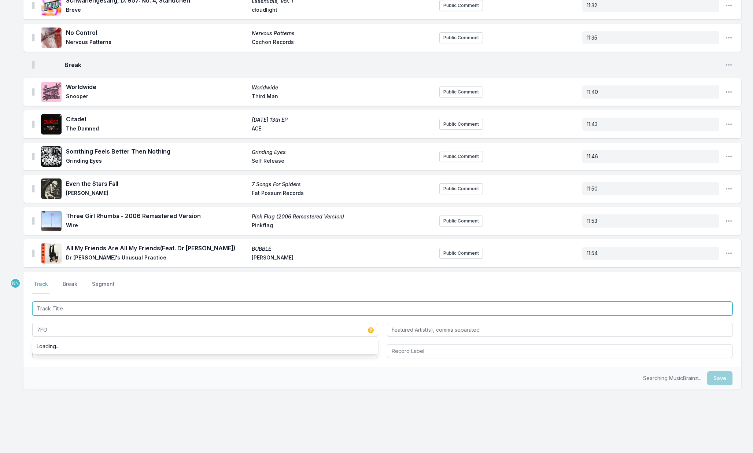
click at [69, 313] on input "Track Title" at bounding box center [382, 309] width 701 height 14
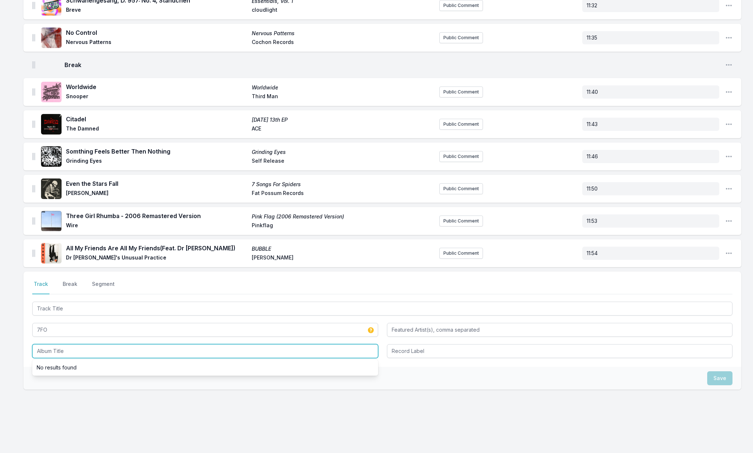
click at [111, 353] on input "Album Title" at bounding box center [205, 351] width 346 height 14
paste input "Ryu no Nukegara"
type input "Ryu no Nukegara"
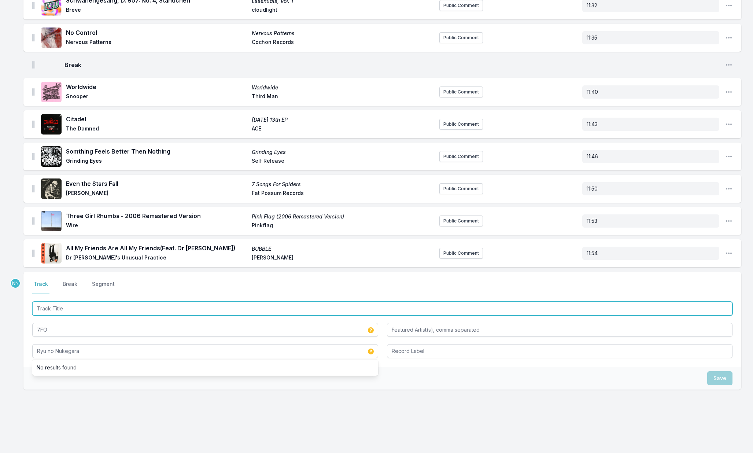
click at [122, 308] on input "Track Title" at bounding box center [382, 309] width 701 height 14
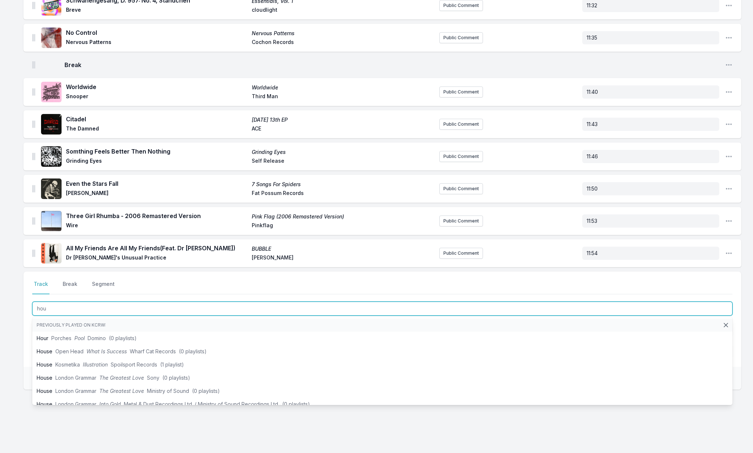
type input "hou"
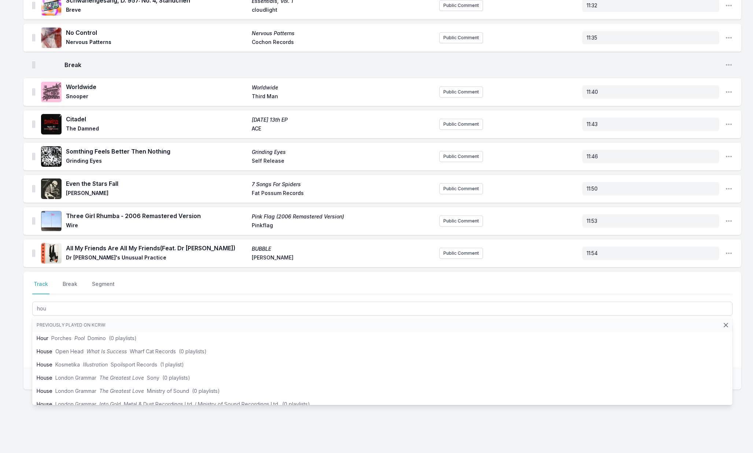
click at [140, 284] on nav "Track Break Segment" at bounding box center [382, 287] width 701 height 14
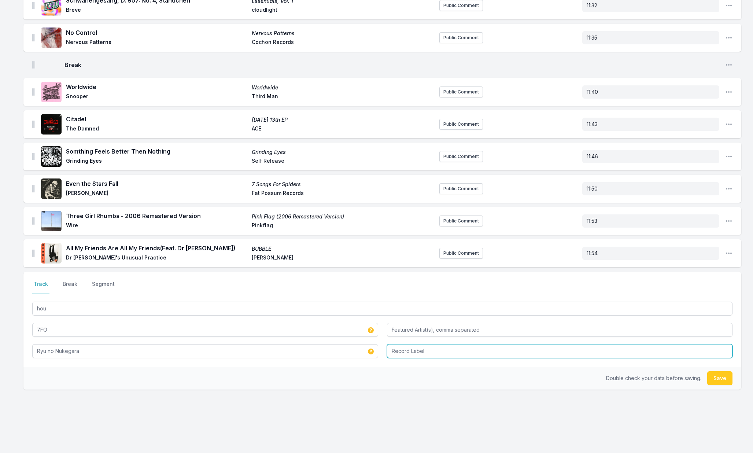
click at [406, 347] on input "Record Label" at bounding box center [560, 351] width 346 height 14
type input "EM"
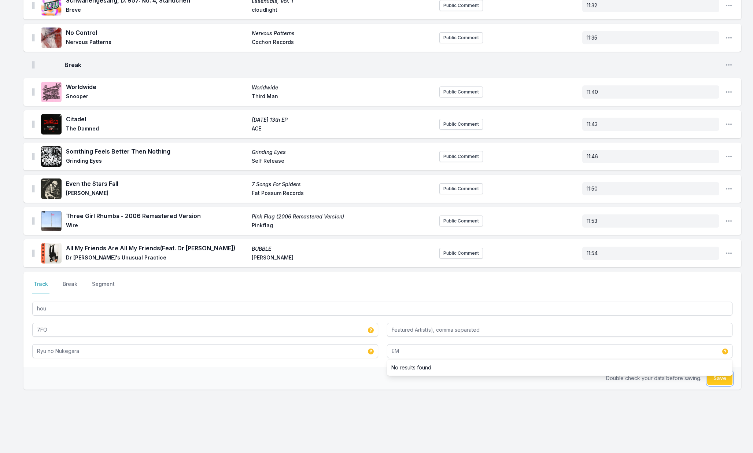
click at [717, 379] on button "Save" at bounding box center [720, 378] width 25 height 14
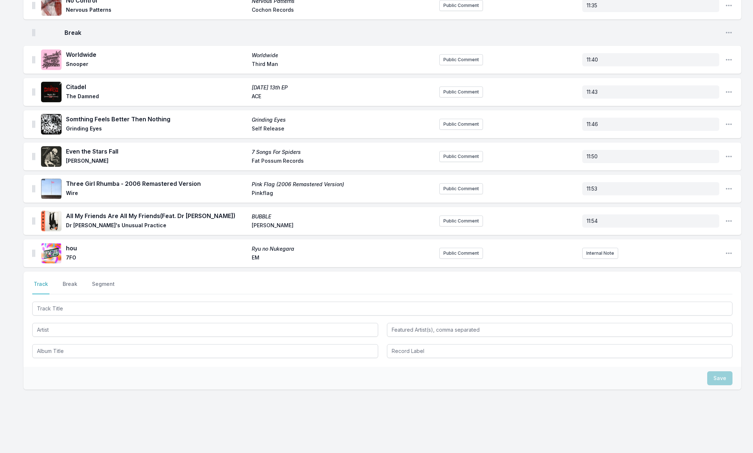
scroll to position [404, 0]
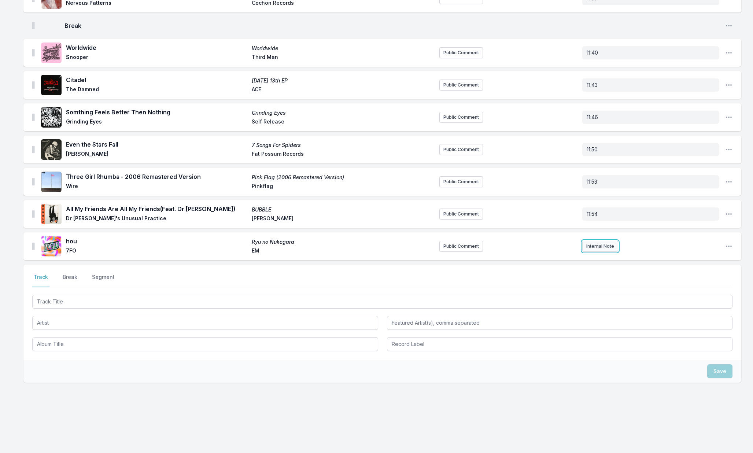
click at [586, 248] on button "Internal Note" at bounding box center [601, 246] width 36 height 11
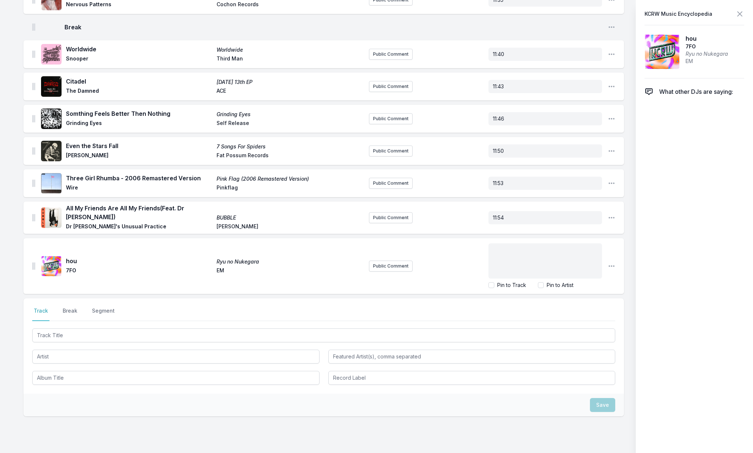
scroll to position [432, 0]
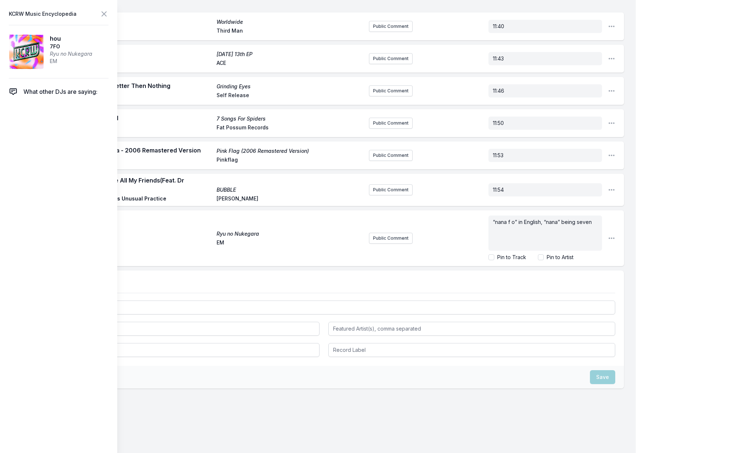
click at [493, 219] on div "“nana f o” in English, “nana” being seven" at bounding box center [546, 233] width 114 height 35
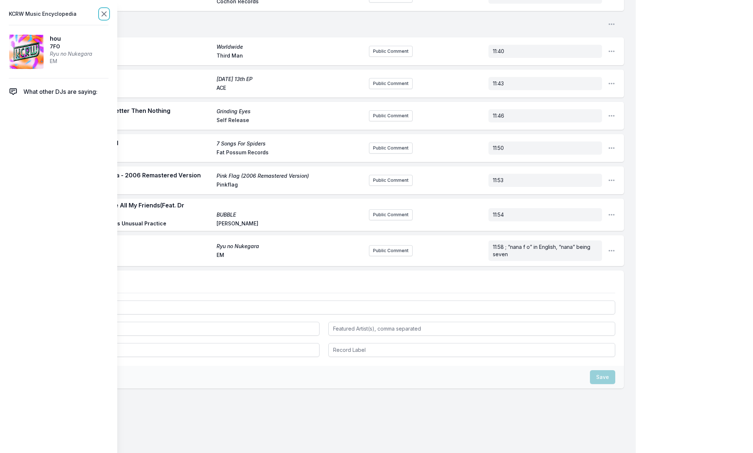
click at [107, 16] on icon at bounding box center [104, 14] width 9 height 9
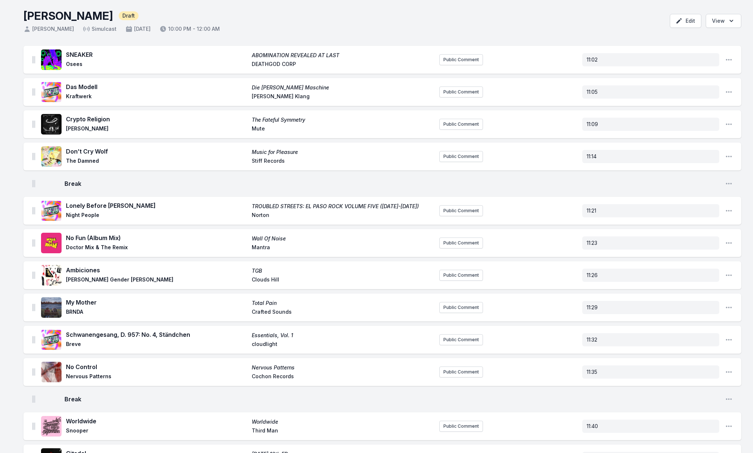
scroll to position [0, 0]
